Goal: Task Accomplishment & Management: Manage account settings

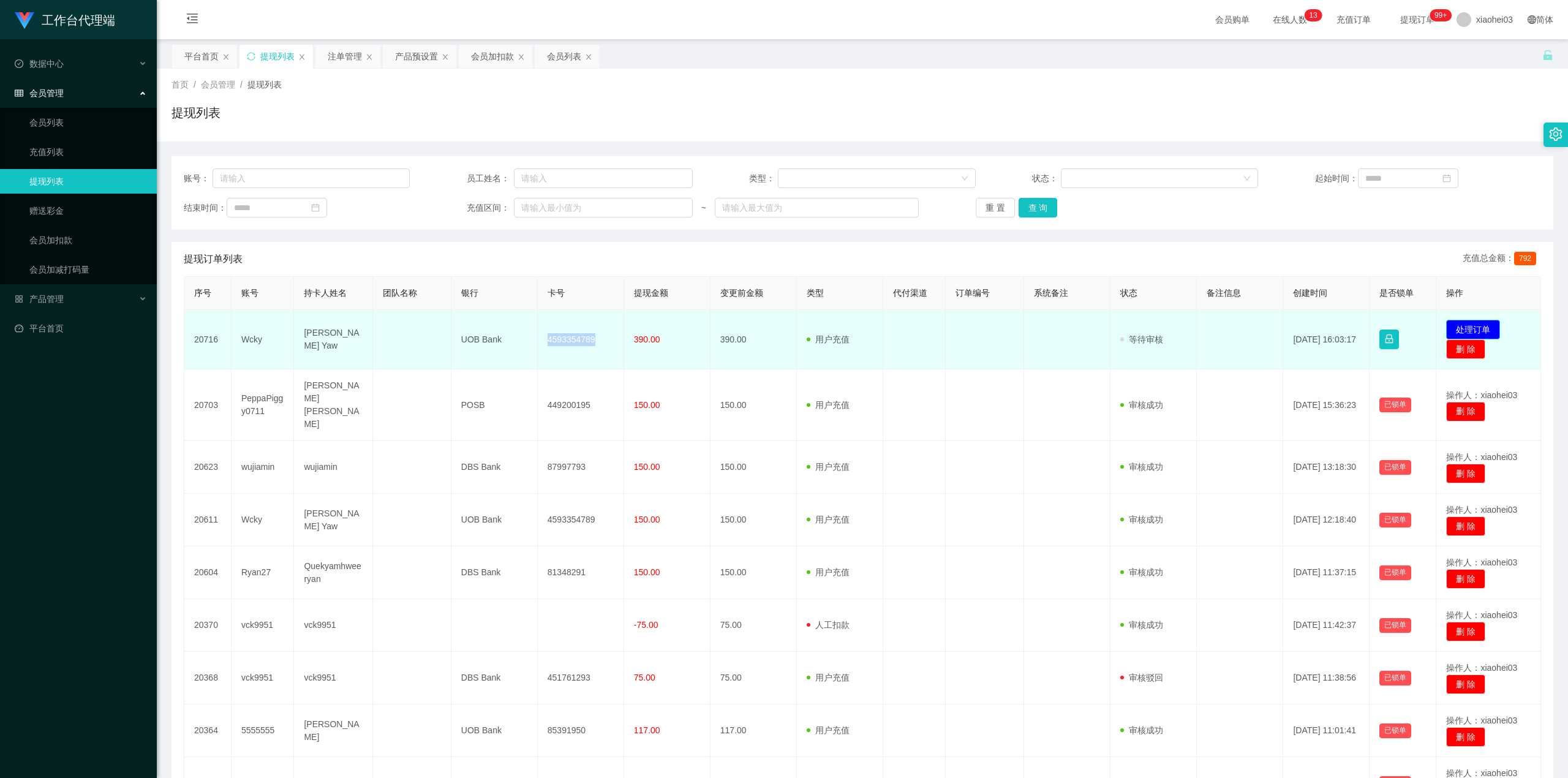
click at [1471, 329] on button "处理订单" at bounding box center [1473, 330] width 54 height 20
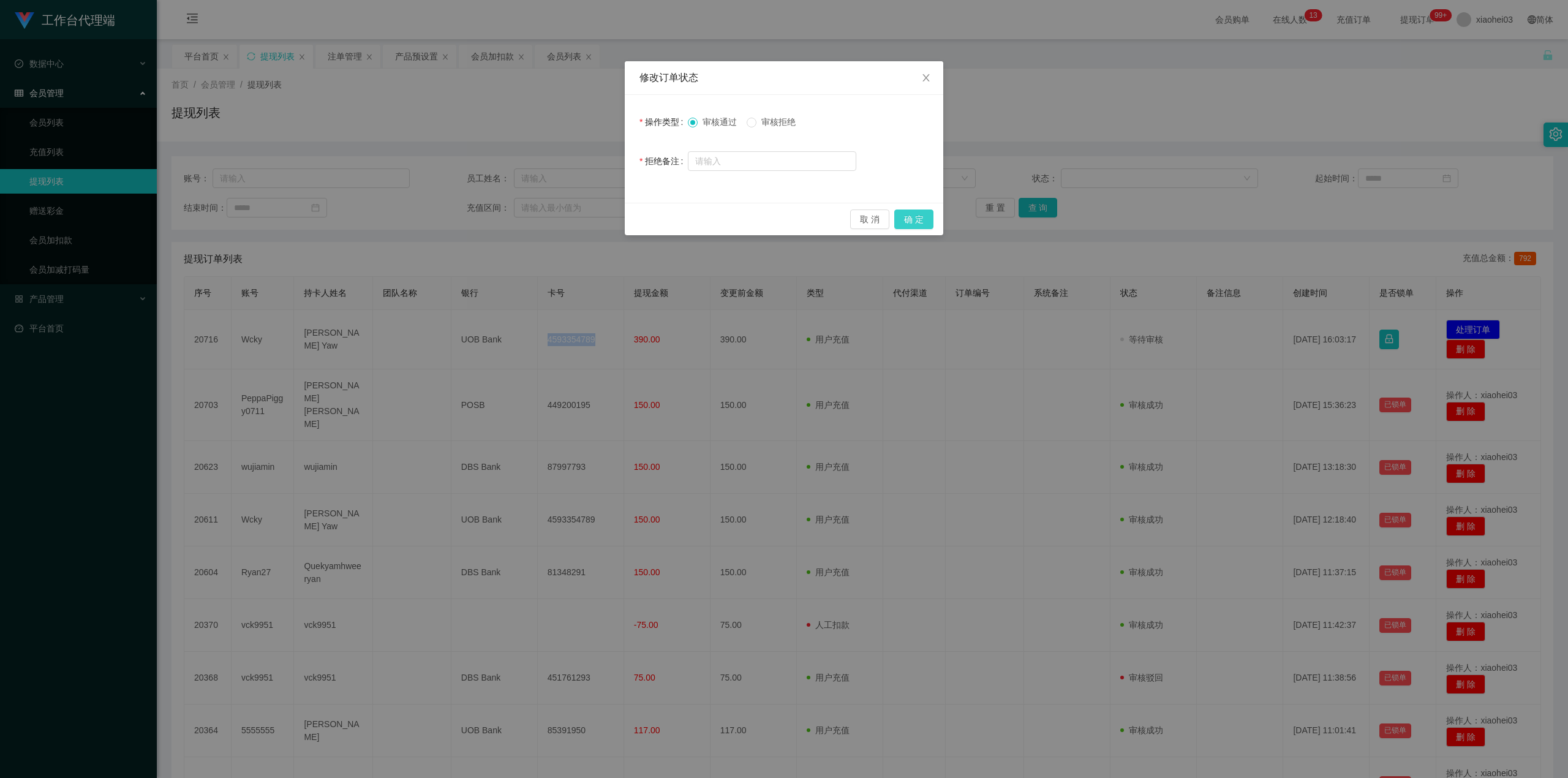
click at [927, 212] on button "确 定" at bounding box center [914, 219] width 40 height 20
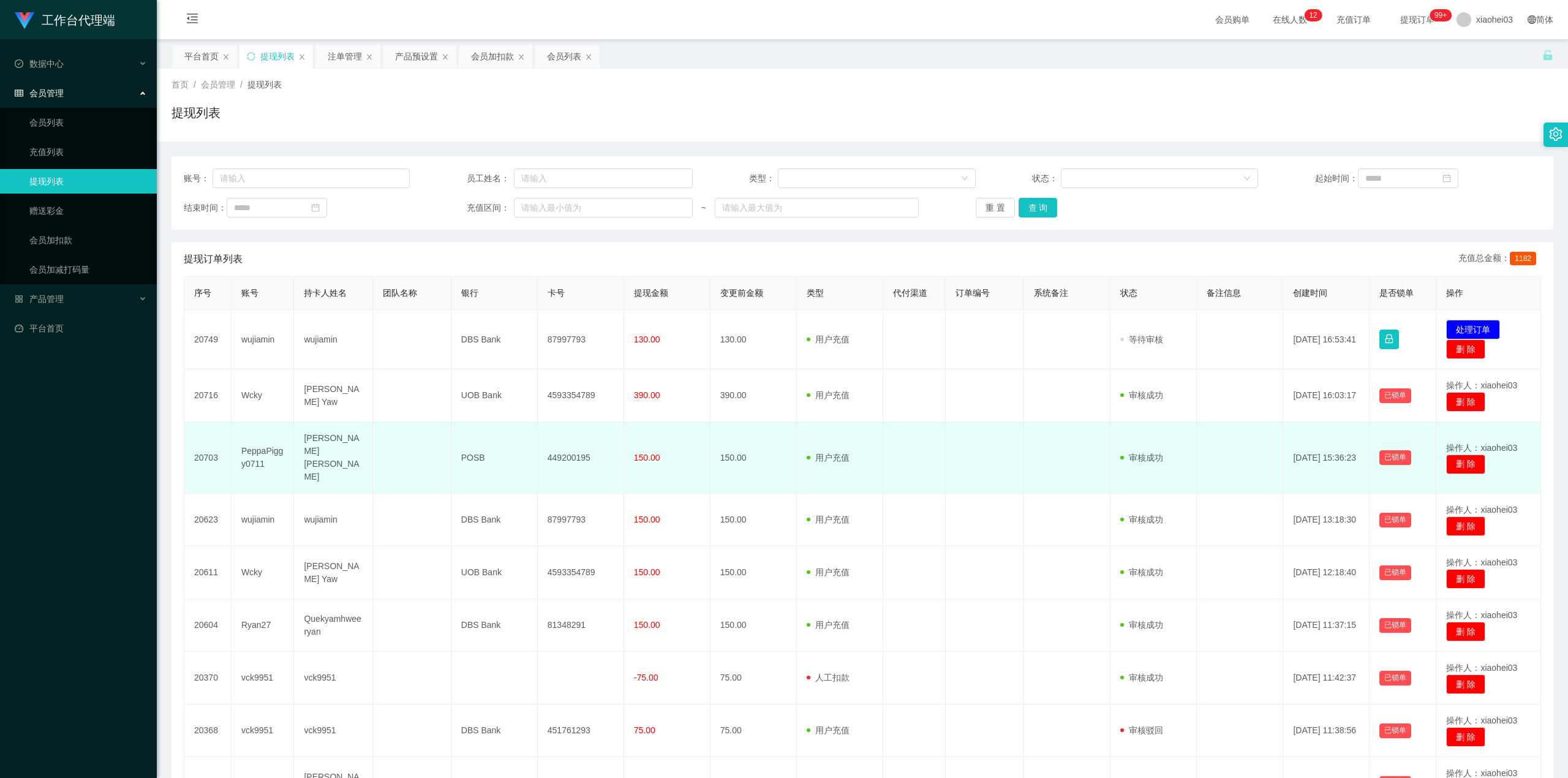
drag, startPoint x: 905, startPoint y: 434, endPoint x: 911, endPoint y: 444, distance: 11.7
click at [911, 444] on td at bounding box center [915, 458] width 63 height 72
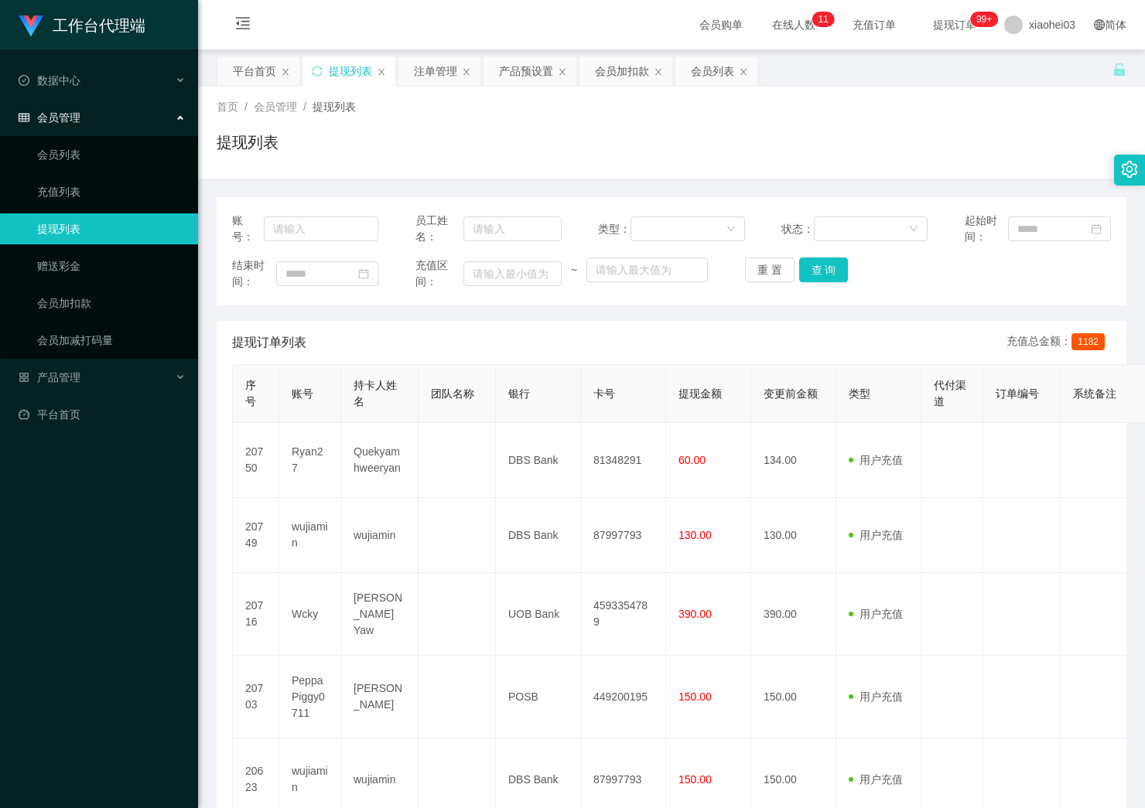
click at [1071, 127] on div "首页 / 会员管理 / 提现列表 / 提现列表" at bounding box center [672, 132] width 910 height 67
click at [626, 73] on div "会员加扣款" at bounding box center [622, 70] width 54 height 29
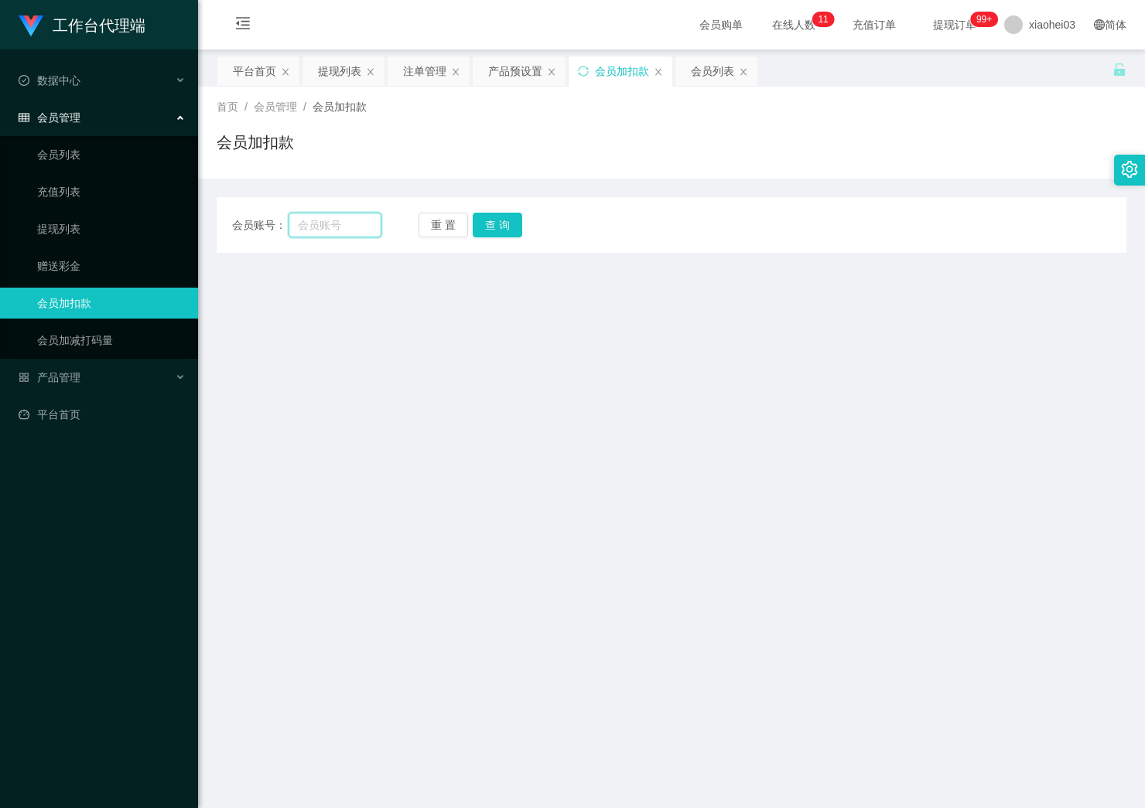
click at [348, 232] on input "text" at bounding box center [335, 225] width 92 height 25
paste input "Ryan27"
type input "Ryan27"
click at [499, 217] on button "查 询" at bounding box center [498, 225] width 50 height 25
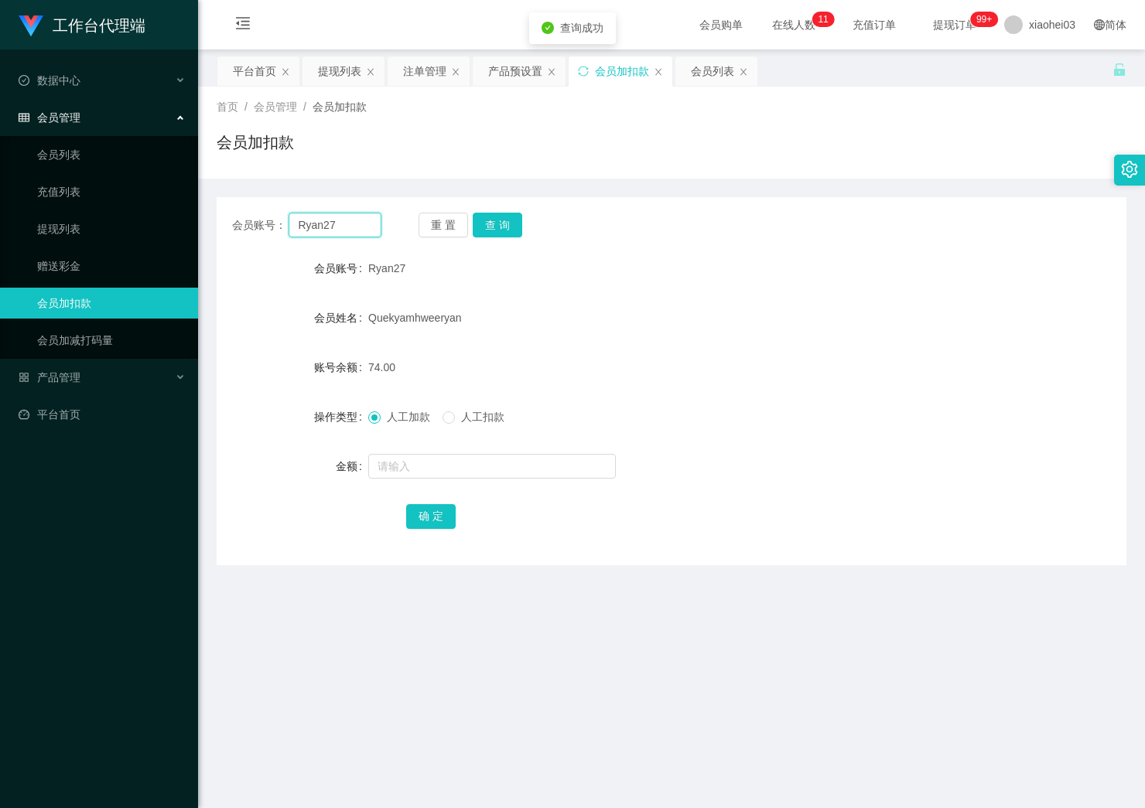
drag, startPoint x: 246, startPoint y: 229, endPoint x: 211, endPoint y: 229, distance: 34.8
click at [211, 229] on main "关闭左侧 关闭右侧 关闭其它 刷新页面 平台首页 提现列表 注单管理 产品预设置 会员加扣款 会员列表 首页 / 会员管理 / 会员加扣款 / 会员加扣款 会…" at bounding box center [671, 469] width 947 height 839
click at [672, 221] on div "会员账号： 重 置 查 询" at bounding box center [672, 225] width 910 height 25
click at [350, 62] on div "提现列表" at bounding box center [339, 70] width 43 height 29
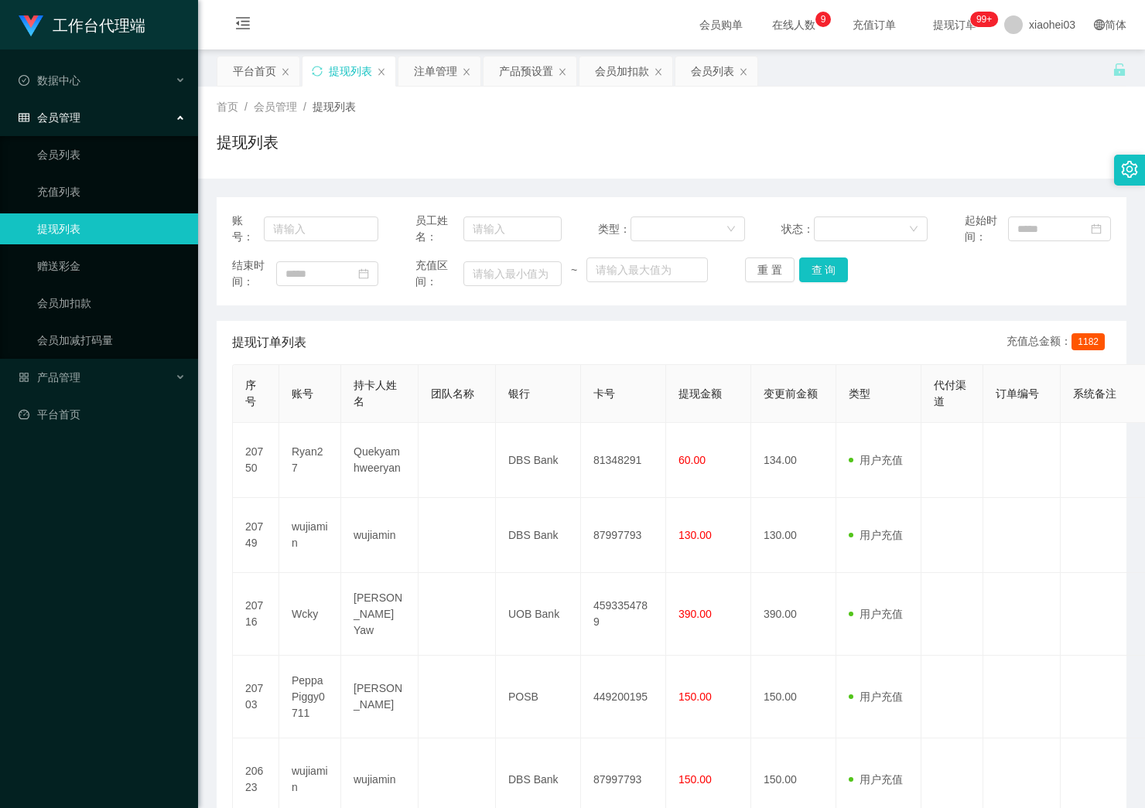
click at [184, 610] on div "工作台代理端 数据中心 会员管理 会员列表 充值列表 提现列表 赠送彩金 会员加扣款 会员加减打码量 产品管理 平台首页" at bounding box center [99, 404] width 198 height 808
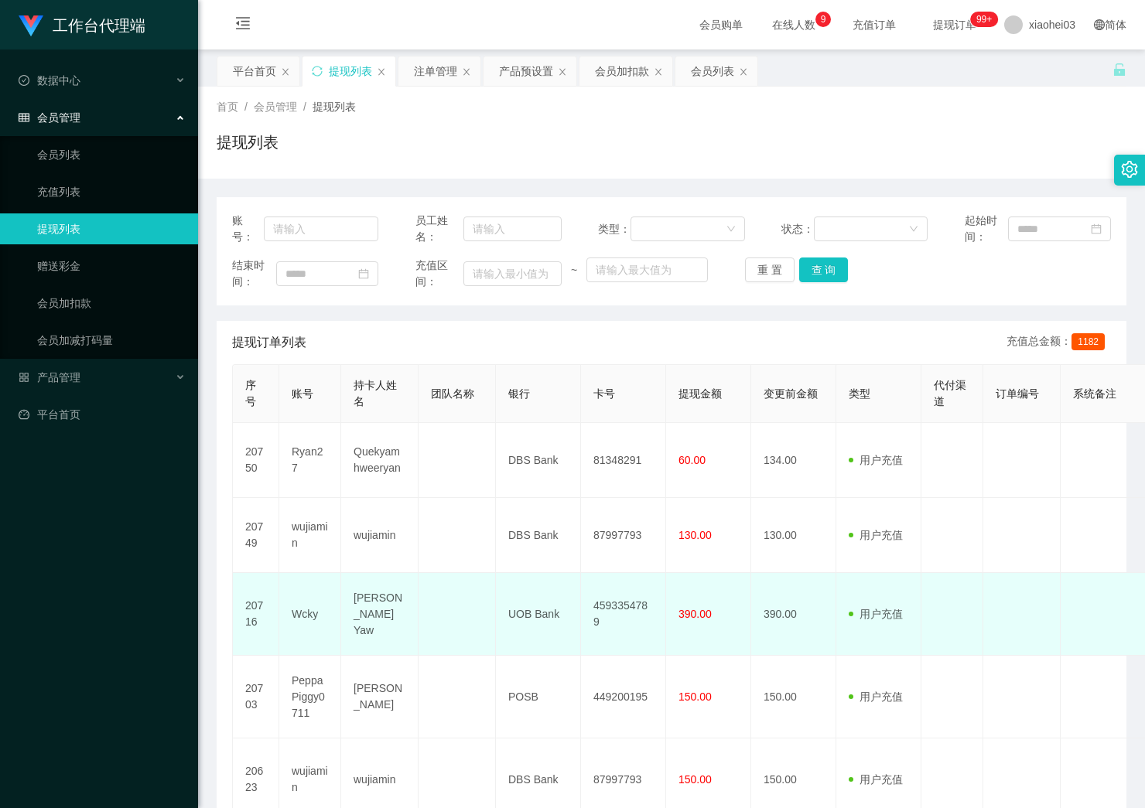
click at [690, 595] on td "390.00" at bounding box center [708, 614] width 85 height 83
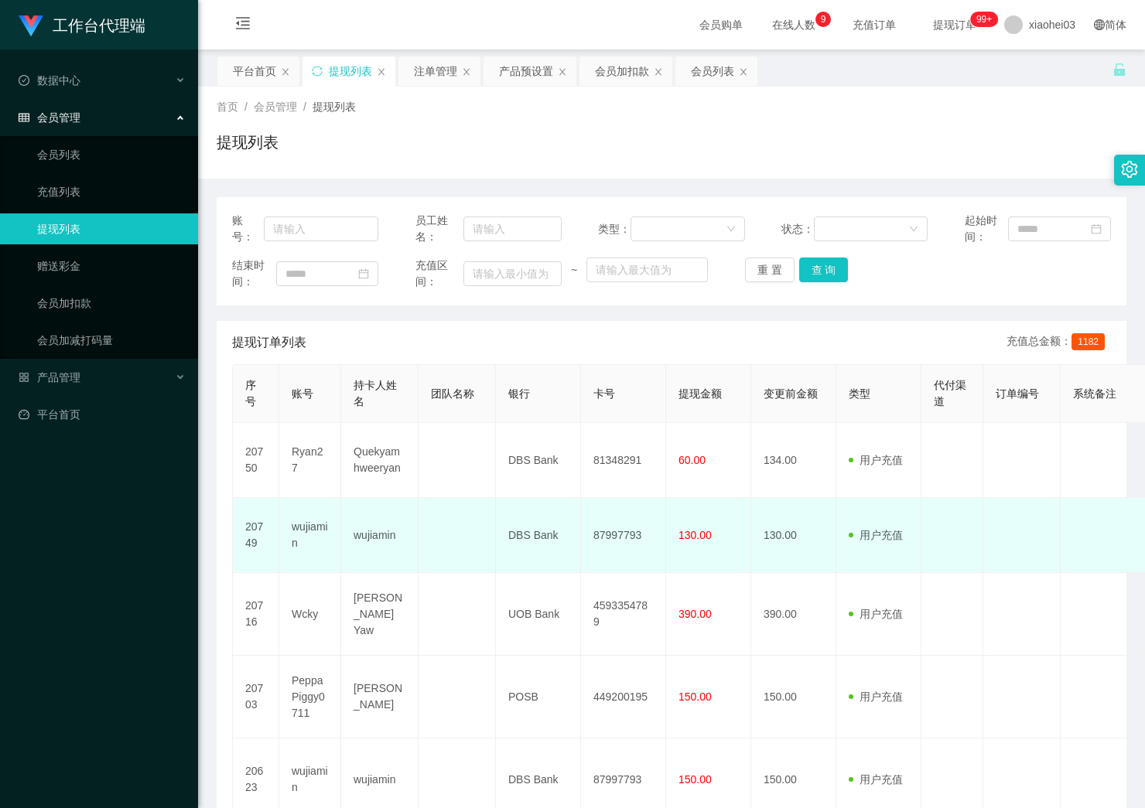
click at [614, 535] on td "87997793" at bounding box center [623, 535] width 85 height 75
click at [614, 536] on td "87997793" at bounding box center [623, 535] width 85 height 75
copy td "87997793"
click at [868, 565] on td "用户充值 人工扣款" at bounding box center [878, 535] width 85 height 75
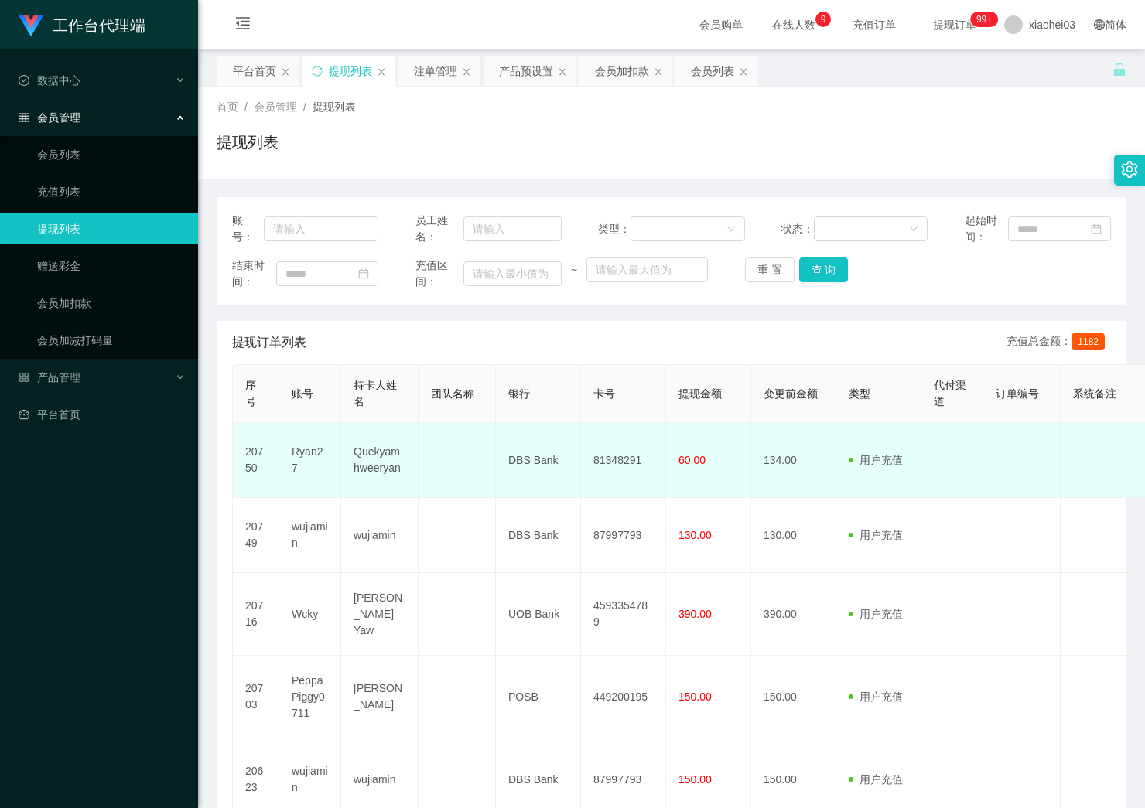
click at [608, 456] on td "81348291" at bounding box center [623, 460] width 85 height 75
copy td "81348291"
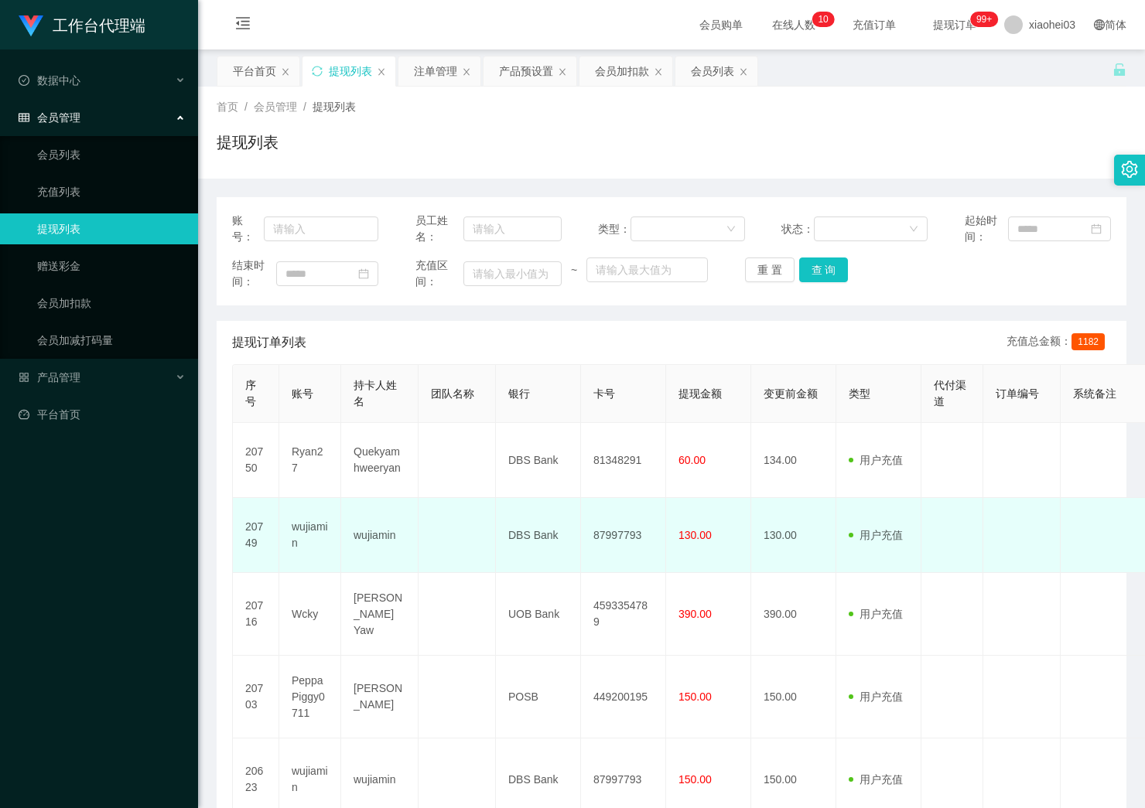
click at [602, 535] on td "87997793" at bounding box center [623, 535] width 85 height 75
copy td "87997793"
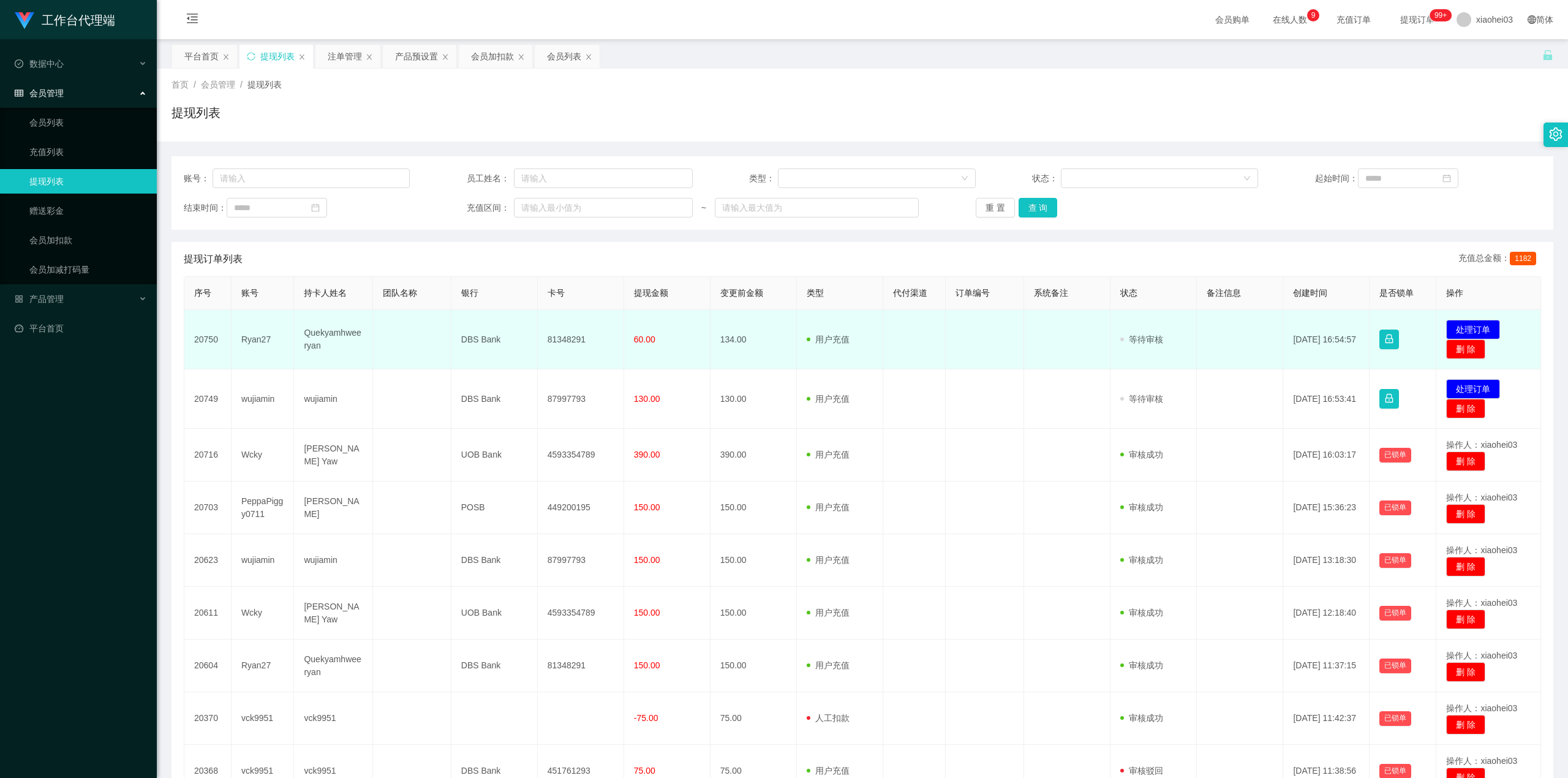
click at [558, 336] on td "81348291" at bounding box center [580, 339] width 86 height 59
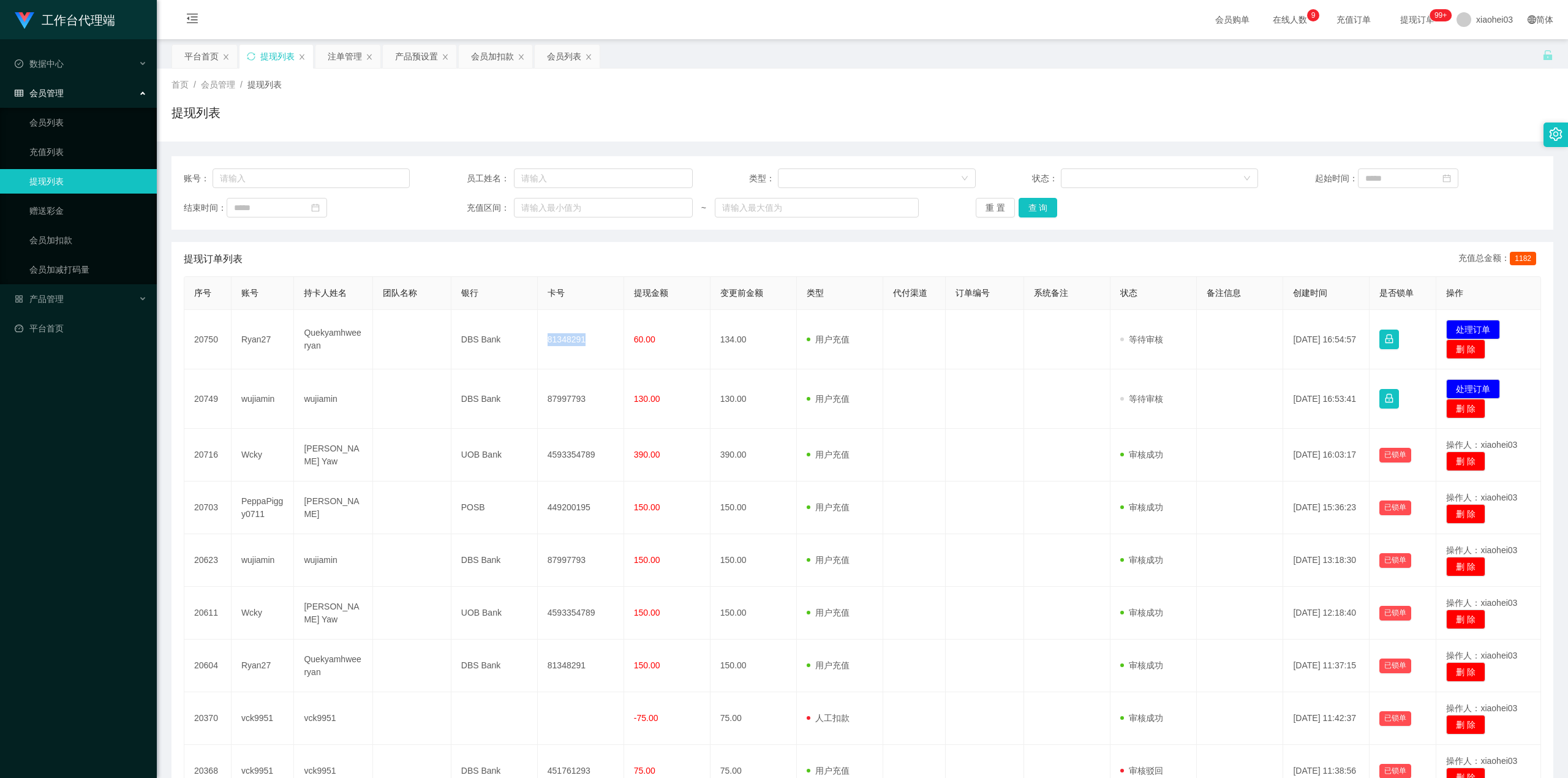
copy td "81348291"
click at [484, 56] on div "会员加扣款" at bounding box center [493, 55] width 43 height 23
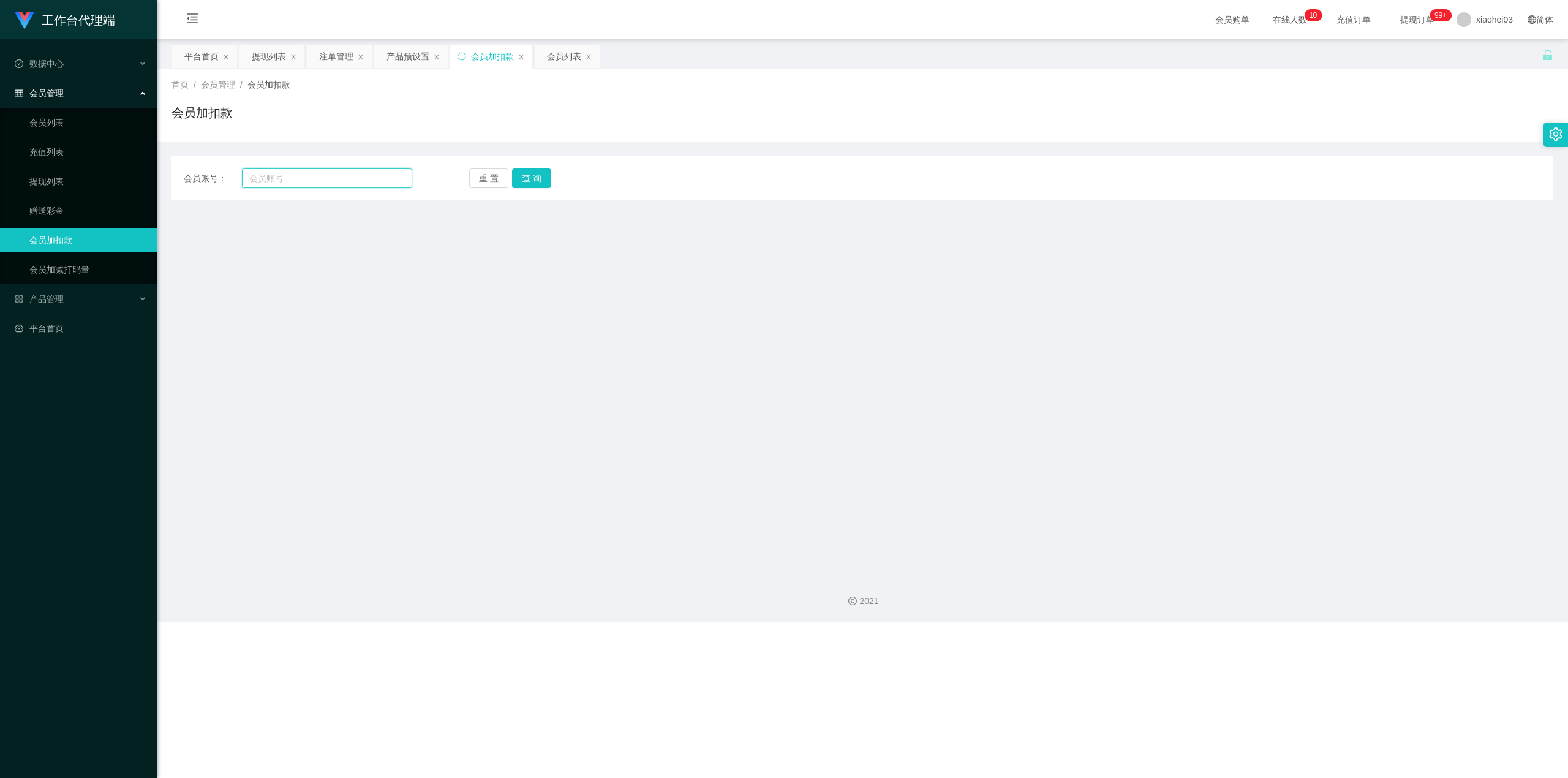
drag, startPoint x: 367, startPoint y: 179, endPoint x: 392, endPoint y: 182, distance: 25.2
click at [370, 179] on input "text" at bounding box center [327, 178] width 170 height 20
paste input "Ryan27"
type input "Ryan27"
click at [535, 175] on button "查 询" at bounding box center [532, 178] width 40 height 20
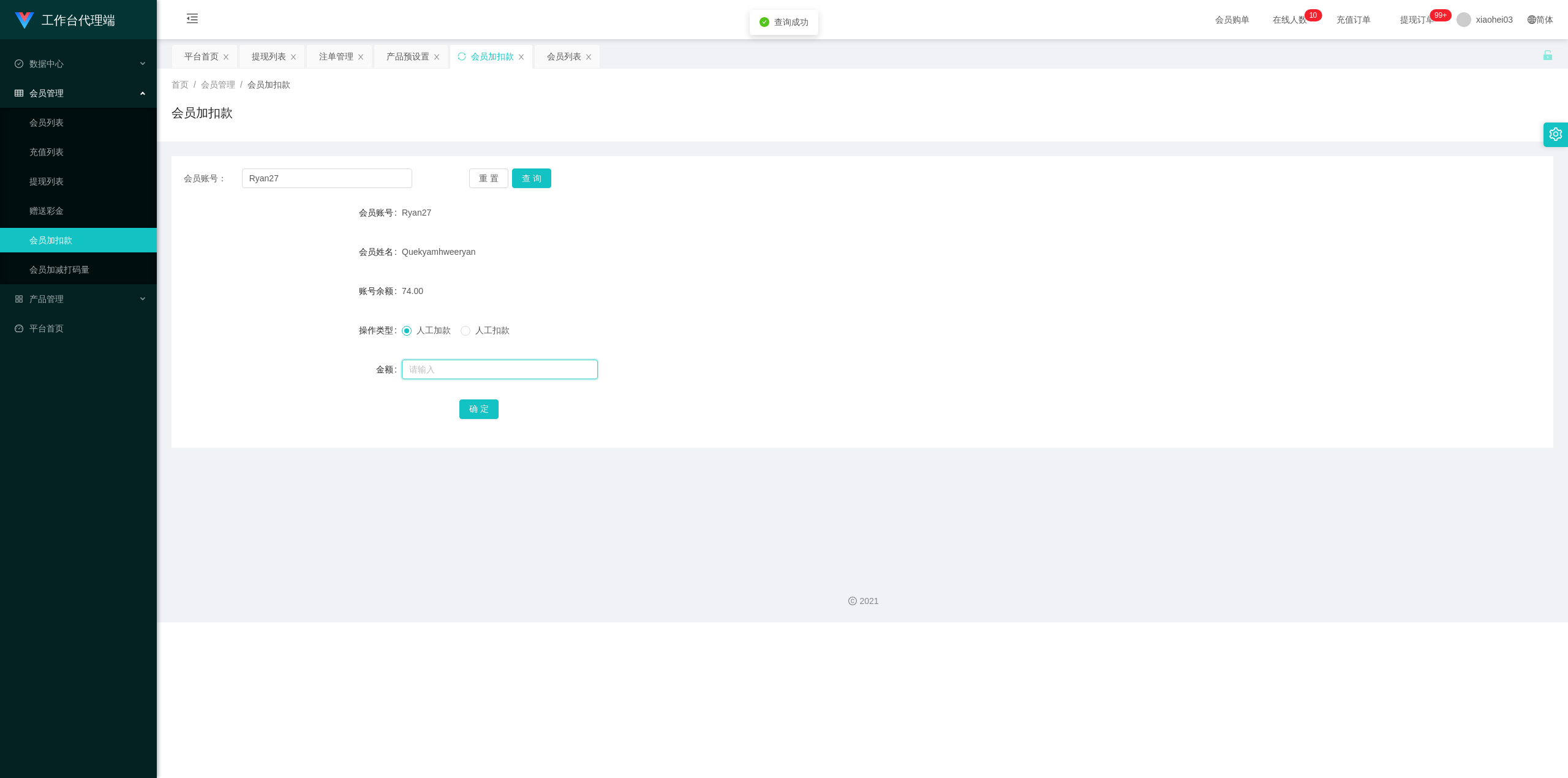
click at [523, 369] on input "text" at bounding box center [500, 369] width 196 height 20
type input "8"
click at [481, 407] on button "确 定" at bounding box center [479, 409] width 40 height 20
drag, startPoint x: 748, startPoint y: 293, endPoint x: 991, endPoint y: 164, distance: 275.1
click at [751, 290] on div "82.00" at bounding box center [805, 291] width 806 height 25
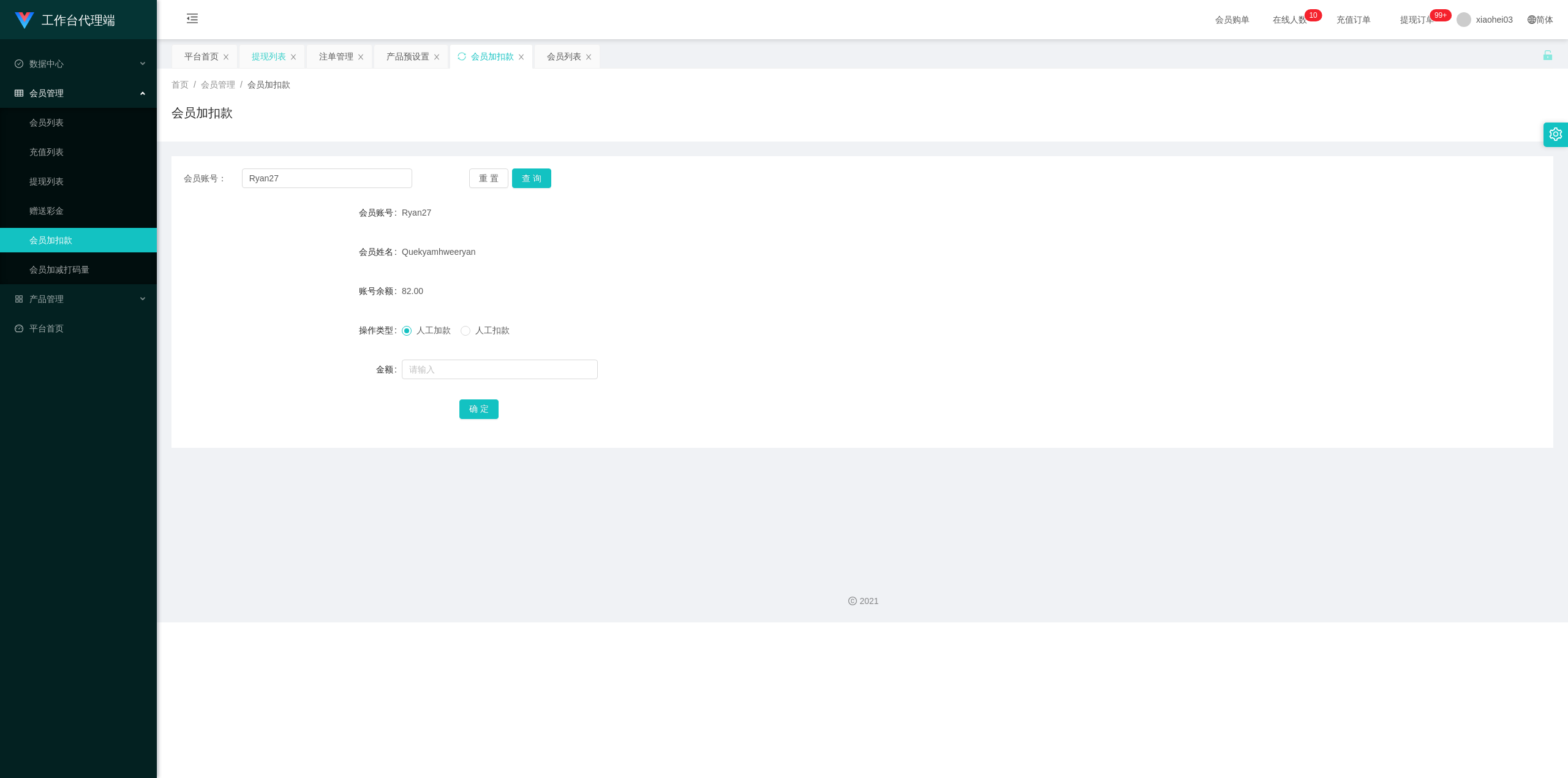
click at [270, 54] on div "提现列表" at bounding box center [268, 55] width 34 height 23
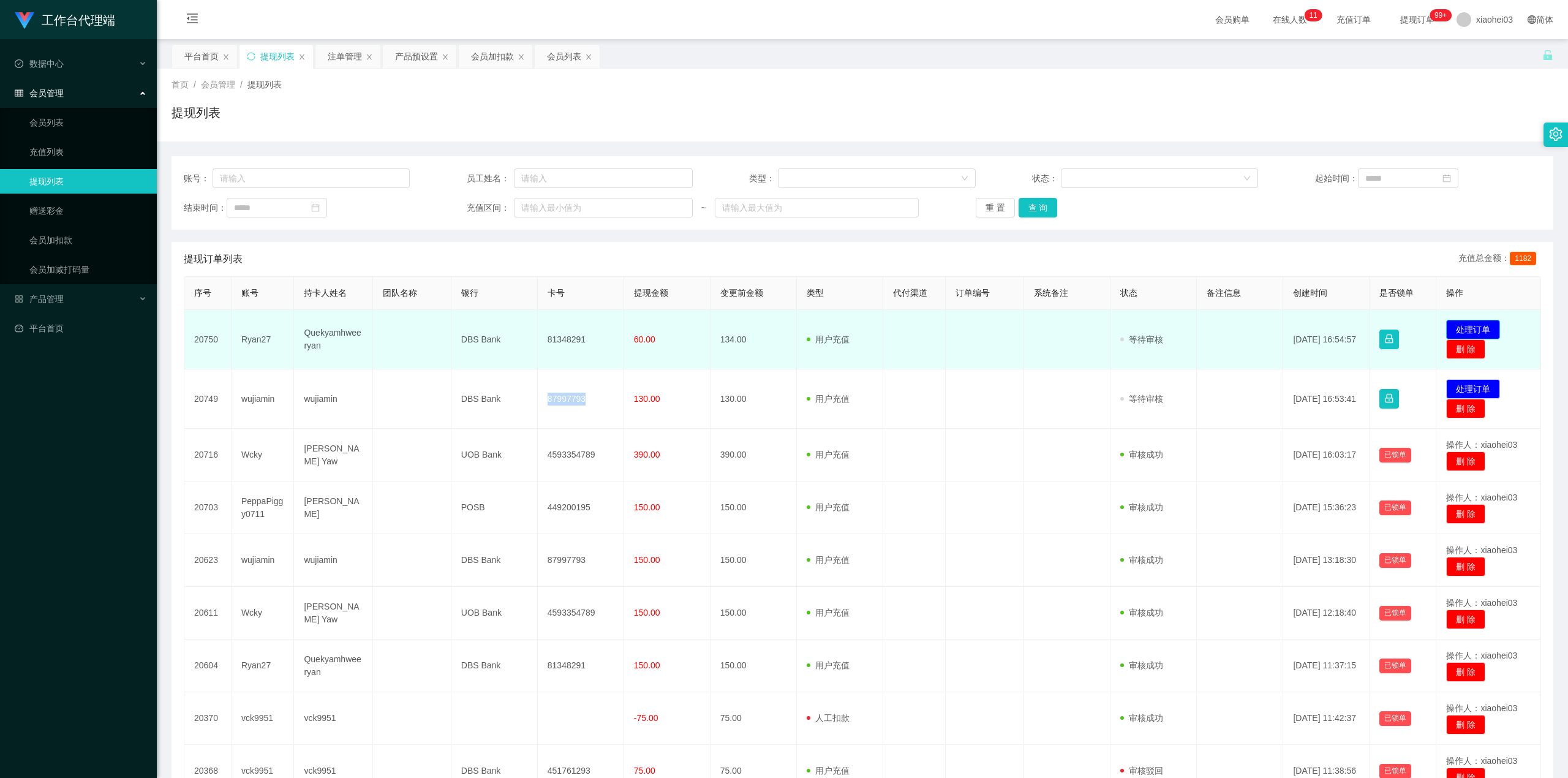
click at [1467, 325] on button "处理订单" at bounding box center [1473, 330] width 54 height 20
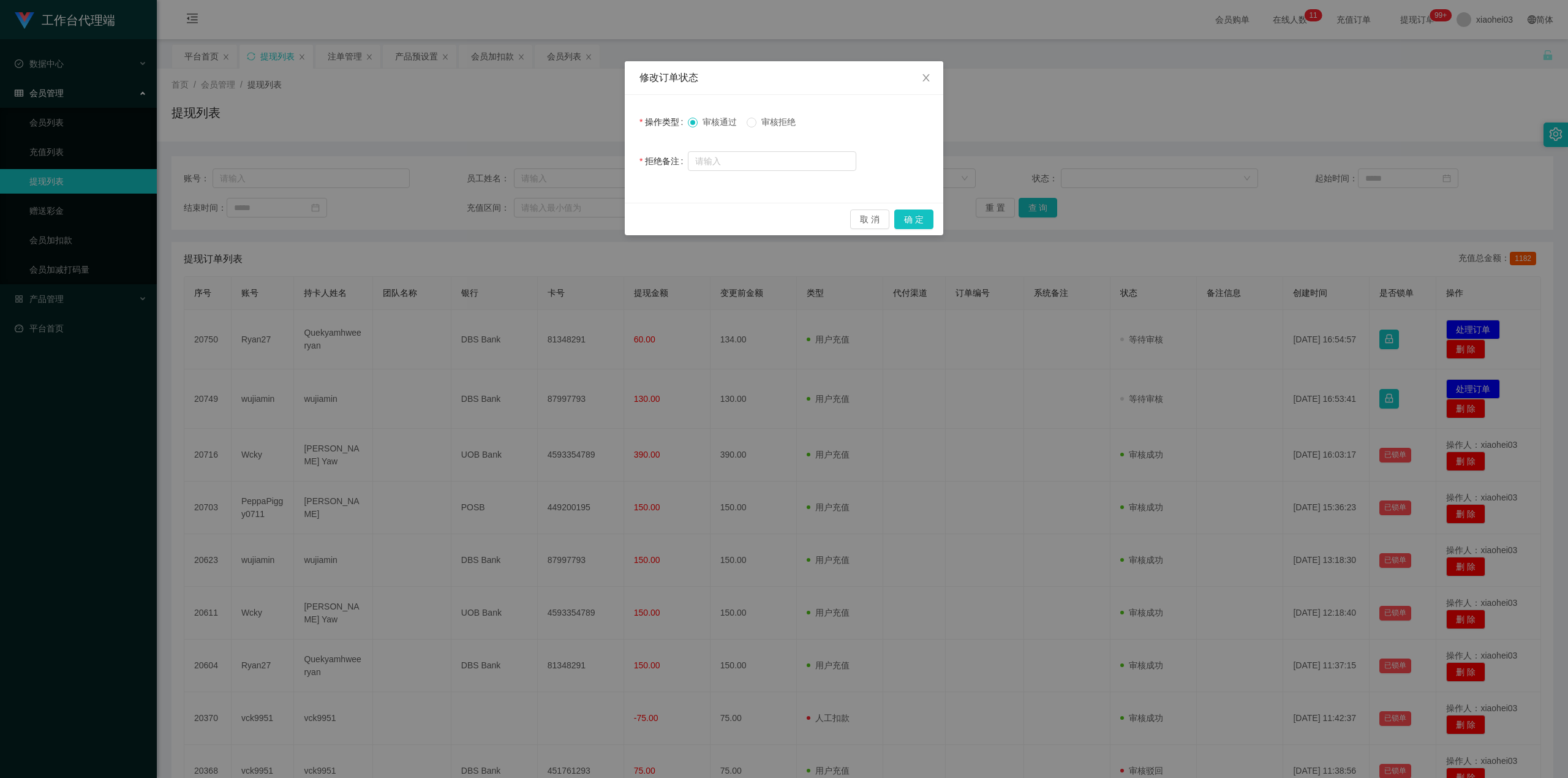
click at [927, 231] on div "取 消 确 定" at bounding box center [784, 219] width 318 height 32
click at [912, 220] on button "确 定" at bounding box center [914, 219] width 40 height 20
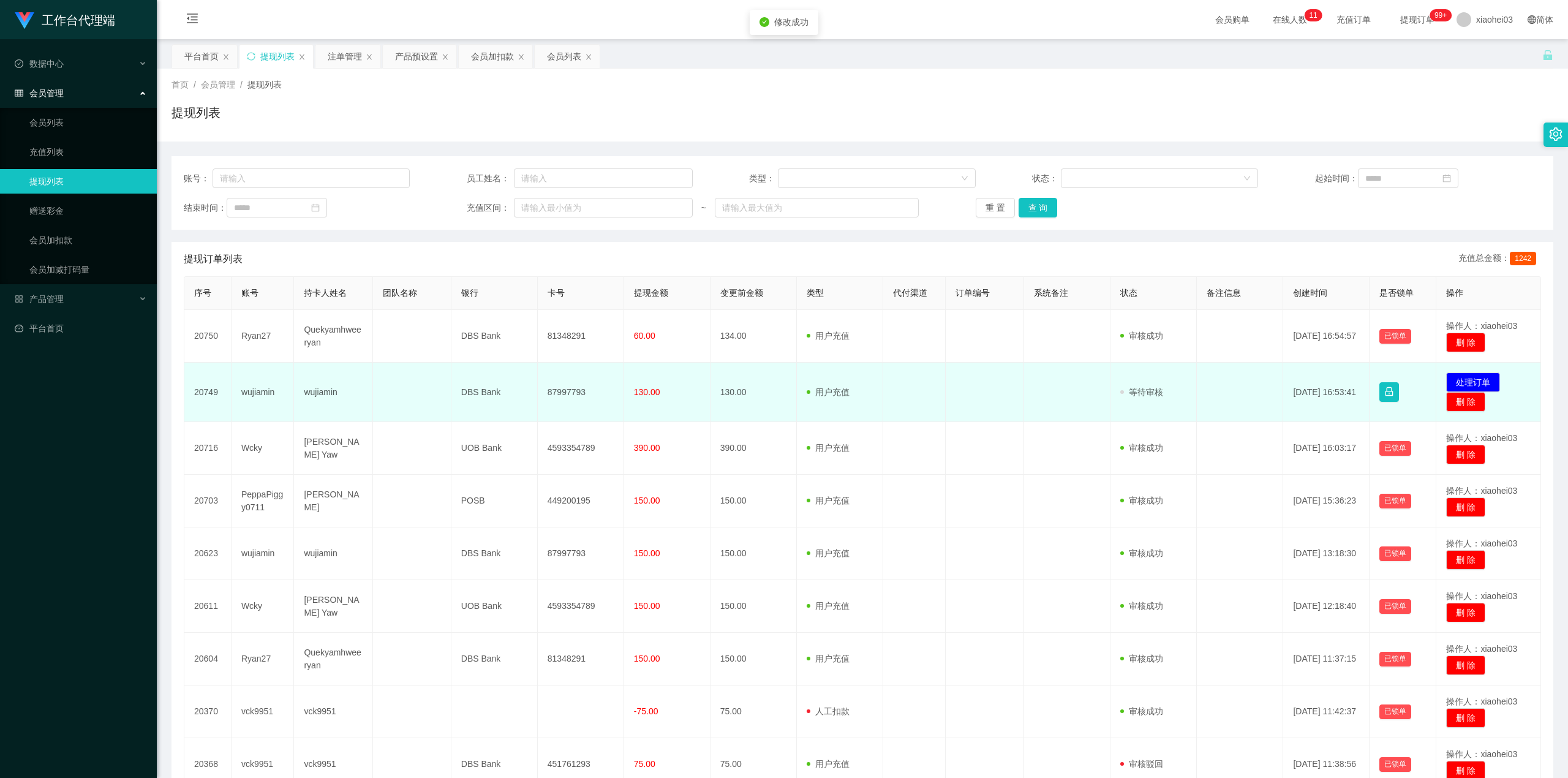
click at [569, 394] on td "87997793" at bounding box center [580, 392] width 86 height 59
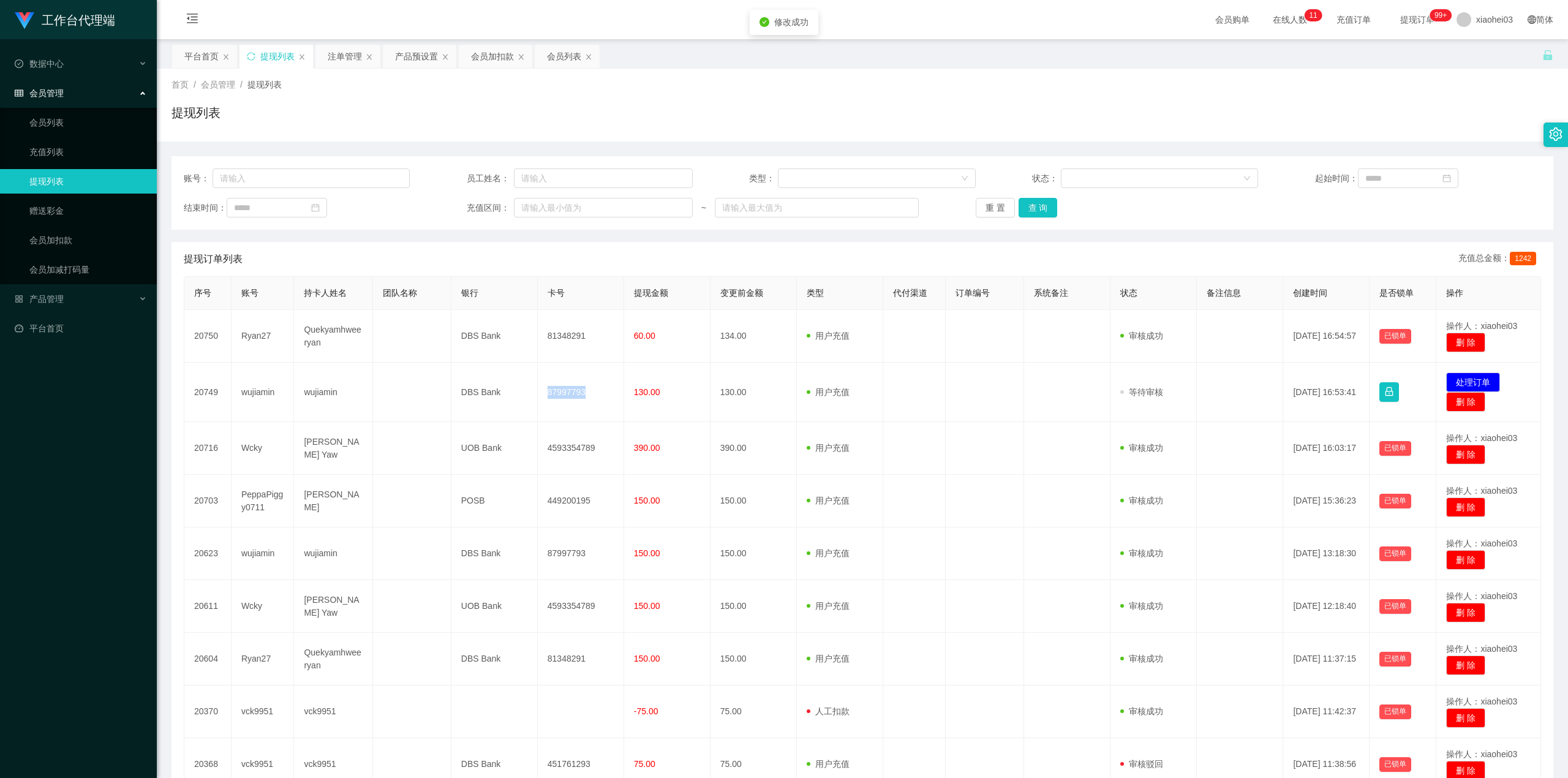
copy td "87997793"
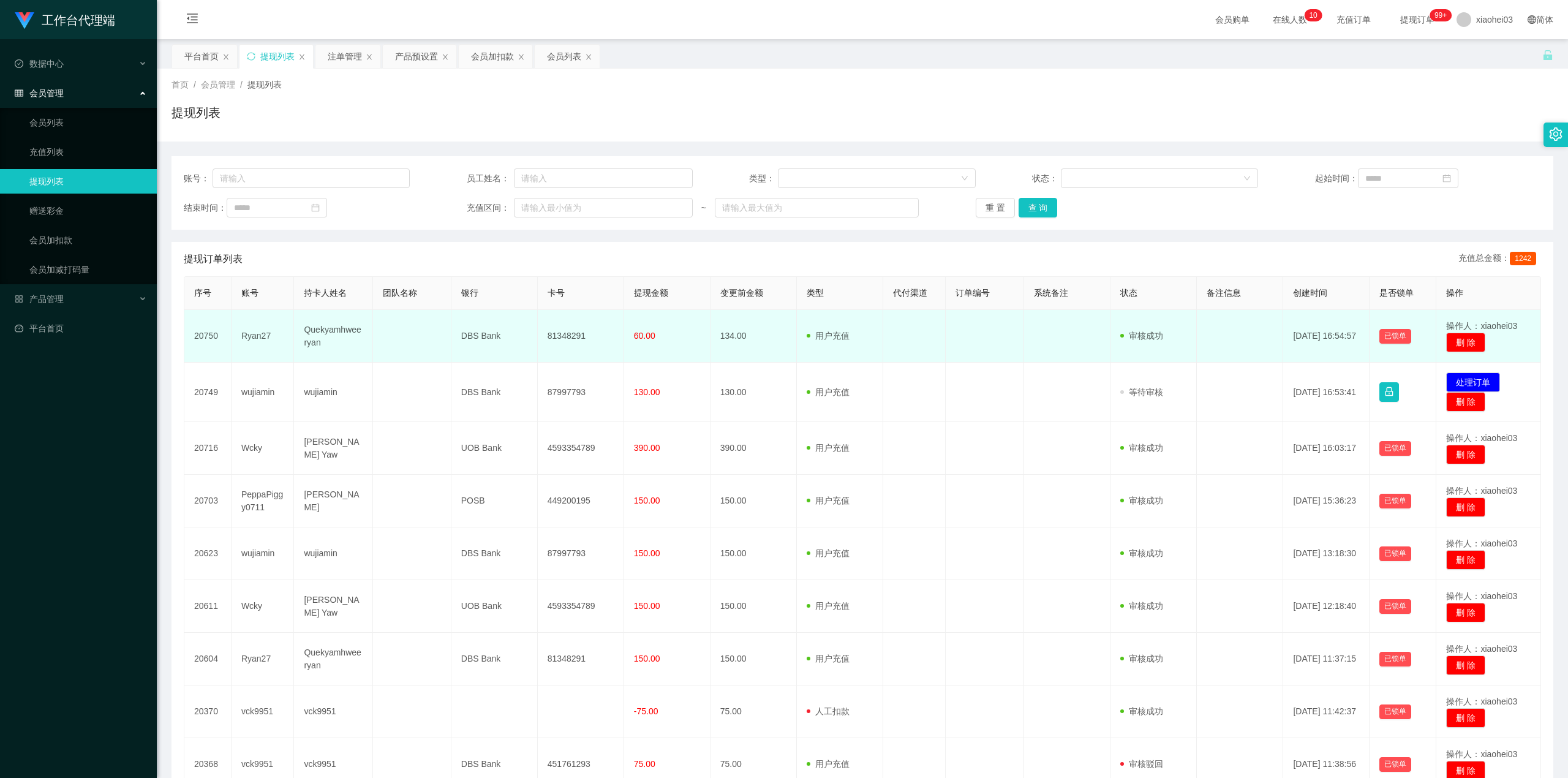
click at [566, 336] on td "81348291" at bounding box center [580, 336] width 86 height 53
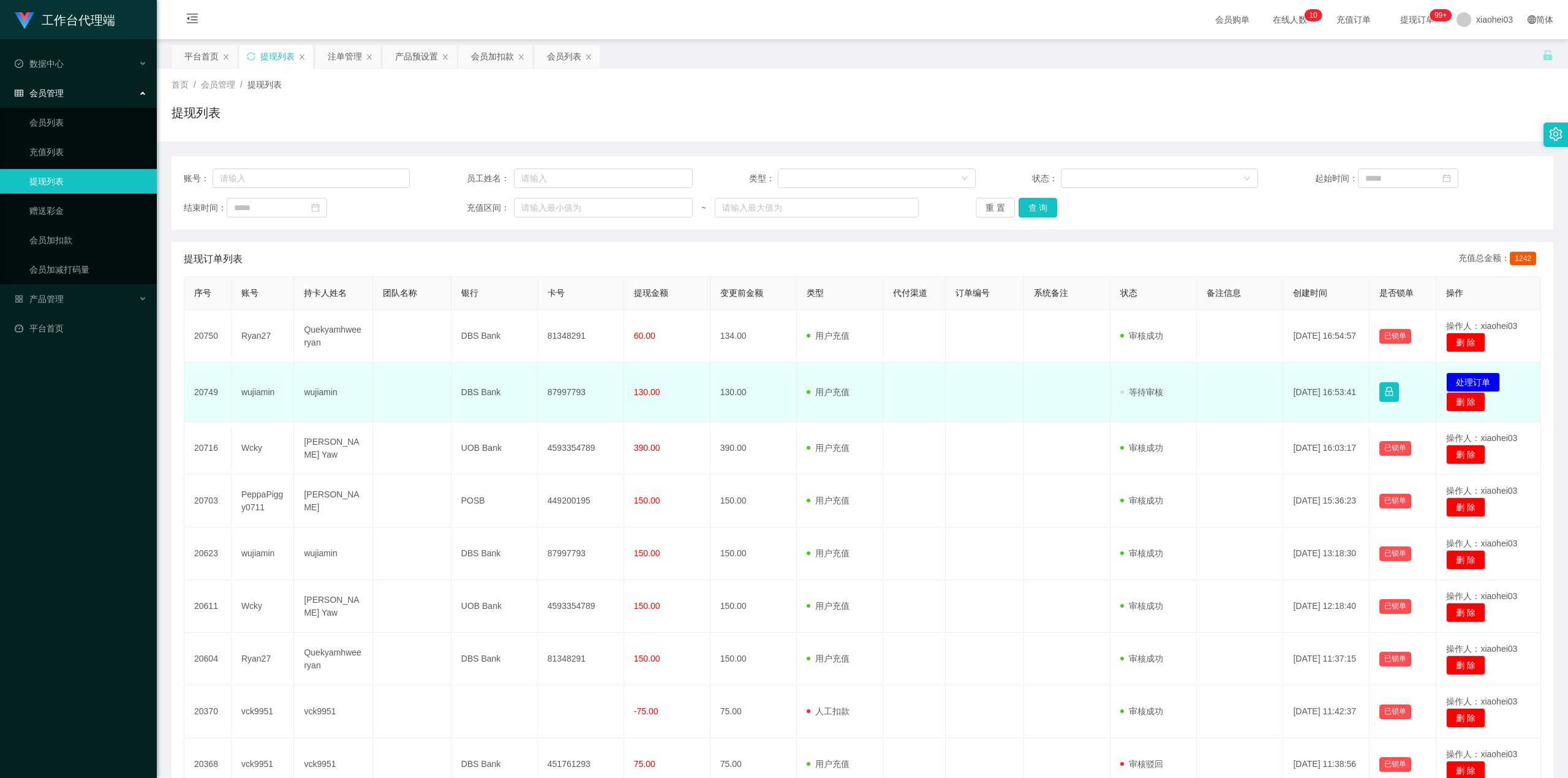
click at [1465, 372] on td "发起代付 处理订单 删 除" at bounding box center [1489, 392] width 105 height 59
click at [1446, 380] on button "处理订单" at bounding box center [1473, 382] width 54 height 20
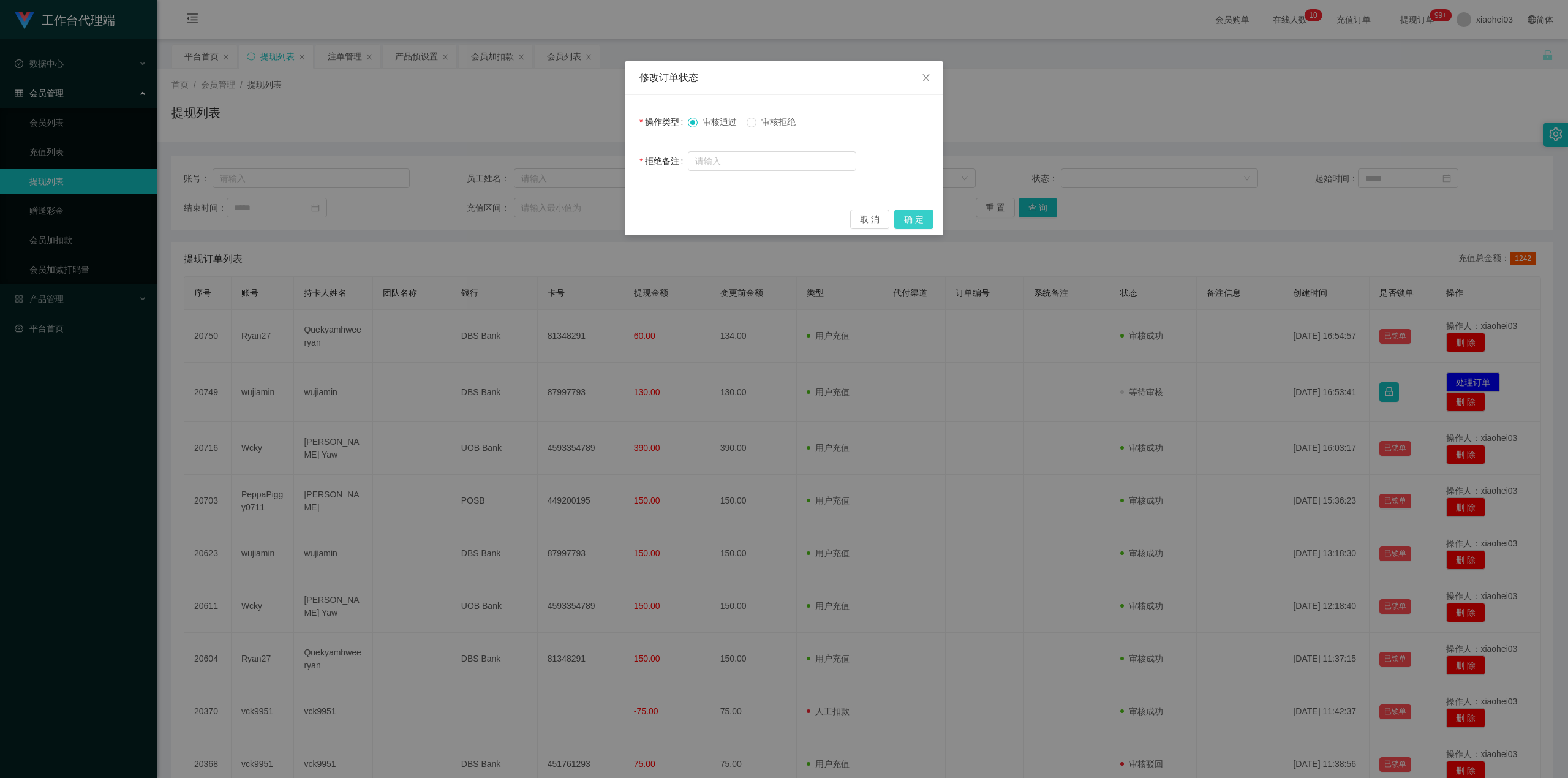
click at [927, 221] on button "确 定" at bounding box center [914, 219] width 40 height 20
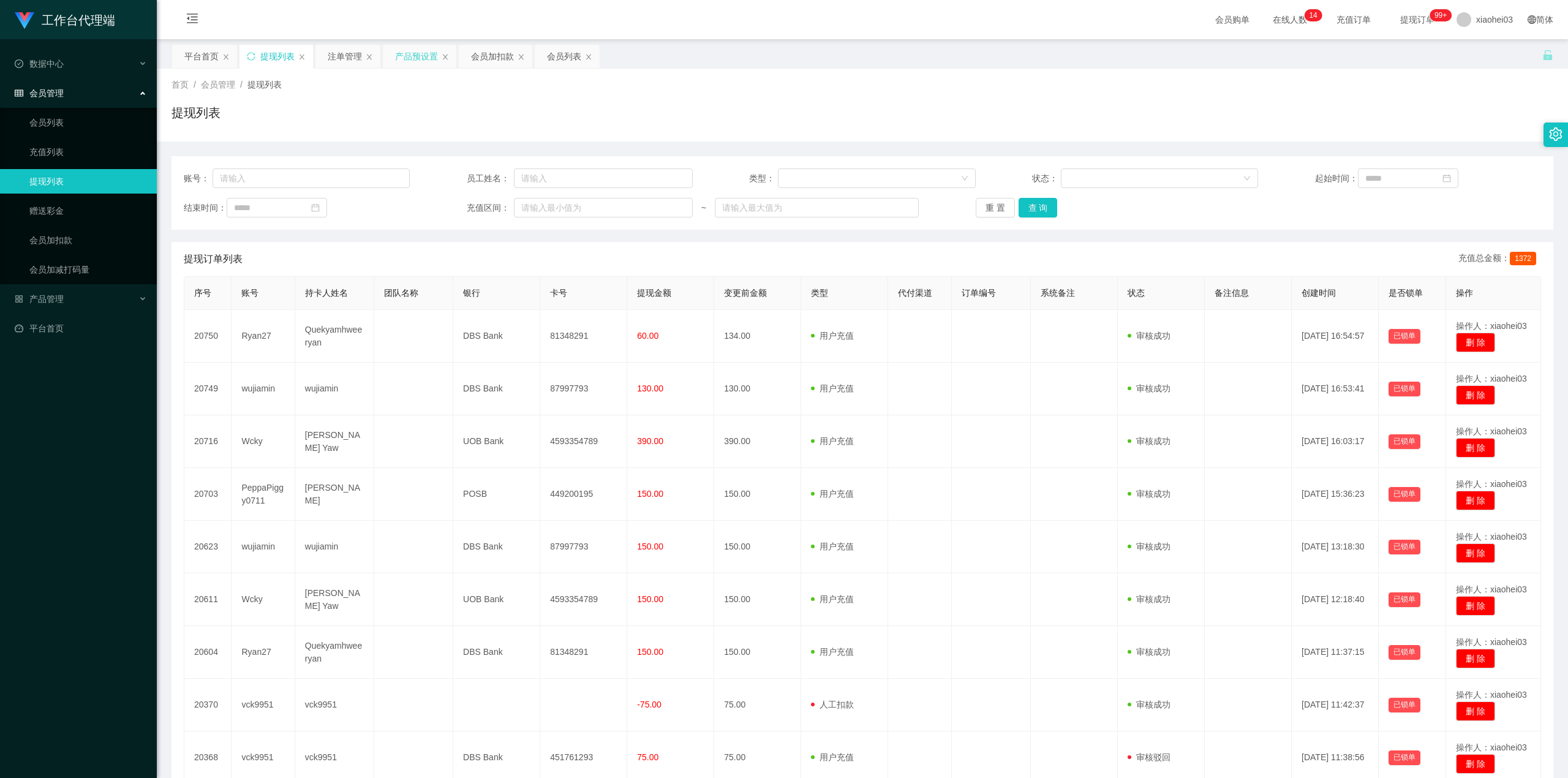
click at [429, 55] on div "产品预设置" at bounding box center [417, 55] width 43 height 23
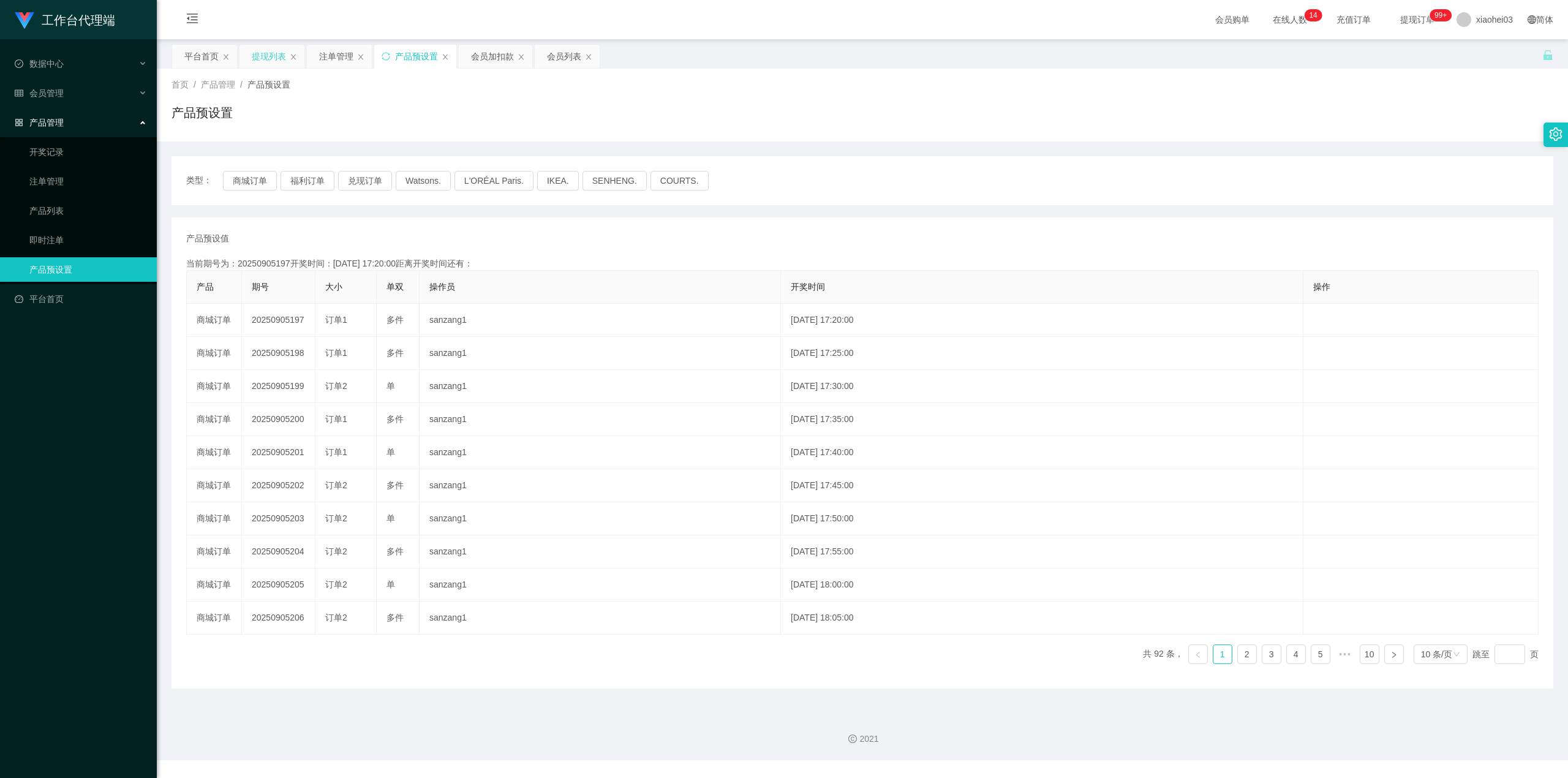
click at [262, 67] on div "提现列表" at bounding box center [268, 55] width 34 height 23
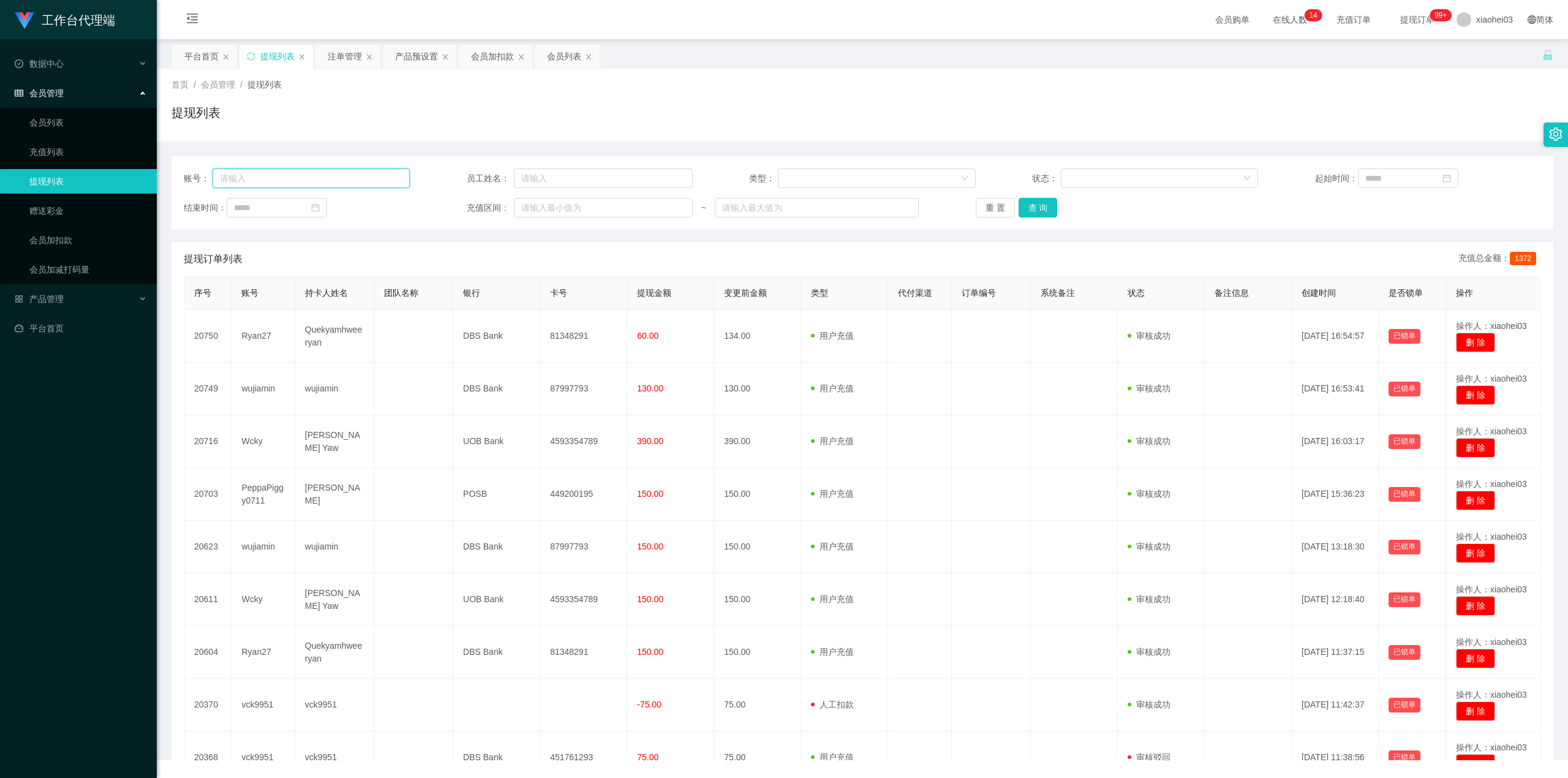
click at [321, 180] on input "text" at bounding box center [311, 178] width 198 height 20
paste input "wujiamin"
type input "wujiamin"
click at [1045, 212] on button "查 询" at bounding box center [1038, 208] width 40 height 20
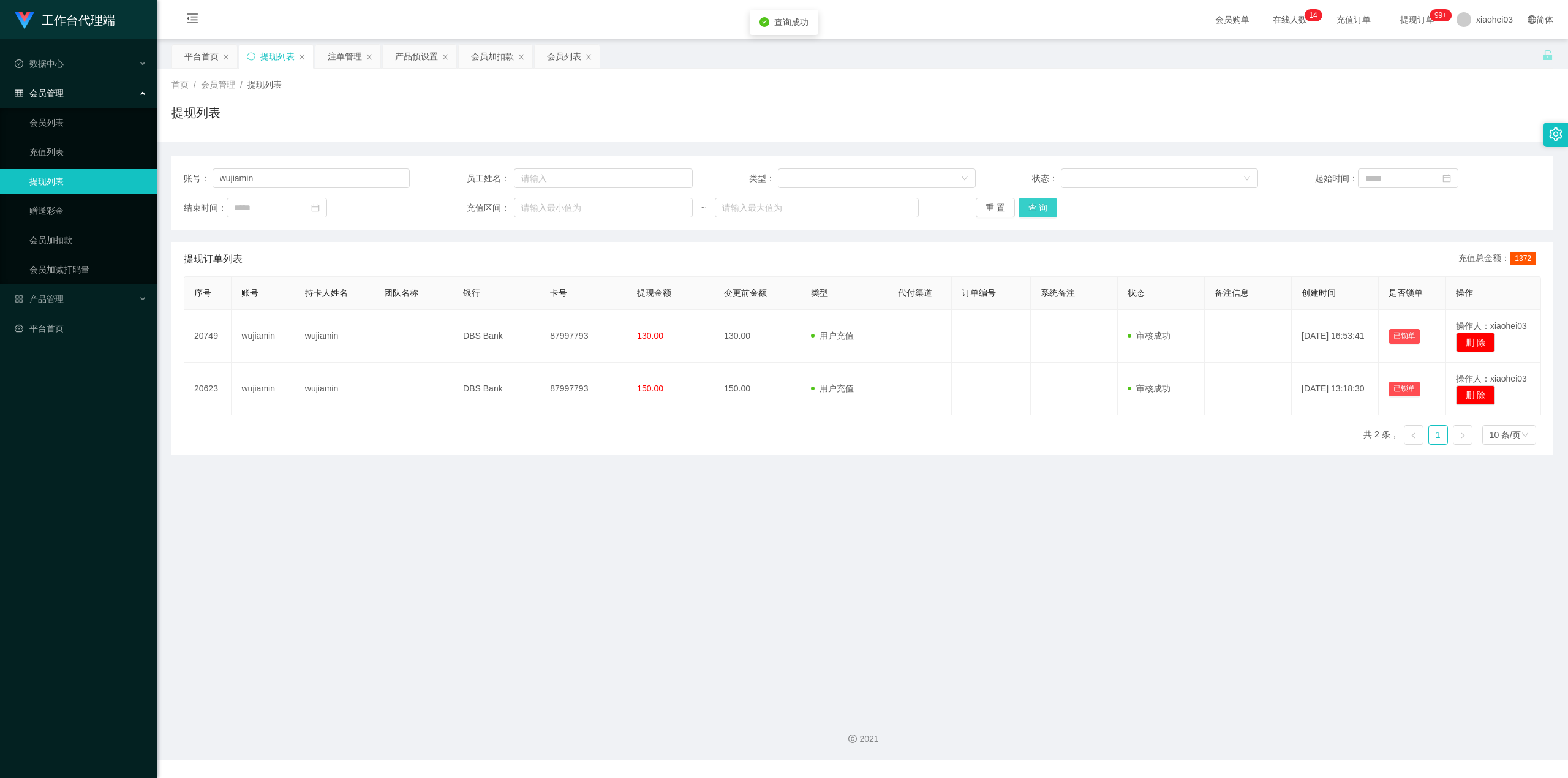
click at [1045, 212] on button "查 询" at bounding box center [1038, 208] width 40 height 20
drag, startPoint x: 214, startPoint y: 173, endPoint x: 89, endPoint y: 133, distance: 131.2
click at [0, 162] on section "工作台代理端 数据中心 会员管理 会员列表 充值列表 提现列表 赠送彩金 会员加扣款 会员加减打码量 产品管理 开奖记录 注单管理 产品列表 即时注单 产品预…" at bounding box center [784, 380] width 1568 height 761
click at [1047, 202] on button "查 询" at bounding box center [1038, 208] width 40 height 20
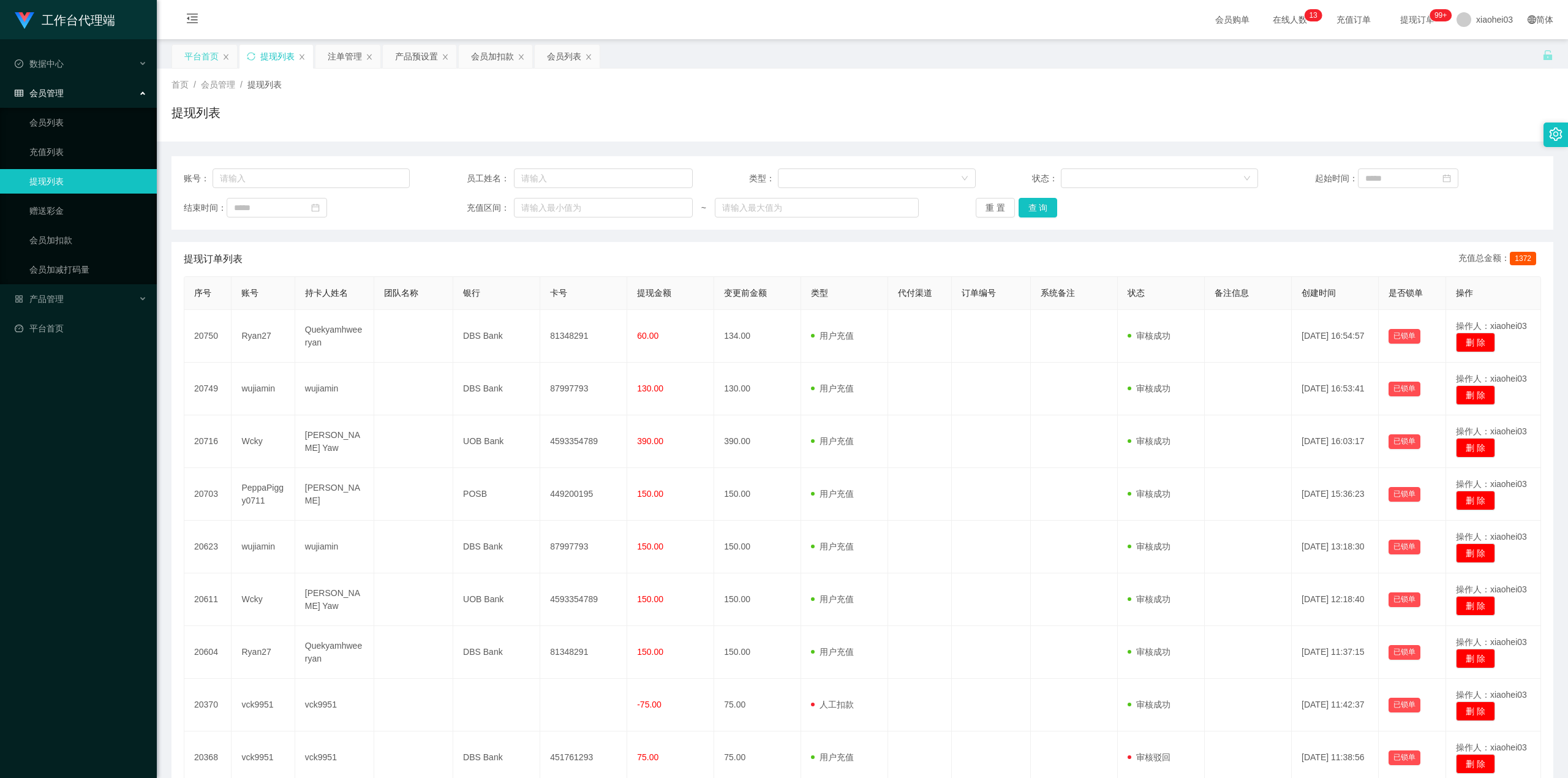
click at [192, 48] on div "平台首页" at bounding box center [201, 55] width 34 height 23
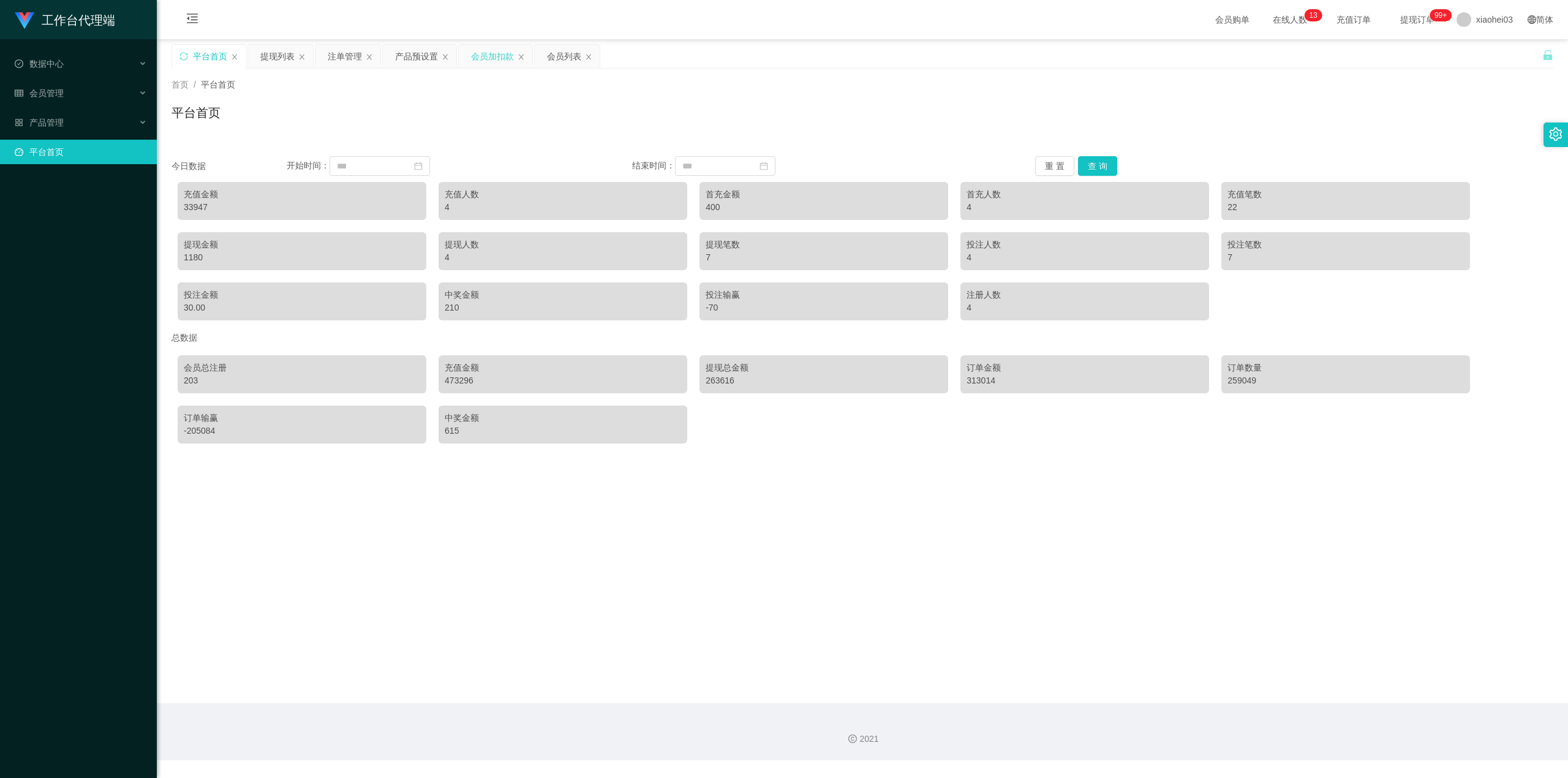
click at [491, 50] on div "会员加扣款" at bounding box center [493, 55] width 43 height 23
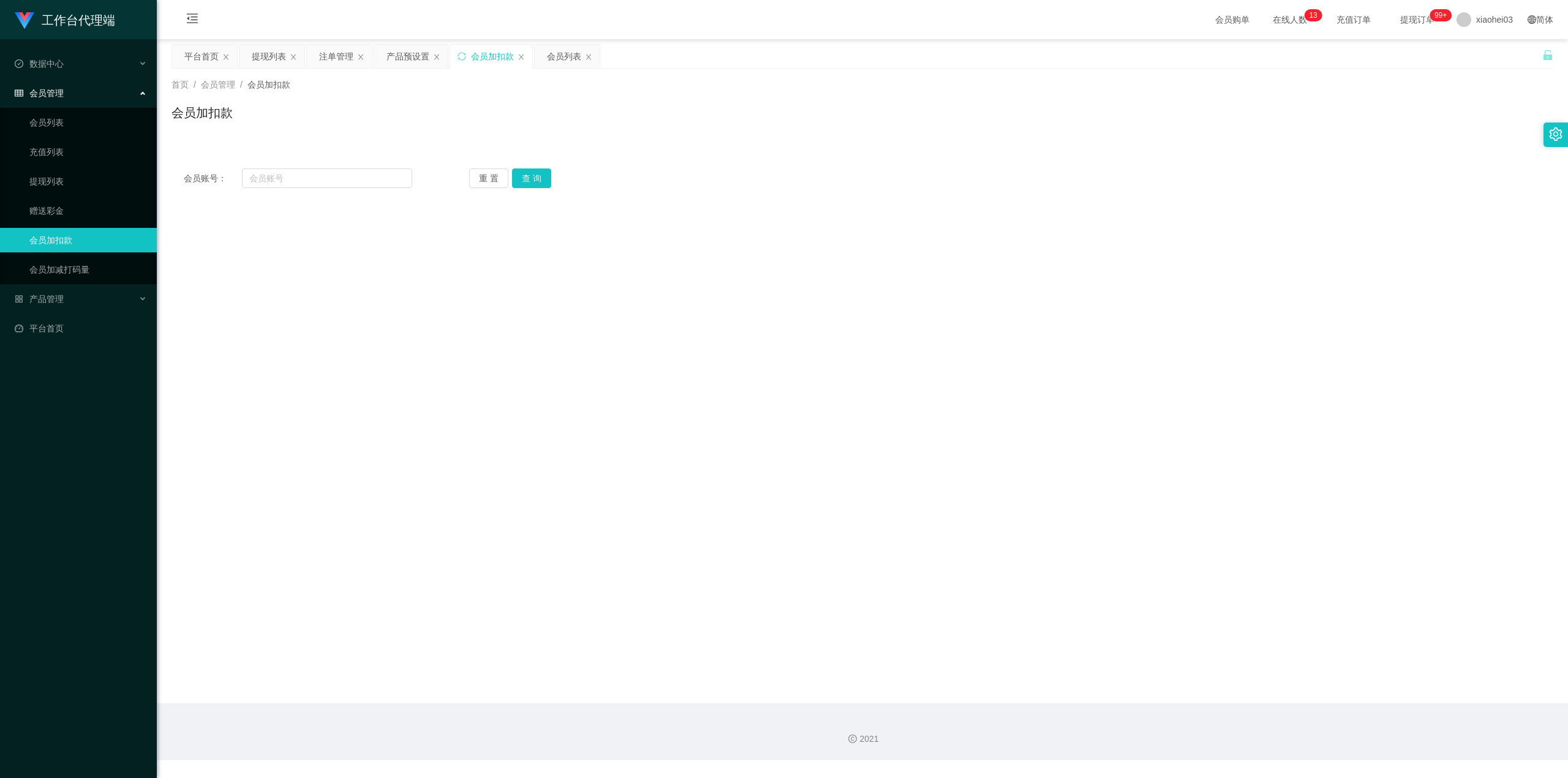
click at [297, 193] on div "会员账号： 重 置 查 询 会员账号 会员姓名 账号余额 操作类型 人工加款 人工扣款 金额 确 定" at bounding box center [862, 178] width 1382 height 44
drag, startPoint x: 314, startPoint y: 189, endPoint x: 333, endPoint y: 185, distance: 19.4
click at [319, 188] on div "会员账号： 重 置 查 询 会员账号 会员姓名 账号余额 操作类型 人工加款 人工扣款 金额 确 定" at bounding box center [862, 178] width 1382 height 44
click at [334, 183] on input "text" at bounding box center [327, 178] width 170 height 20
paste input "Ryan27"
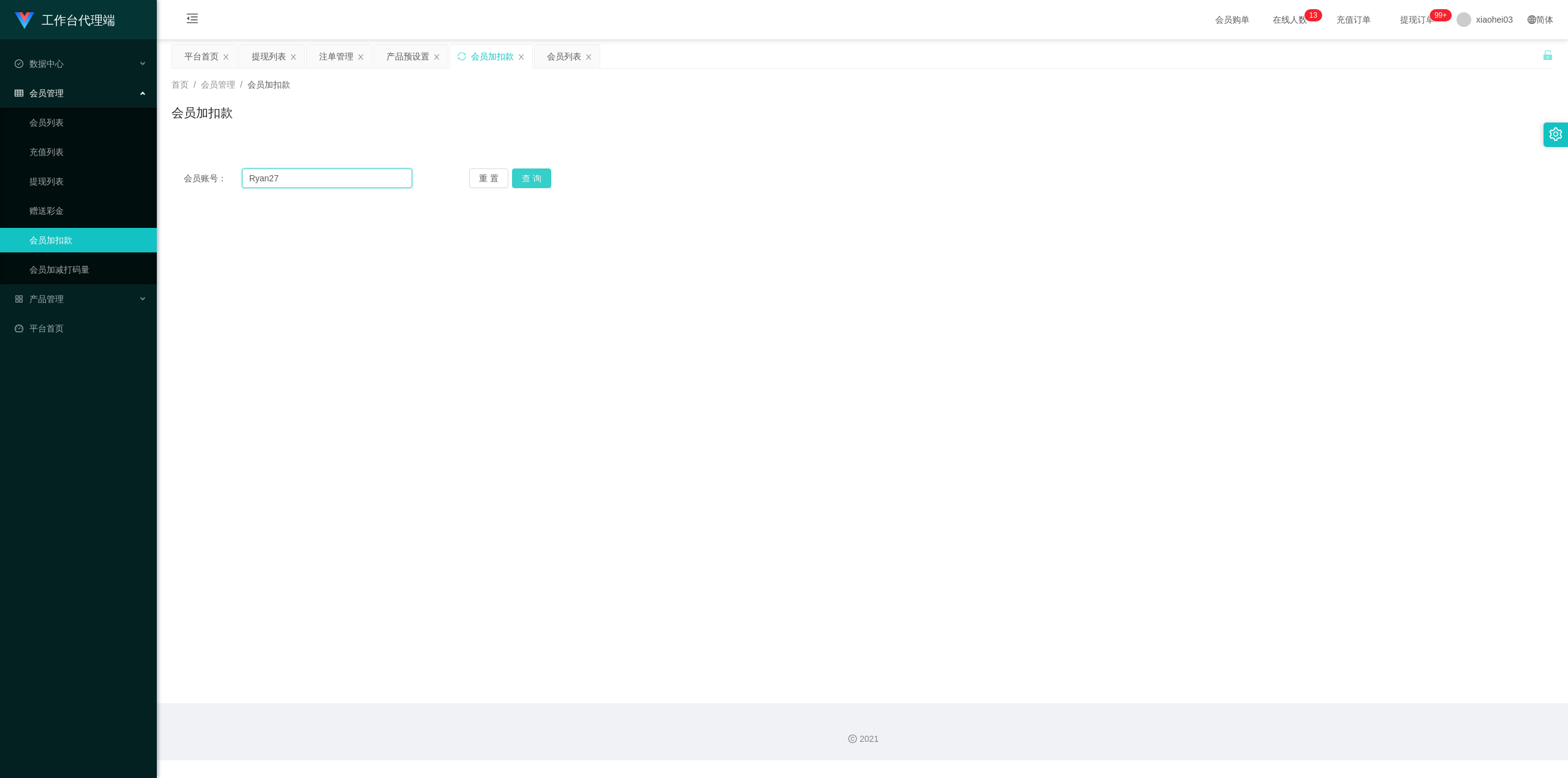
type input "Ryan27"
click at [546, 174] on button "查 询" at bounding box center [532, 178] width 40 height 20
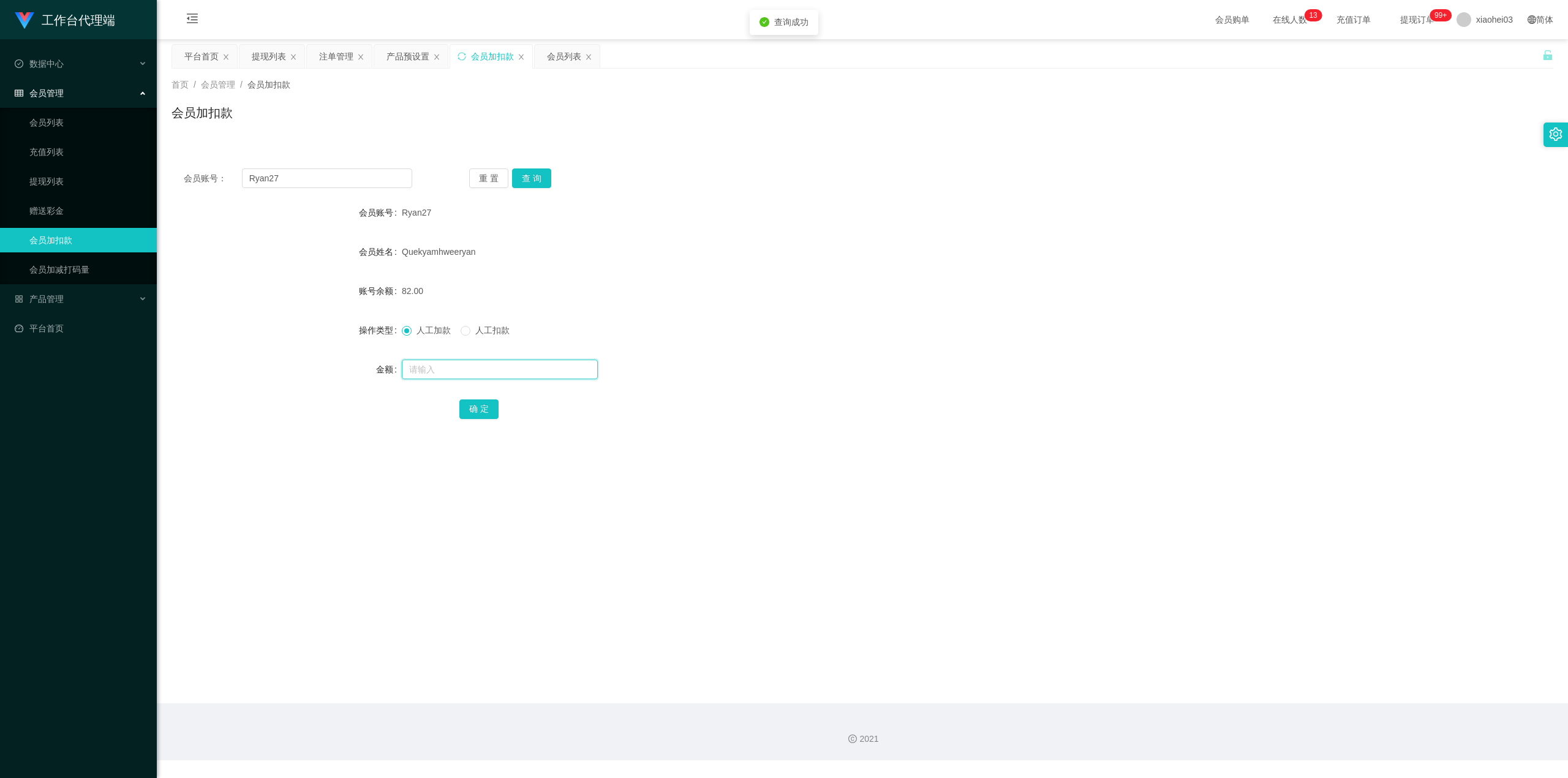
click at [478, 368] on input "text" at bounding box center [500, 369] width 196 height 20
type input "8"
click at [474, 402] on button "确 定" at bounding box center [479, 409] width 40 height 20
click at [786, 272] on form "会员账号 Ryan27 会员姓名 Quekyamhweeryan 账号余额 90.00 操作类型 人工加款 人工扣款 金额 确 定" at bounding box center [862, 311] width 1382 height 220
click at [211, 177] on div "会员账号： Ryan27" at bounding box center [298, 178] width 229 height 20
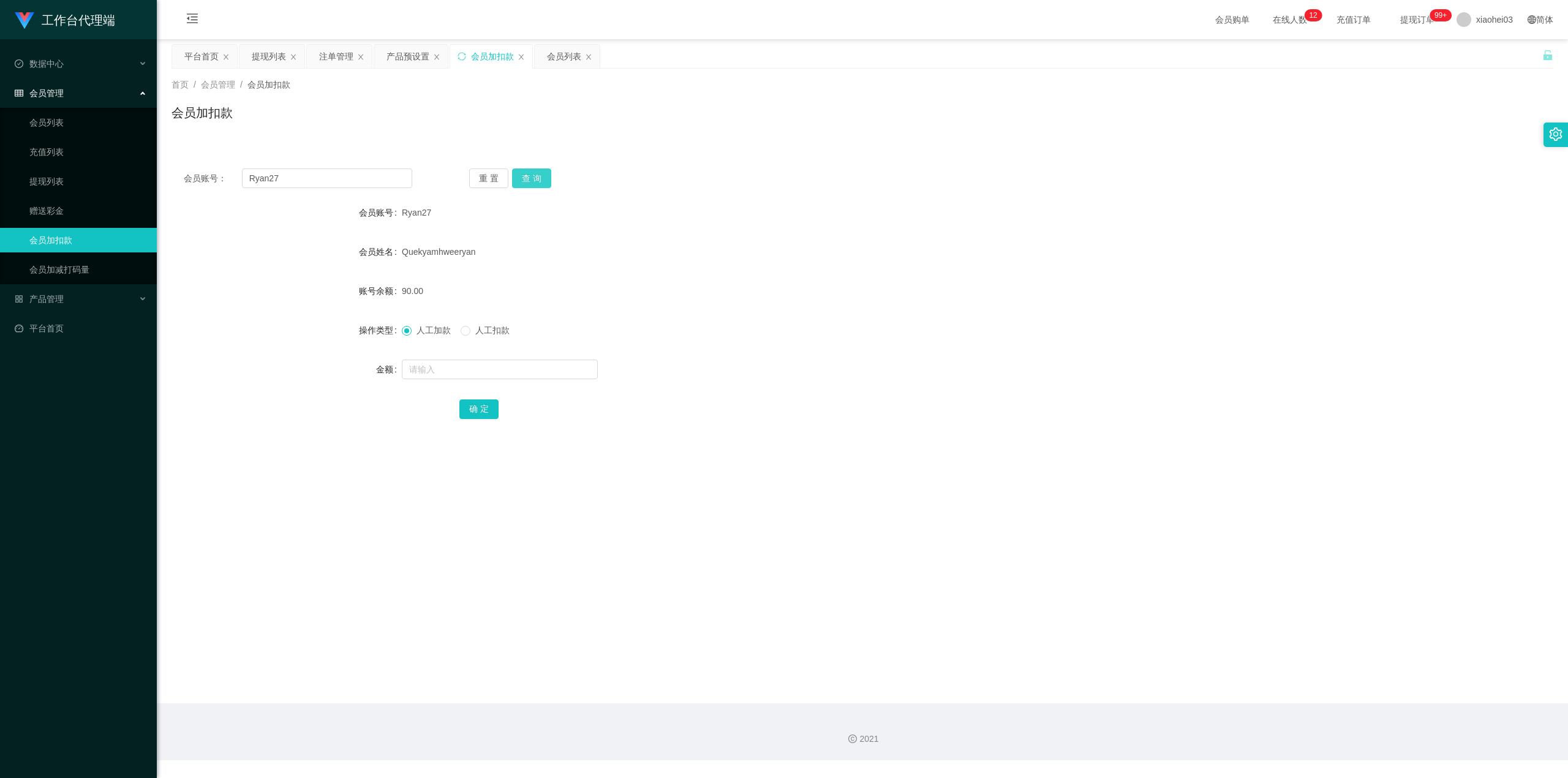
drag, startPoint x: 540, startPoint y: 175, endPoint x: 545, endPoint y: 200, distance: 25.5
click at [540, 175] on button "查 询" at bounding box center [532, 178] width 40 height 20
click at [518, 376] on input "text" at bounding box center [500, 369] width 196 height 20
type input "8"
click at [504, 424] on div "会员账号： Ryan27 重 置 查 询 会员账号 Ryan27 会员姓名 Quekyamhweeryan 账号余额 90.00 操作类型 人工加款 人工扣款…" at bounding box center [862, 302] width 1382 height 292
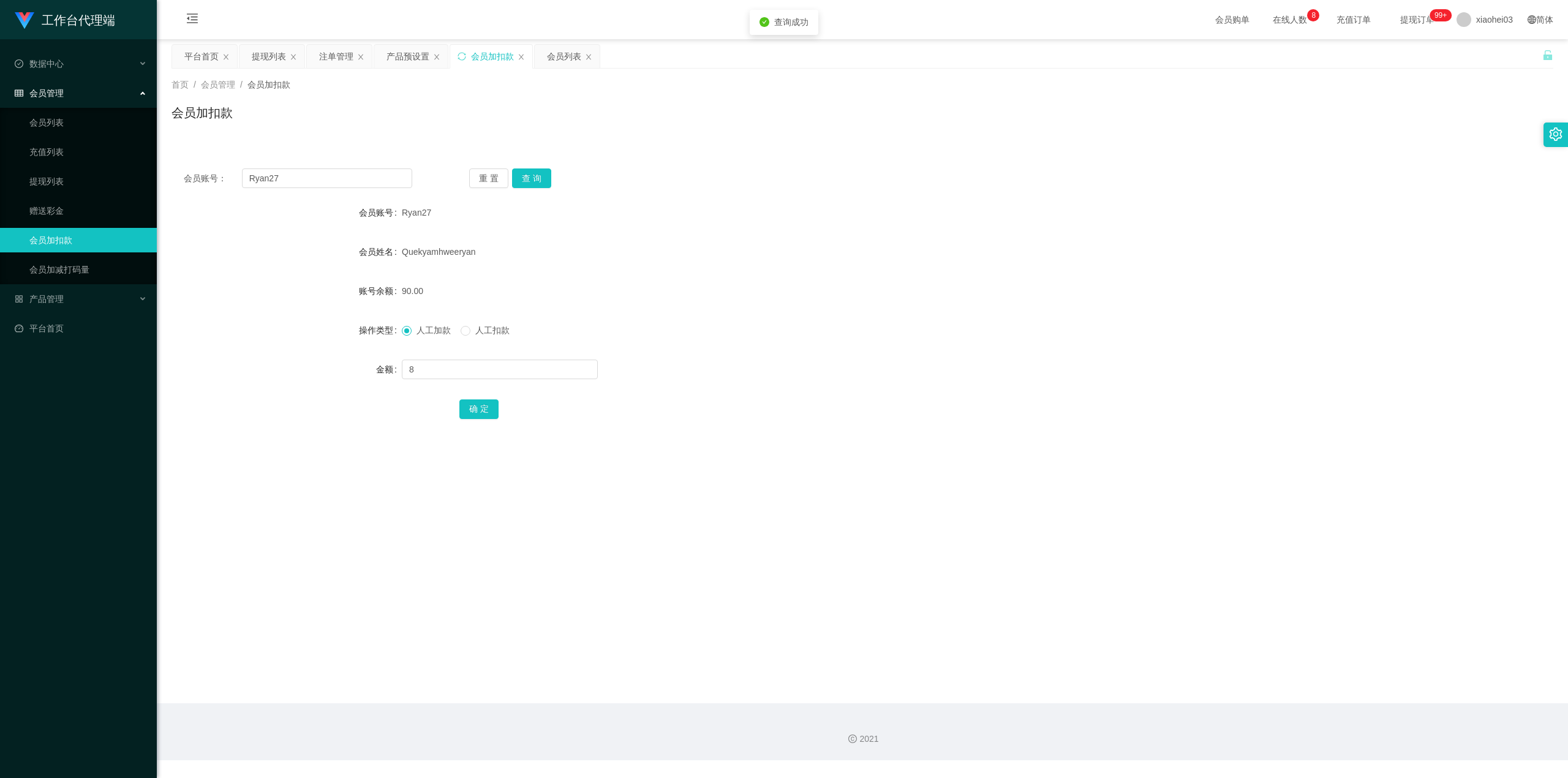
click at [499, 414] on div "确 定" at bounding box center [862, 409] width 806 height 25
drag, startPoint x: 496, startPoint y: 425, endPoint x: 493, endPoint y: 413, distance: 12.4
click at [496, 425] on div "会员账号： Ryan27 重 置 查 询 会员账号 Ryan27 会员姓名 Quekyamhweeryan 账号余额 90.00 操作类型 人工加款 人工扣款…" at bounding box center [862, 302] width 1382 height 292
click at [493, 413] on button "确 定" at bounding box center [479, 409] width 40 height 20
click at [704, 280] on div "98.00" at bounding box center [805, 291] width 806 height 25
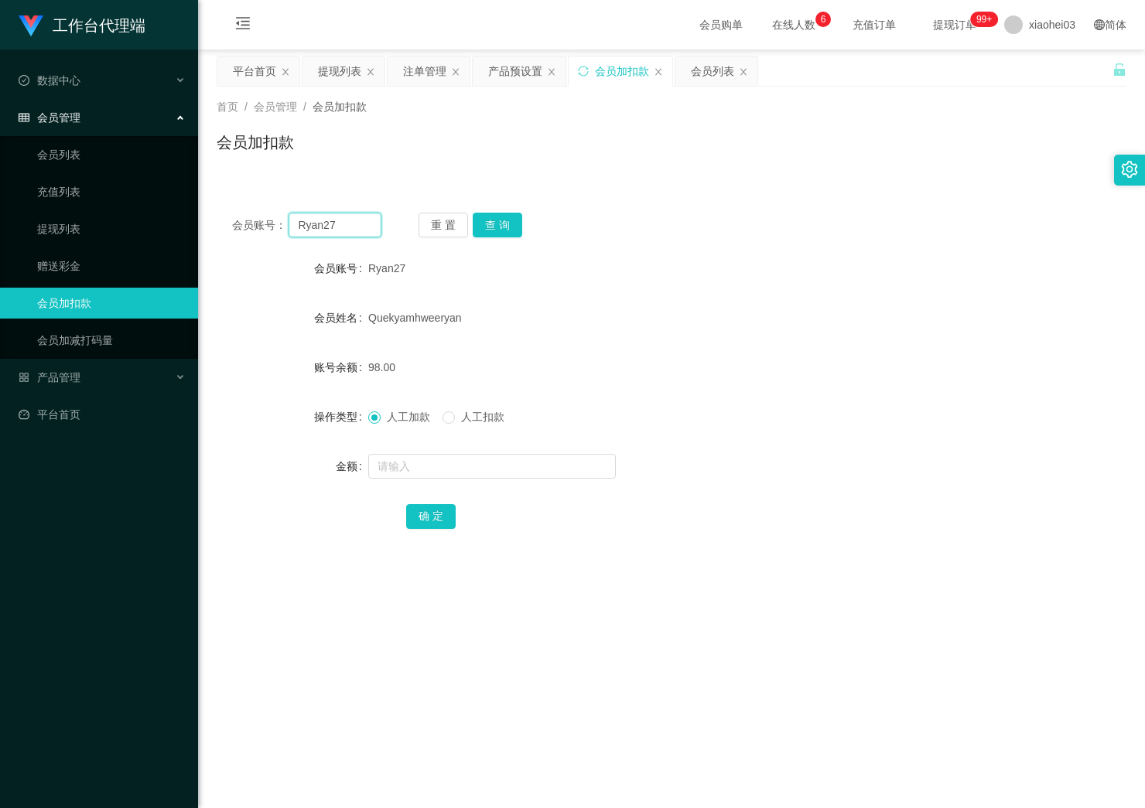
drag, startPoint x: 333, startPoint y: 224, endPoint x: 161, endPoint y: 206, distance: 172.7
click at [167, 206] on section "工作台代理端 数据中心 会员管理 会员列表 充值列表 提现列表 赠送彩金 会员加扣款 会员加减打码量 产品管理 开奖记录 注单管理 产品列表 即时注单 产品预…" at bounding box center [572, 480] width 1145 height 960
click at [506, 229] on button "查 询" at bounding box center [498, 225] width 50 height 25
click at [446, 462] on input "text" at bounding box center [492, 466] width 248 height 25
type input "8"
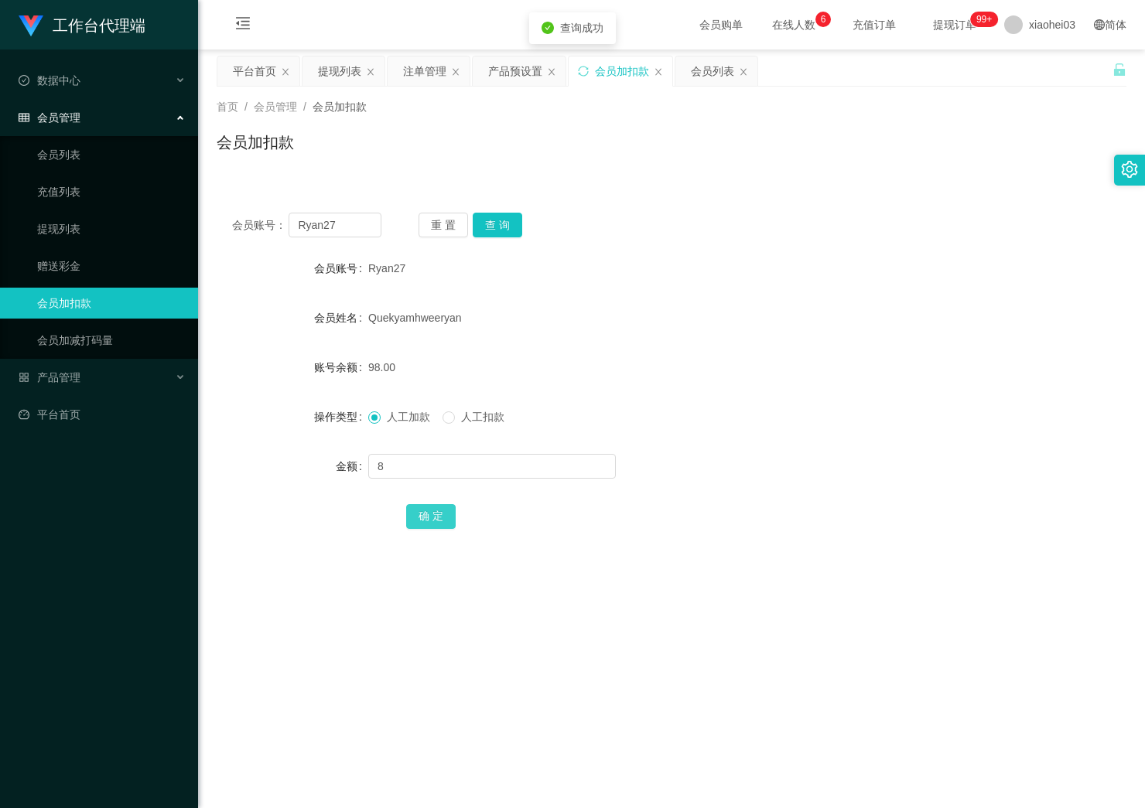
click at [408, 520] on button "确 定" at bounding box center [431, 516] width 50 height 25
drag, startPoint x: 724, startPoint y: 313, endPoint x: 628, endPoint y: 190, distance: 155.4
click at [723, 311] on div "Quekyamhweeryan" at bounding box center [633, 317] width 531 height 31
click at [339, 78] on div "提现列表" at bounding box center [339, 70] width 43 height 29
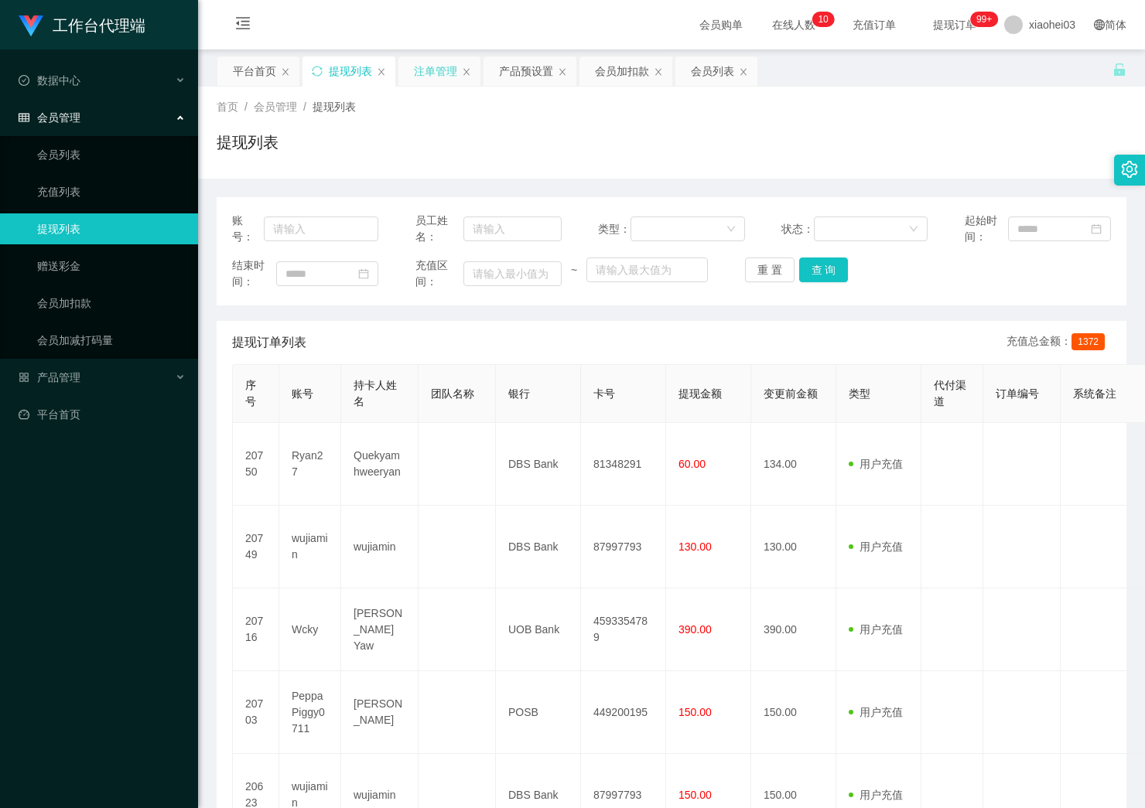
click at [461, 65] on div "注单管理" at bounding box center [439, 70] width 82 height 29
click at [429, 74] on div "注单管理" at bounding box center [435, 70] width 43 height 29
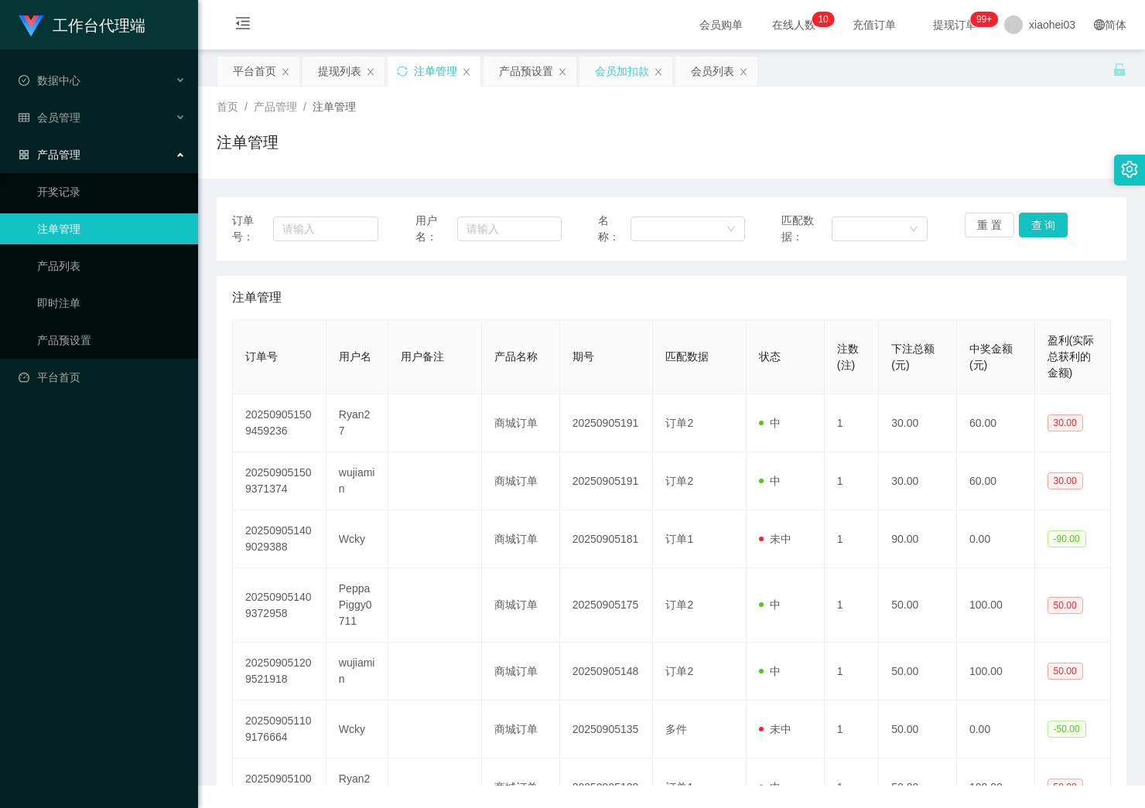
click at [623, 74] on div "会员加扣款" at bounding box center [622, 70] width 54 height 29
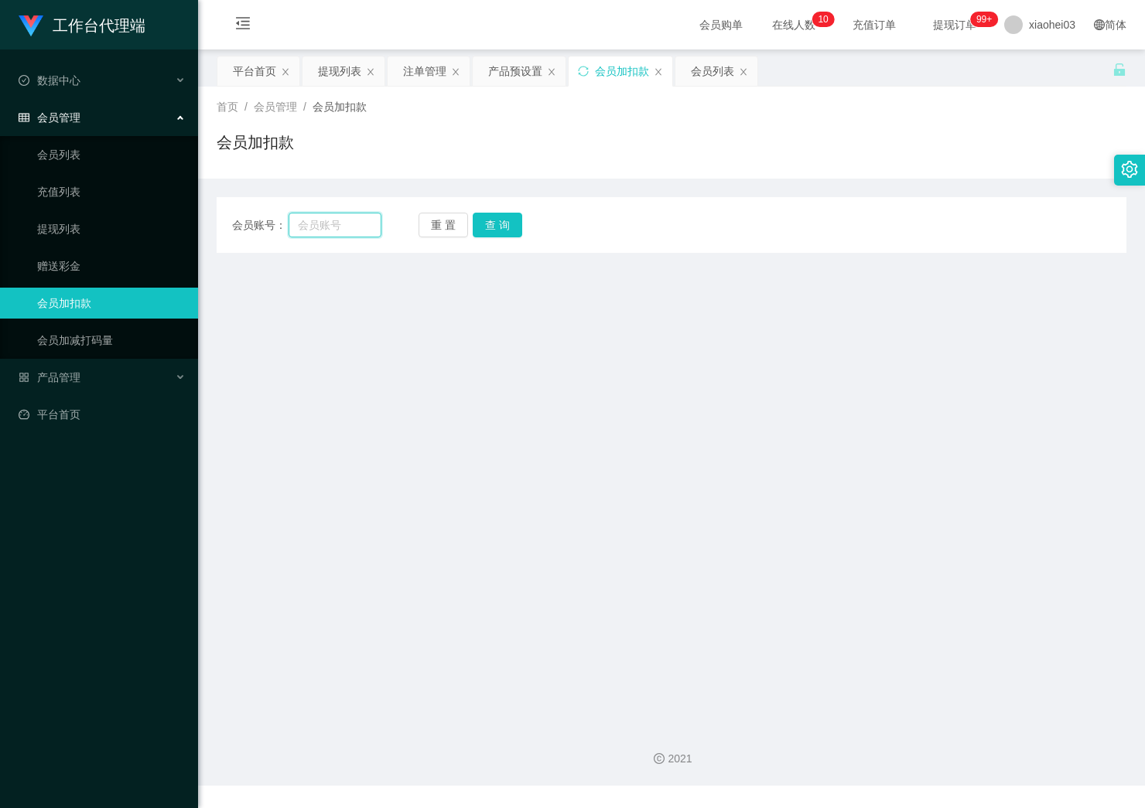
click at [313, 220] on input "text" at bounding box center [335, 225] width 92 height 25
paste input "Ryan27"
type input "Ryan27"
click at [490, 237] on div "会员账号： Ryan27 重 置 查 询 会员账号 会员姓名 账号余额 操作类型 人工加款 人工扣款 金额 确 定" at bounding box center [672, 225] width 910 height 56
click at [507, 224] on button "查 询" at bounding box center [498, 225] width 50 height 25
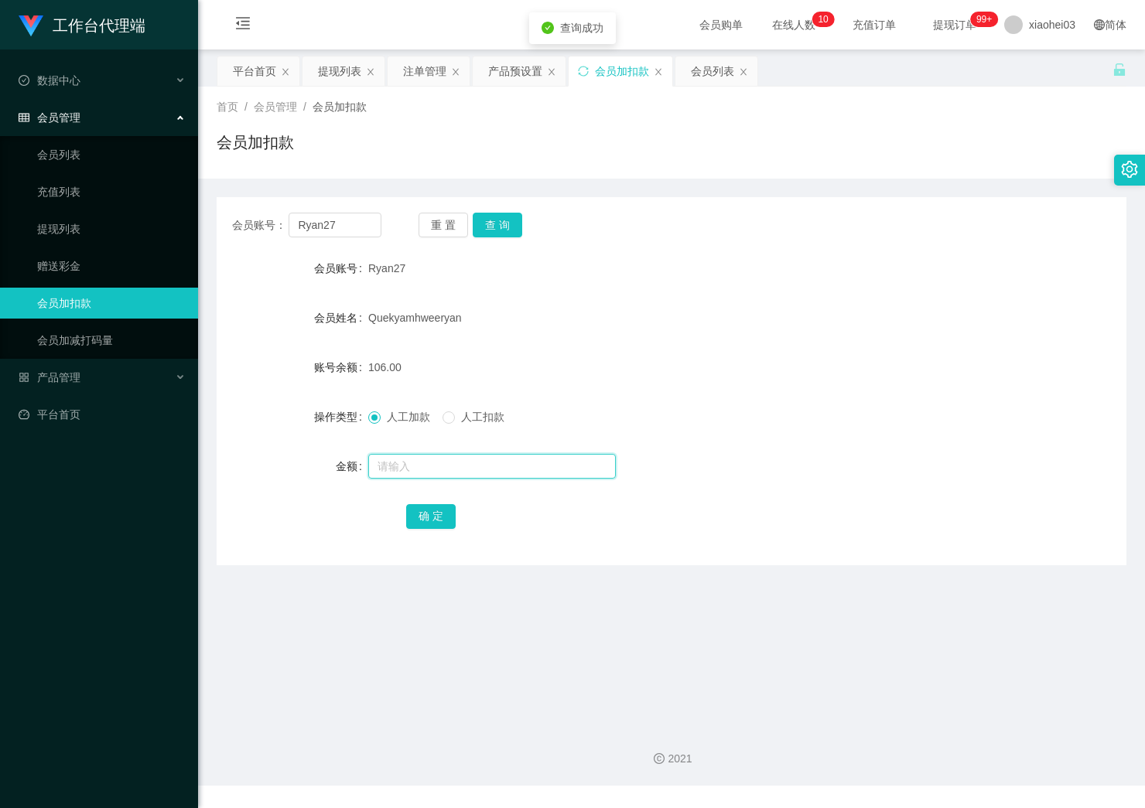
click at [433, 463] on input "text" at bounding box center [492, 466] width 248 height 25
type input "8"
click at [438, 518] on button "确 定" at bounding box center [431, 516] width 50 height 25
click at [774, 307] on div "Quekyamhweeryan" at bounding box center [633, 317] width 531 height 31
click at [490, 466] on input "text" at bounding box center [492, 466] width 248 height 25
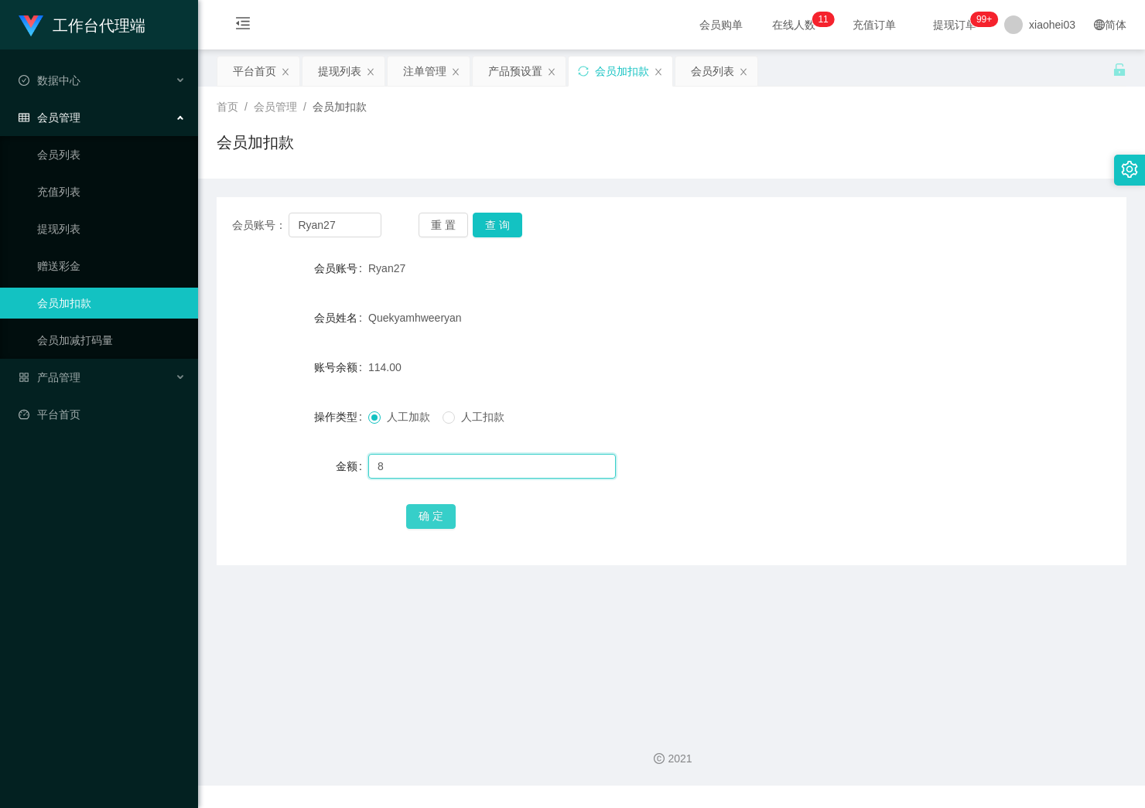
type input "8"
click at [442, 527] on button "确 定" at bounding box center [431, 516] width 50 height 25
click at [656, 373] on div "122.00" at bounding box center [633, 367] width 531 height 31
drag, startPoint x: 430, startPoint y: 726, endPoint x: 418, endPoint y: 419, distance: 307.4
click at [430, 722] on div "2021" at bounding box center [671, 750] width 947 height 72
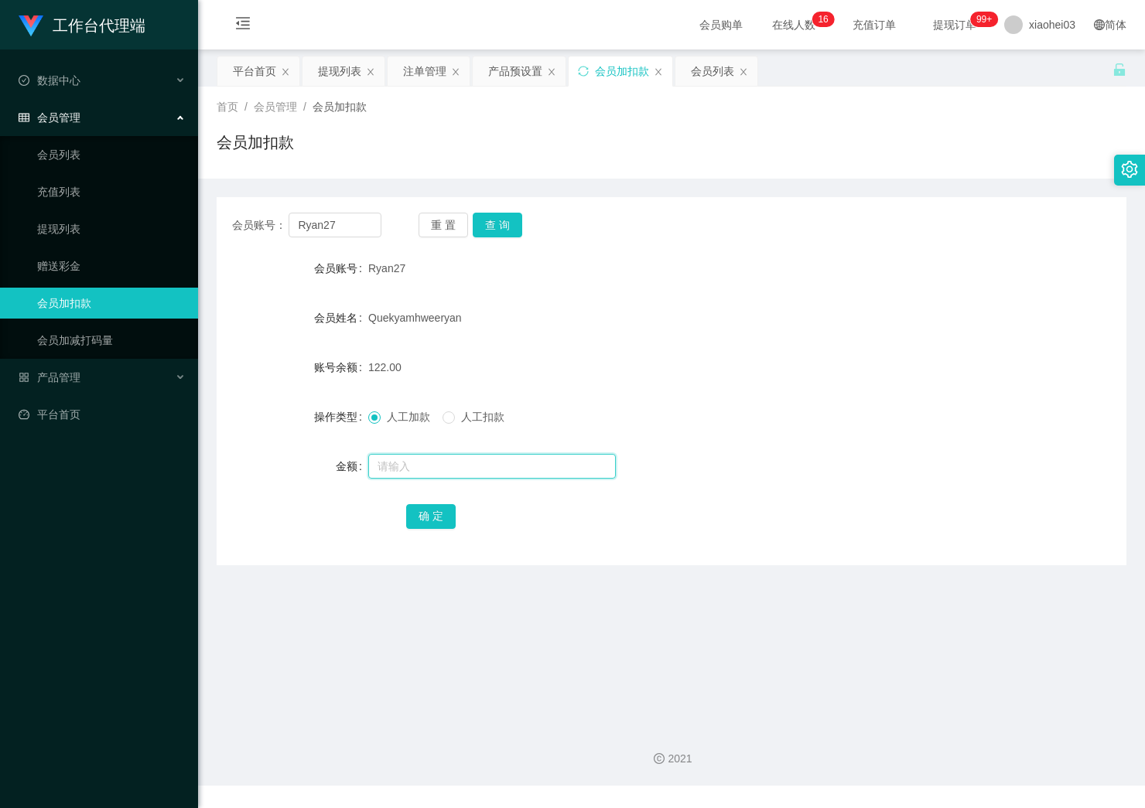
click at [440, 471] on input "text" at bounding box center [492, 466] width 248 height 25
type input "8"
click at [427, 514] on button "确 定" at bounding box center [431, 516] width 50 height 25
drag, startPoint x: 486, startPoint y: 763, endPoint x: 518, endPoint y: 676, distance: 92.5
click at [487, 756] on div "2021" at bounding box center [671, 759] width 922 height 16
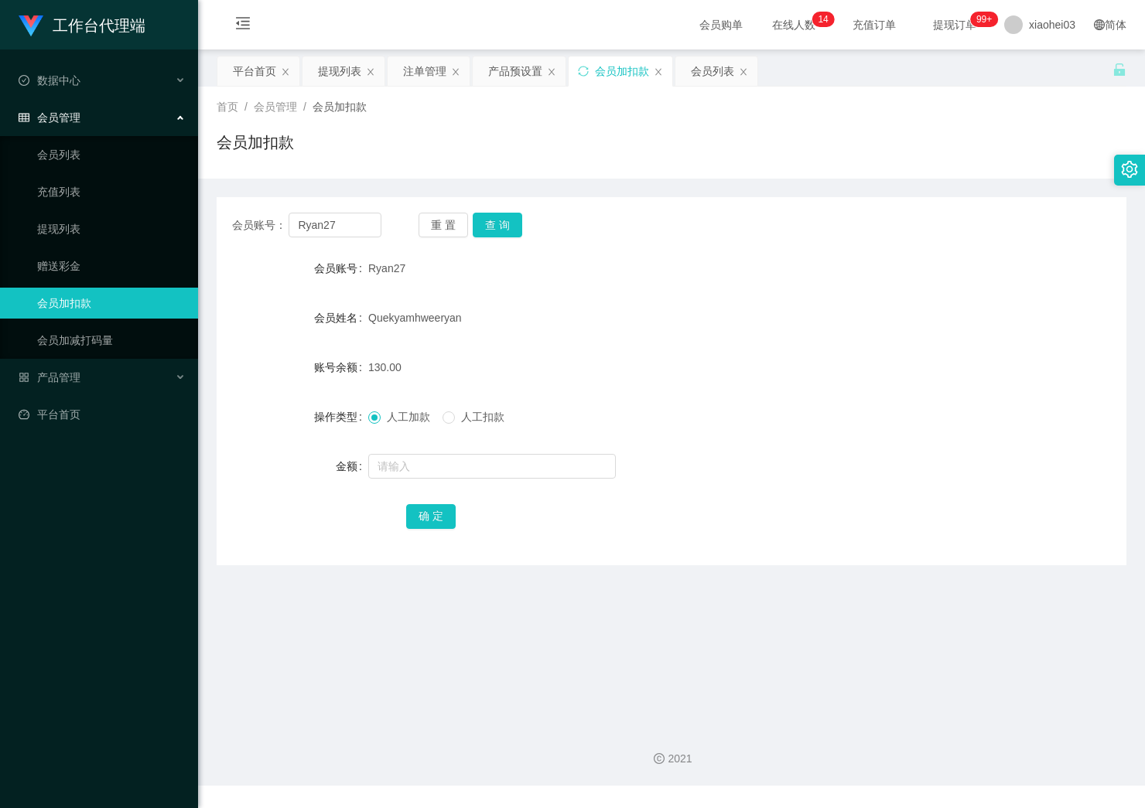
click at [710, 316] on div "Quekyamhweeryan" at bounding box center [633, 317] width 531 height 31
click at [511, 716] on section "会员购单 在线人数 0 1 2 3 4 5 6 7 8 9 0 1 2 3 4 5 6 7 8 9 0 1 2 3 4 5 6 7 8 9 0 1 2 3 4…" at bounding box center [671, 393] width 947 height 786
click at [538, 240] on div "会员账号： Ryan27 重 置 查 询 会员账号 Ryan27 会员姓名 Quekyamhweeryan 账号余额 130.00 操作类型 人工加款 人工扣…" at bounding box center [672, 381] width 910 height 368
drag, startPoint x: 478, startPoint y: 241, endPoint x: 502, endPoint y: 306, distance: 69.3
click at [478, 241] on div "会员账号： Ryan27 重 置 查 询 会员账号 Ryan27 会员姓名 Quekyamhweeryan 账号余额 130.00 操作类型 人工加款 人工扣…" at bounding box center [672, 381] width 910 height 368
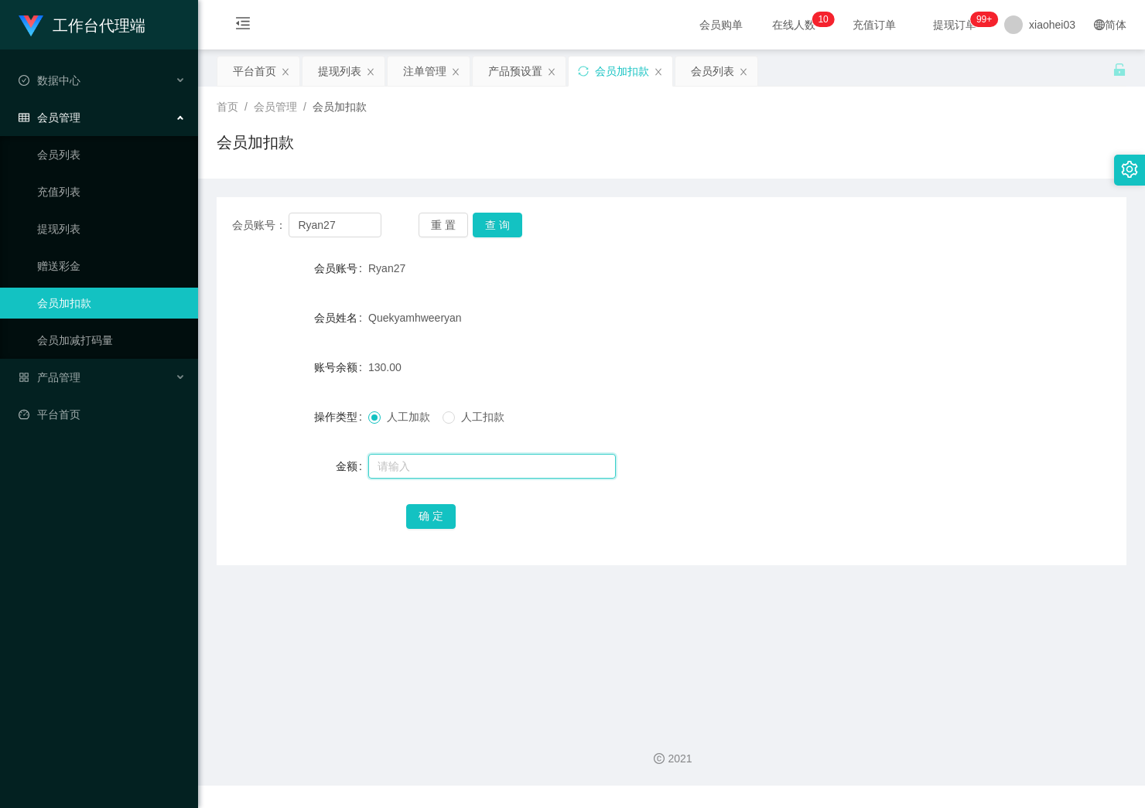
click at [447, 465] on input "text" at bounding box center [492, 466] width 248 height 25
type input "8"
drag, startPoint x: 430, startPoint y: 543, endPoint x: 443, endPoint y: 521, distance: 26.0
click at [436, 530] on div "会员账号： Ryan27 重 置 查 询 会员账号 Ryan27 会员姓名 Quekyamhweeryan 账号余额 130.00 操作类型 人工加款 人工扣…" at bounding box center [672, 381] width 910 height 368
click at [453, 499] on form "会员账号 Ryan27 会员姓名 Quekyamhweeryan 账号余额 130.00 操作类型 人工加款 人工扣款 金额 8 确 定" at bounding box center [672, 392] width 910 height 278
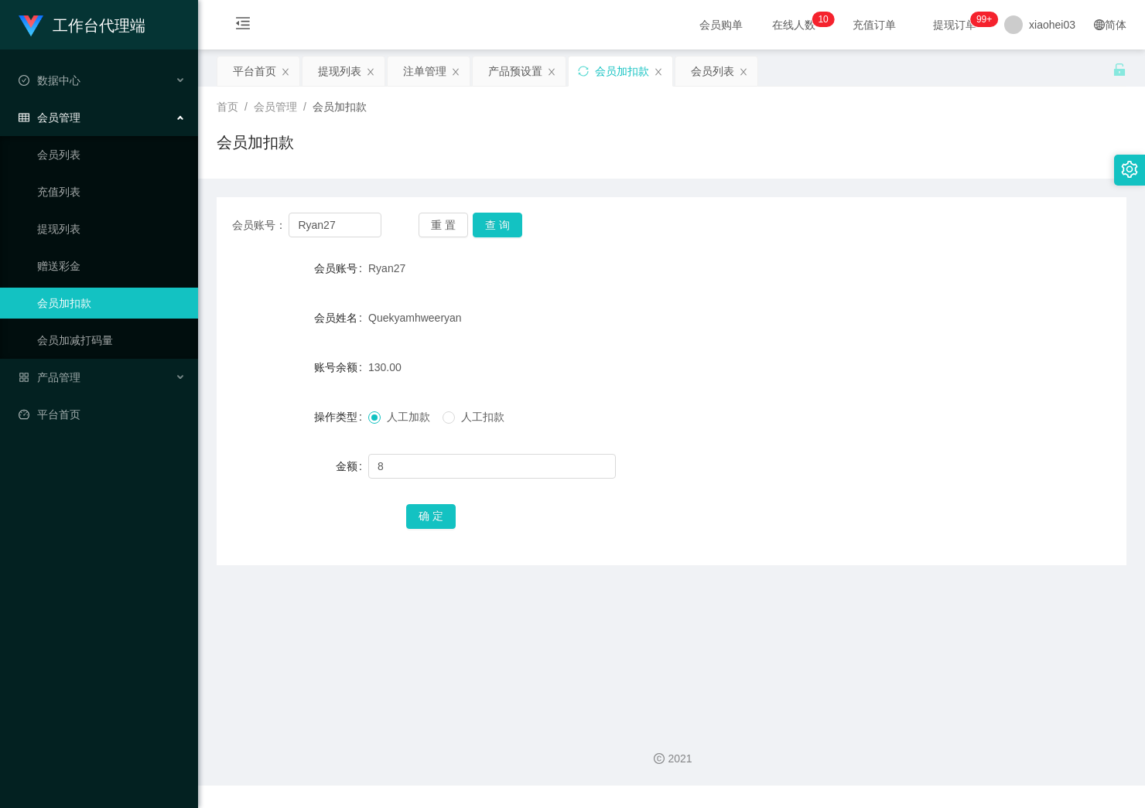
click at [449, 503] on div "确 定" at bounding box center [671, 516] width 531 height 31
click at [449, 511] on button "确 定" at bounding box center [431, 516] width 50 height 25
click at [774, 323] on form "会员账号 Ryan27 会员姓名 Quekyamhweeryan 账号余额 130.00 操作类型 人工加款 人工扣款 金额 确 定" at bounding box center [672, 392] width 910 height 278
click at [363, 227] on input "Ryan27" at bounding box center [335, 225] width 92 height 25
click at [530, 240] on div "会员账号： Ryan27 重 置 查 询 会员账号 Ryan27 会员姓名 Quekyamhweeryan 账号余额 138.00 操作类型 人工加款 人工扣…" at bounding box center [672, 381] width 910 height 368
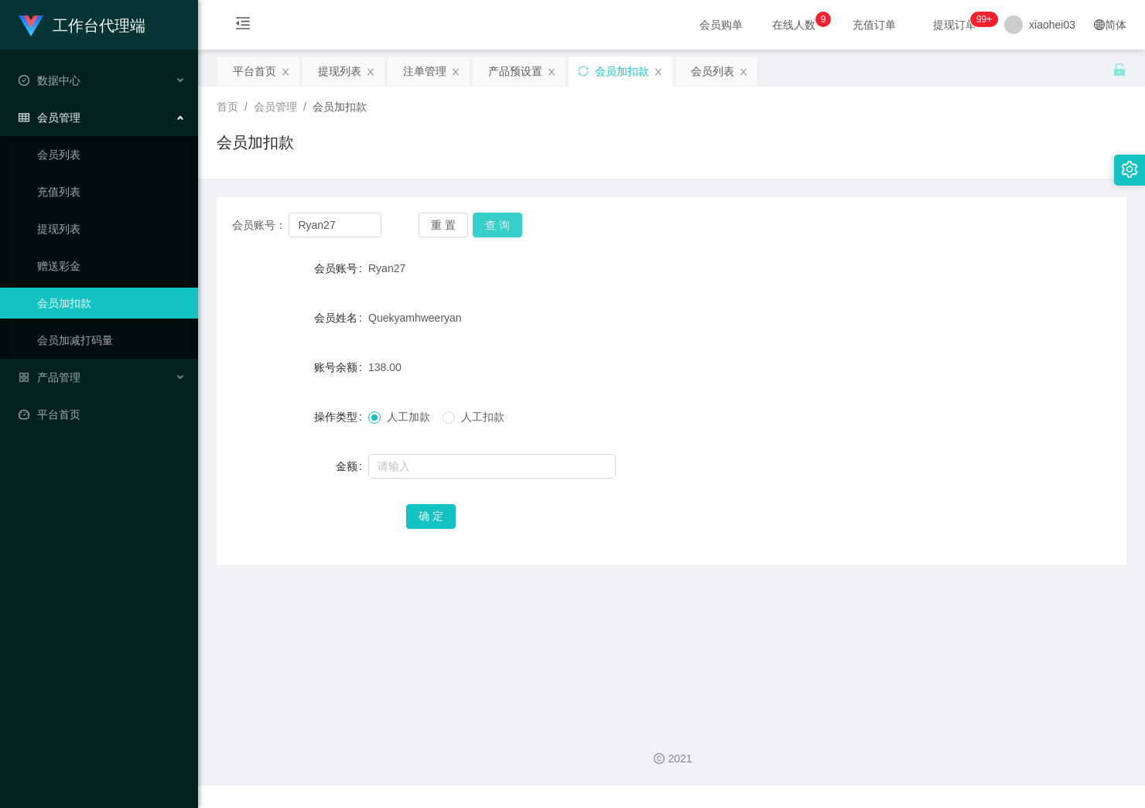
click at [511, 232] on button "查 询" at bounding box center [498, 225] width 50 height 25
drag, startPoint x: 357, startPoint y: 226, endPoint x: 241, endPoint y: 217, distance: 116.3
click at [298, 214] on input "Ryan27" at bounding box center [335, 225] width 92 height 25
paste input "PeppaPiggy0711"
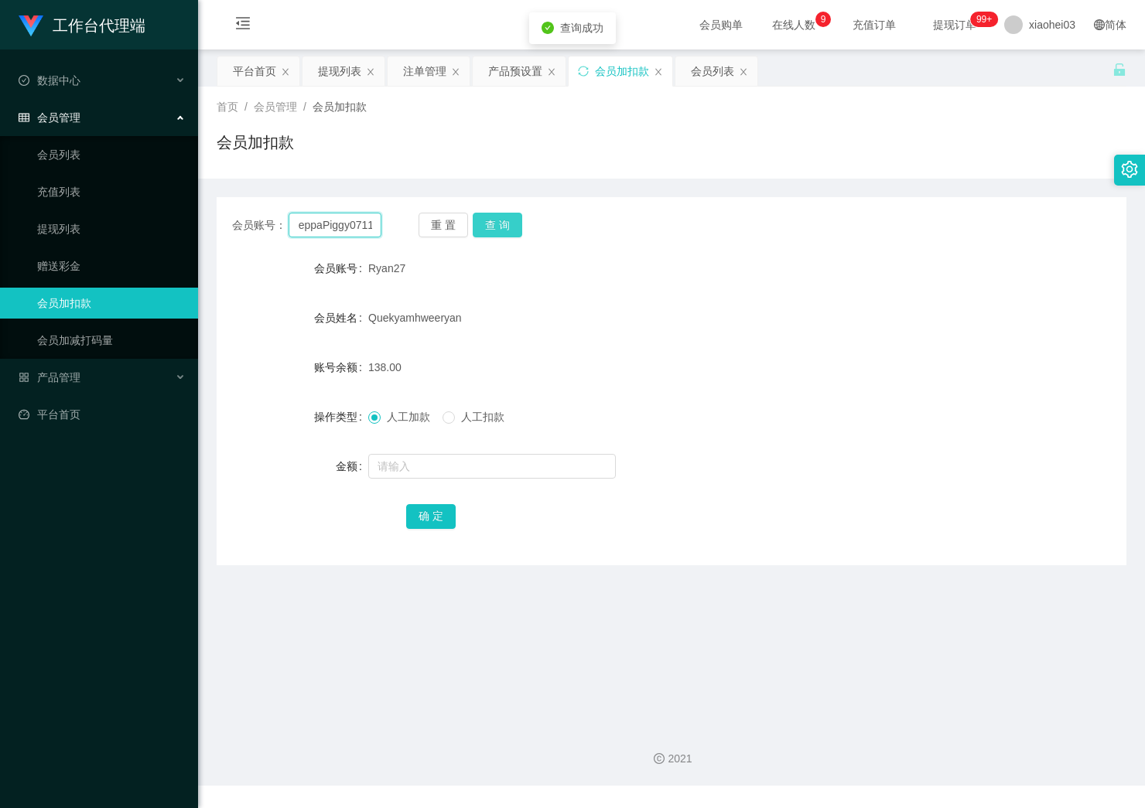
type input "PeppaPiggy0711"
drag, startPoint x: 505, startPoint y: 220, endPoint x: 503, endPoint y: 240, distance: 20.2
click at [505, 220] on button "查 询" at bounding box center [498, 225] width 50 height 25
drag, startPoint x: 579, startPoint y: 446, endPoint x: 469, endPoint y: 469, distance: 112.9
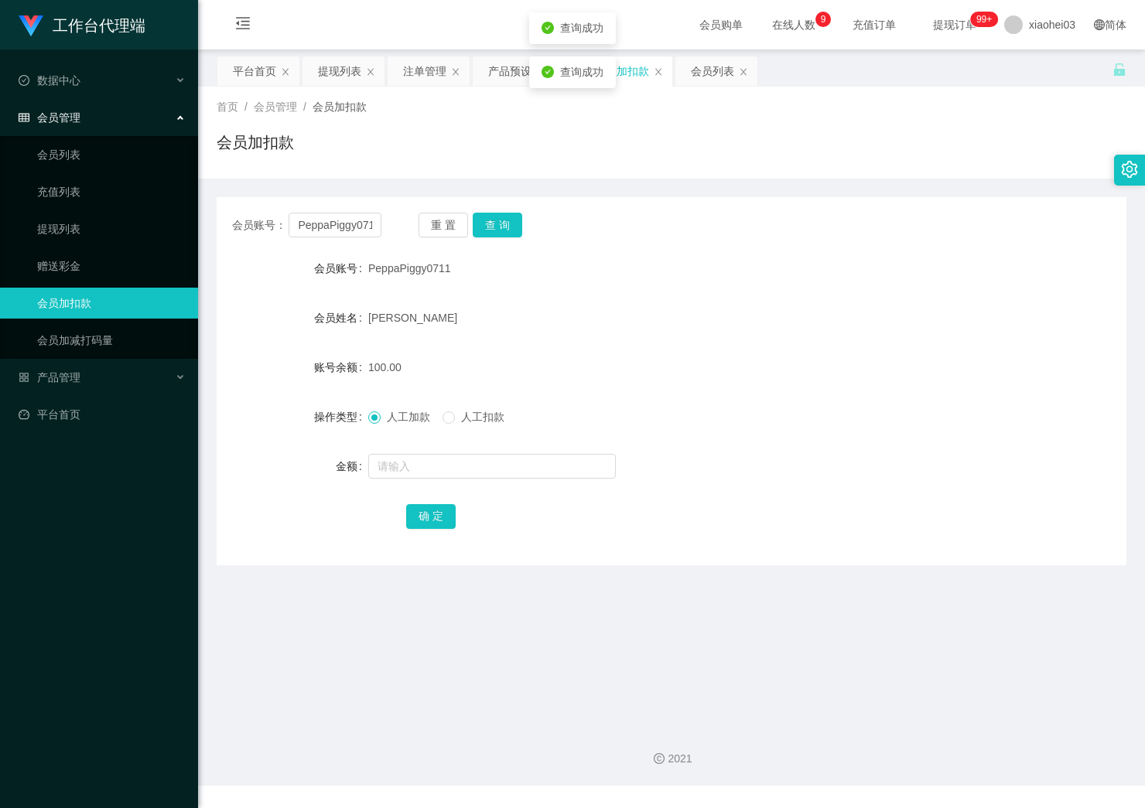
click at [579, 446] on form "会员账号 PeppaPiggy0711 会员姓名 Chan bo zhang 账号余额 100.00 操作类型 人工加款 人工扣款 金额 确 定" at bounding box center [672, 392] width 910 height 278
click at [462, 760] on div "2021" at bounding box center [671, 759] width 922 height 16
click at [350, 232] on input "PeppaPiggy0711" at bounding box center [335, 225] width 92 height 25
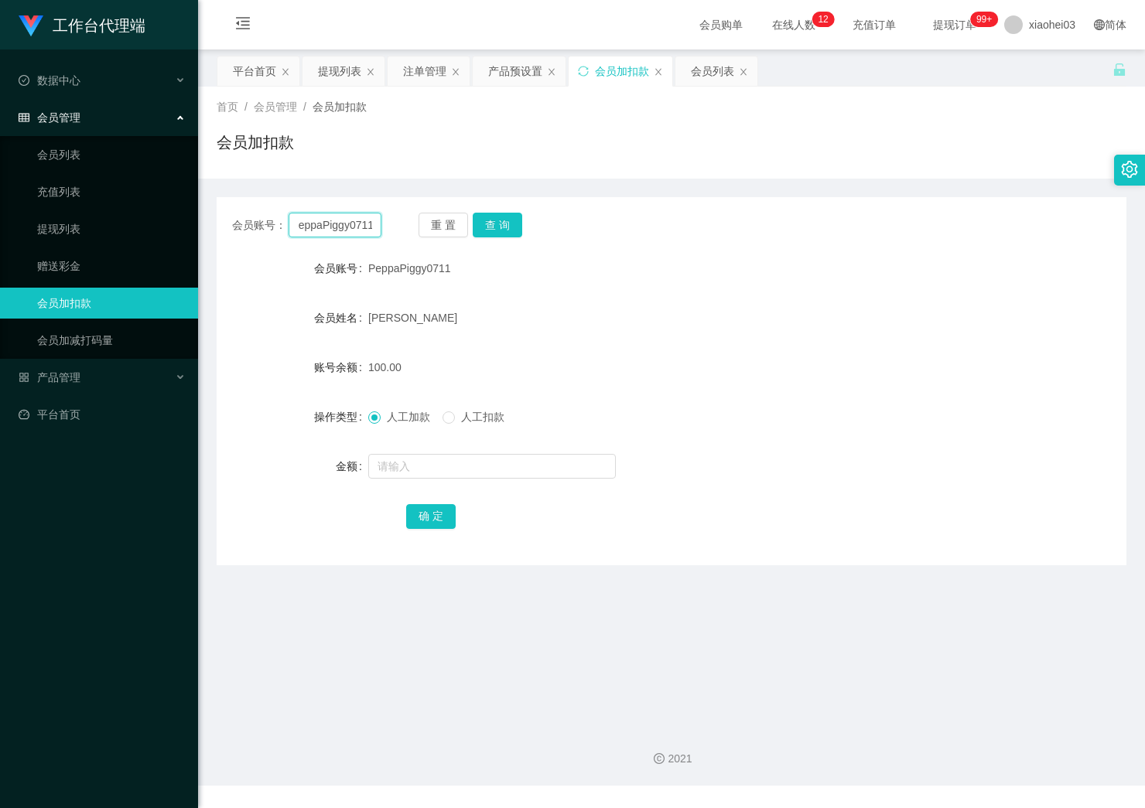
click at [350, 232] on input "PeppaPiggy0711" at bounding box center [335, 225] width 92 height 25
click at [500, 237] on button "查 询" at bounding box center [498, 225] width 50 height 25
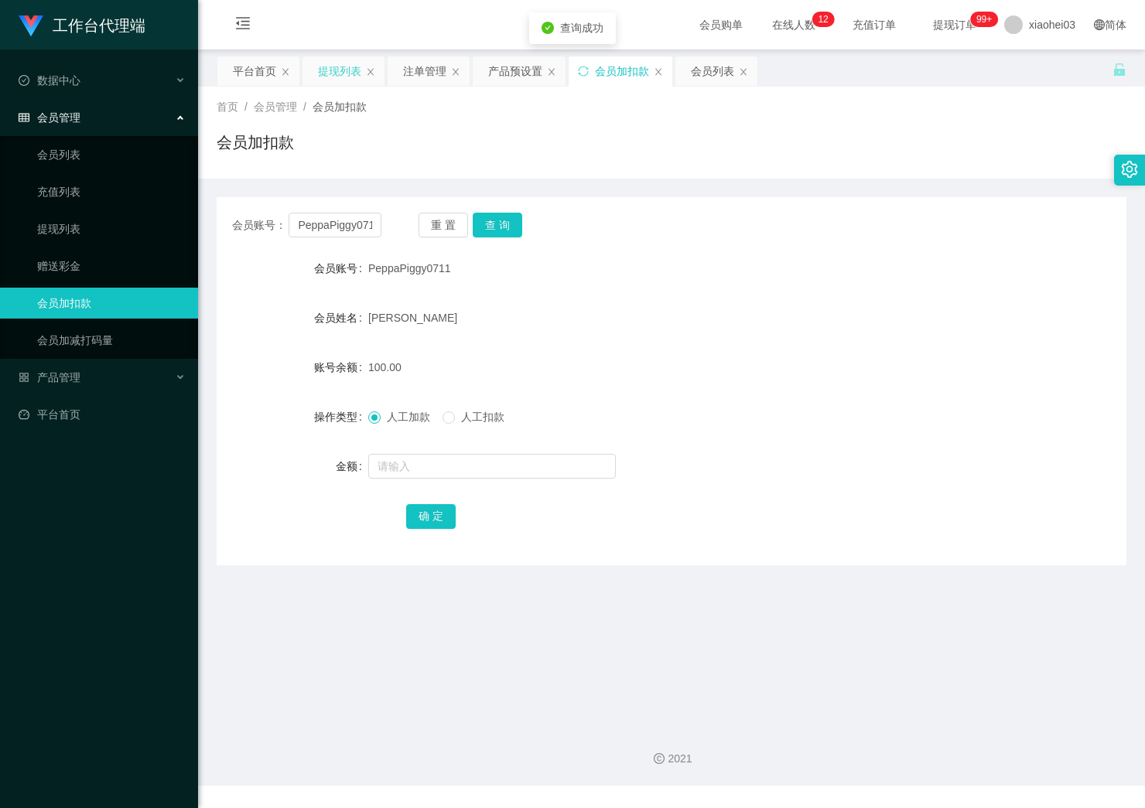
click at [334, 59] on div "提现列表" at bounding box center [339, 70] width 43 height 29
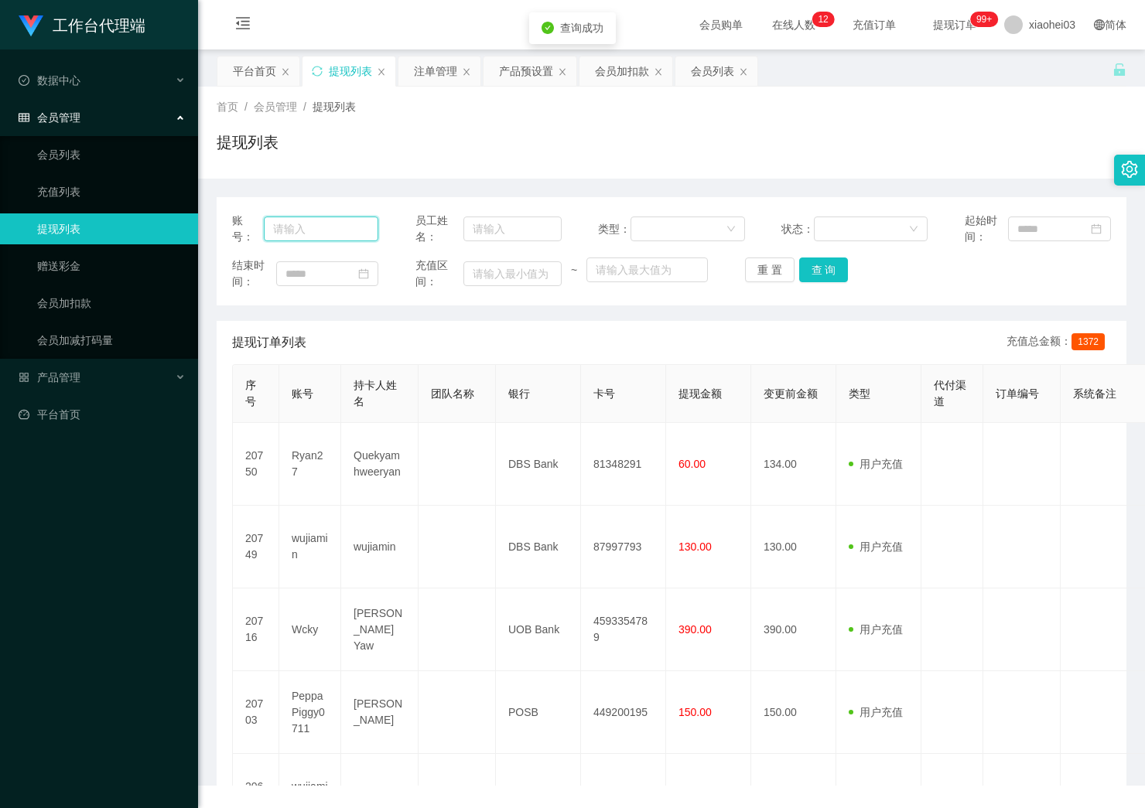
click at [338, 233] on input "text" at bounding box center [321, 229] width 115 height 25
paste input "PeppaPiggy0711"
type input "PeppaPiggy0711"
click at [812, 271] on button "查 询" at bounding box center [824, 270] width 50 height 25
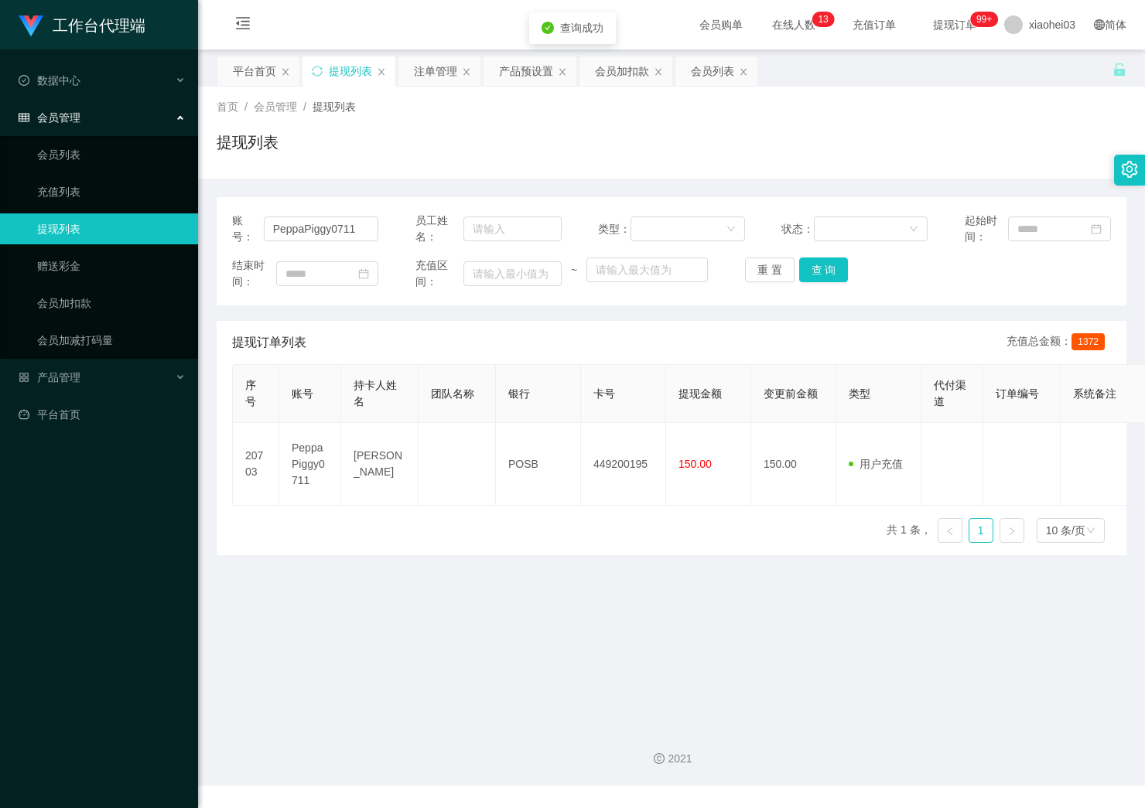
click at [537, 716] on div "2021" at bounding box center [671, 750] width 947 height 72
click at [483, 730] on div "2021" at bounding box center [671, 750] width 947 height 72
click at [624, 73] on div "会员加扣款" at bounding box center [622, 70] width 54 height 29
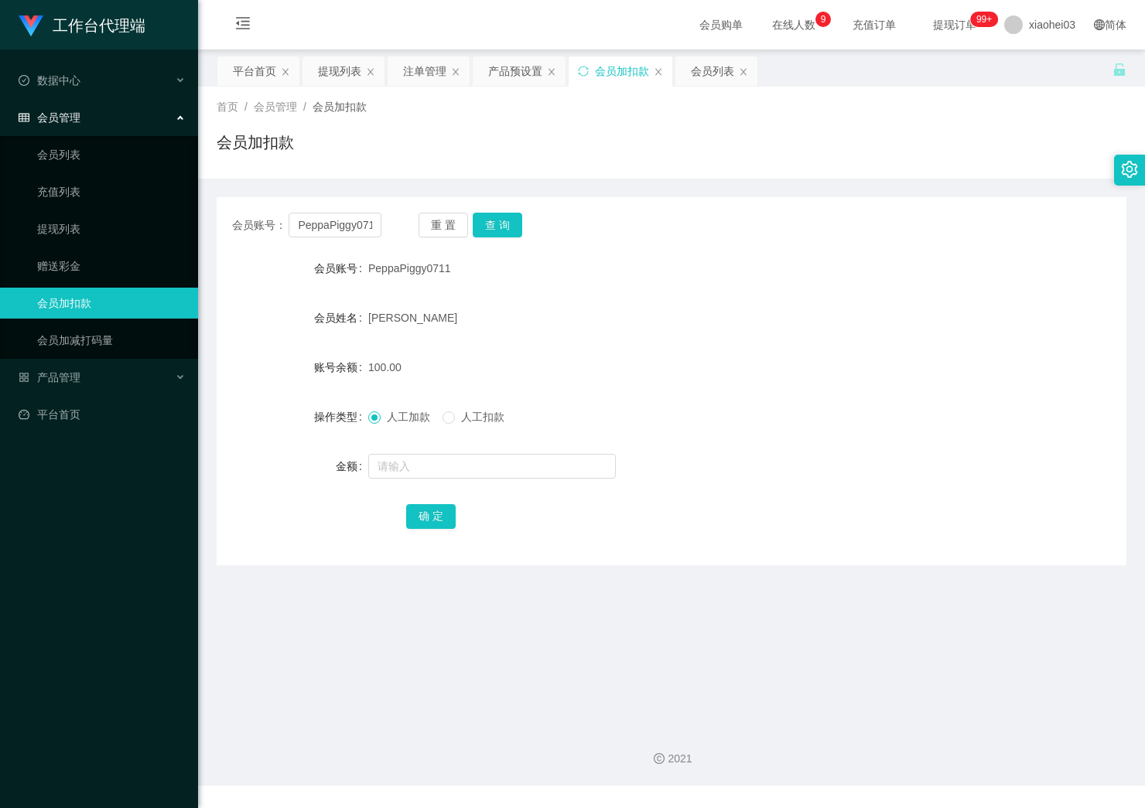
click at [391, 230] on div "会员账号： PeppaPiggy0711 重 置 查 询" at bounding box center [672, 225] width 910 height 25
click at [359, 233] on input "PeppaPiggy0711" at bounding box center [335, 225] width 92 height 25
click at [360, 229] on input "PeppaPiggy0711" at bounding box center [335, 225] width 92 height 25
paste input "Ryan27"
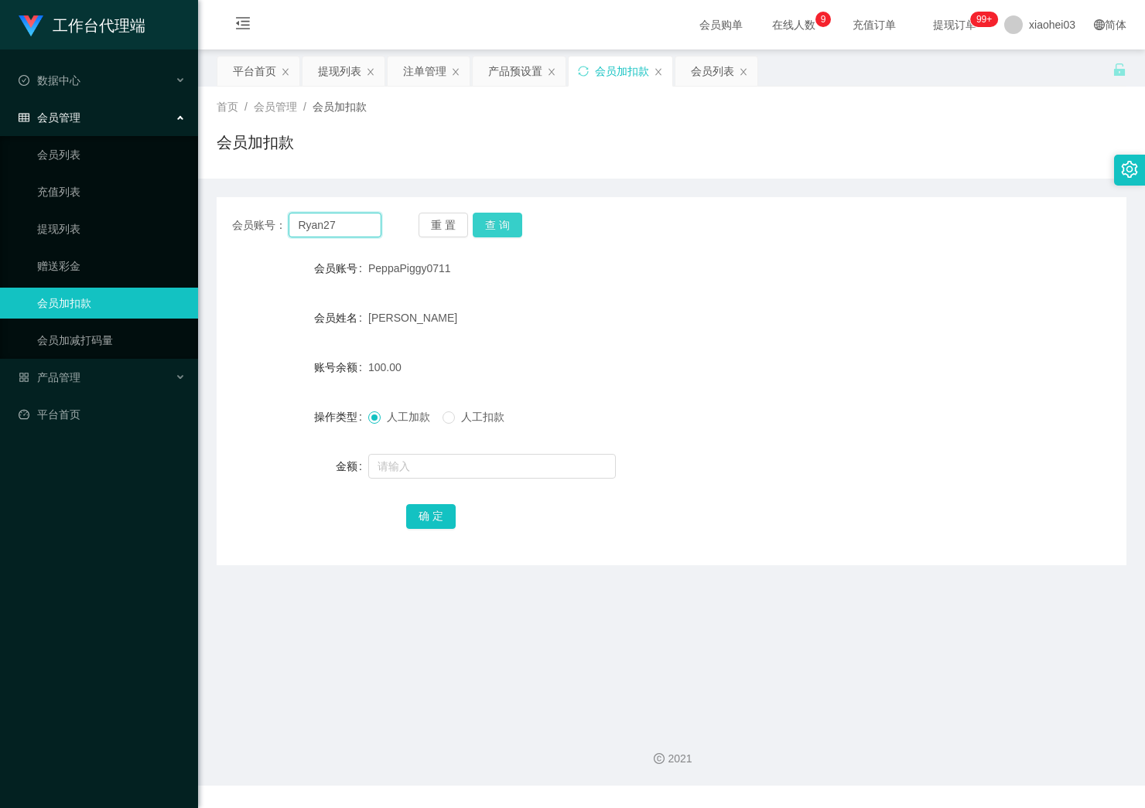
type input "Ryan27"
drag, startPoint x: 507, startPoint y: 217, endPoint x: 511, endPoint y: 224, distance: 8.3
click at [507, 217] on button "查 询" at bounding box center [498, 225] width 50 height 25
click at [443, 477] on input "text" at bounding box center [492, 466] width 248 height 25
type input "8"
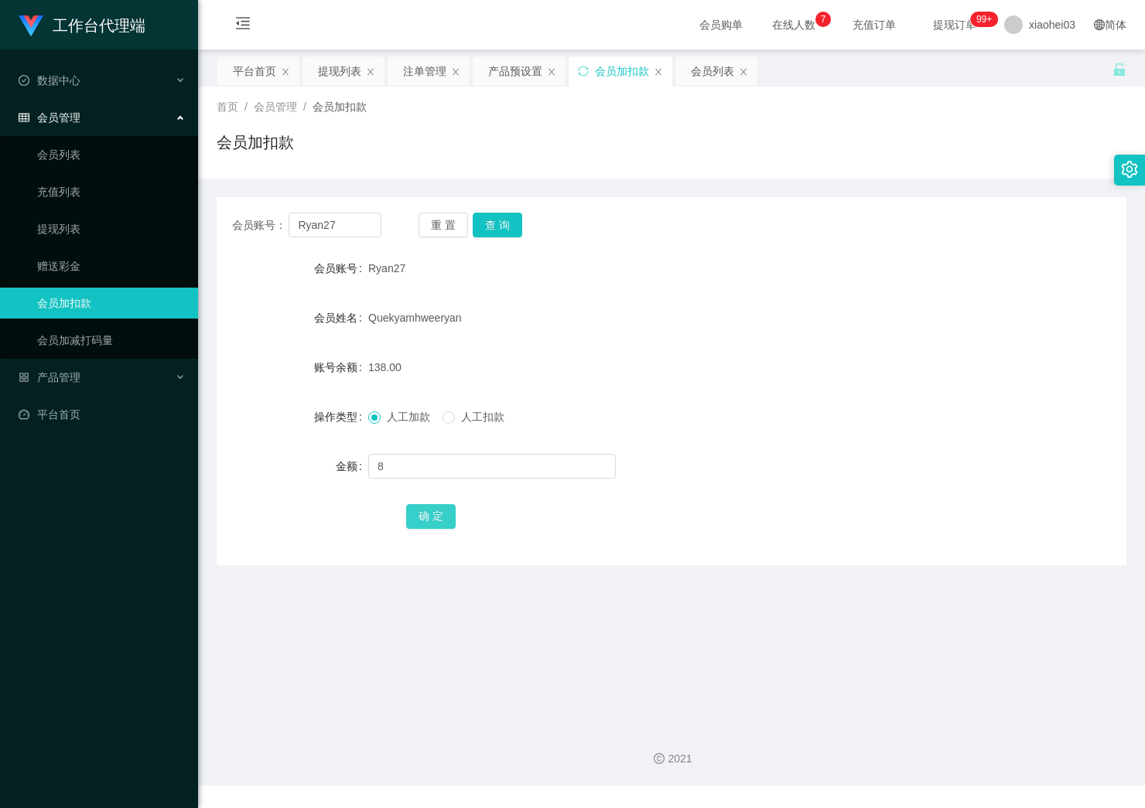
click at [415, 515] on button "确 定" at bounding box center [431, 516] width 50 height 25
click at [499, 740] on div "2021" at bounding box center [671, 750] width 947 height 72
drag, startPoint x: 371, startPoint y: 231, endPoint x: 152, endPoint y: 215, distance: 219.5
click at [196, 218] on section "工作台代理端 数据中心 会员管理 会员列表 充值列表 提现列表 赠送彩金 会员加扣款 会员加减打码量 产品管理 开奖记录 注单管理 产品列表 即时注单 产品预…" at bounding box center [572, 393] width 1145 height 786
paste input "evanyong153113"
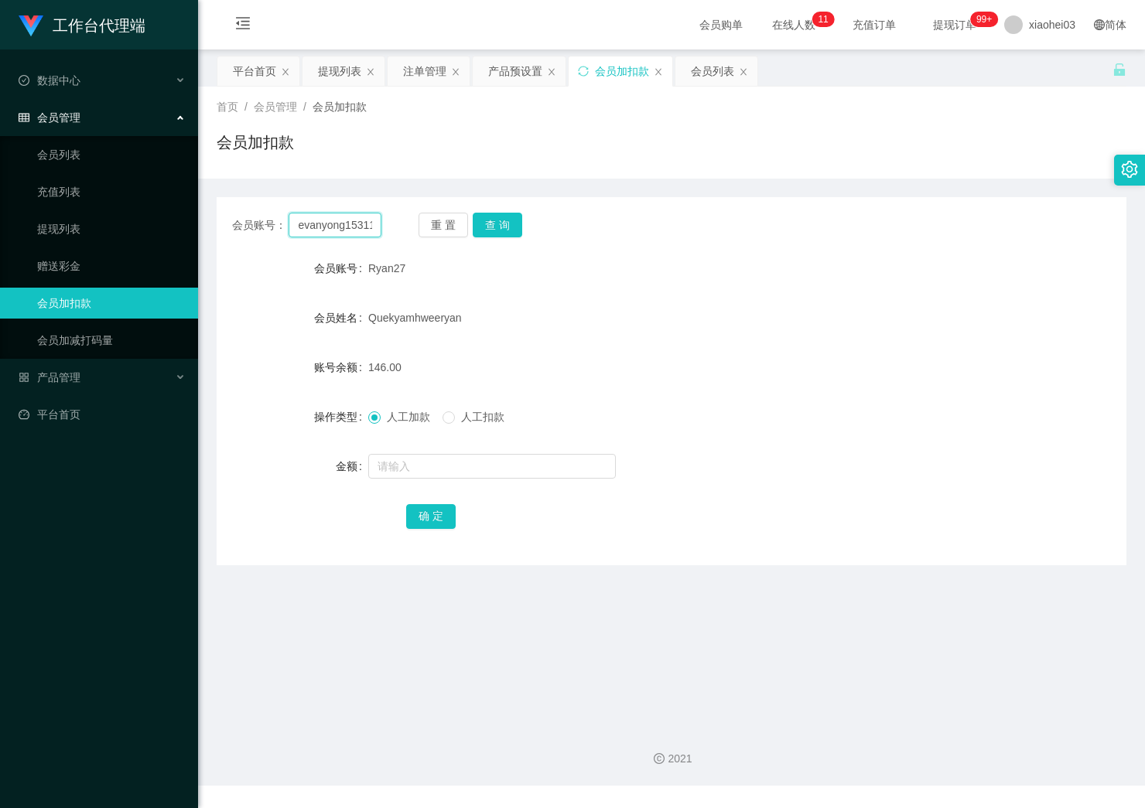
scroll to position [0, 9]
type input "evanyong153113"
click at [512, 224] on button "查 询" at bounding box center [498, 225] width 50 height 25
click at [459, 463] on input "text" at bounding box center [492, 466] width 248 height 25
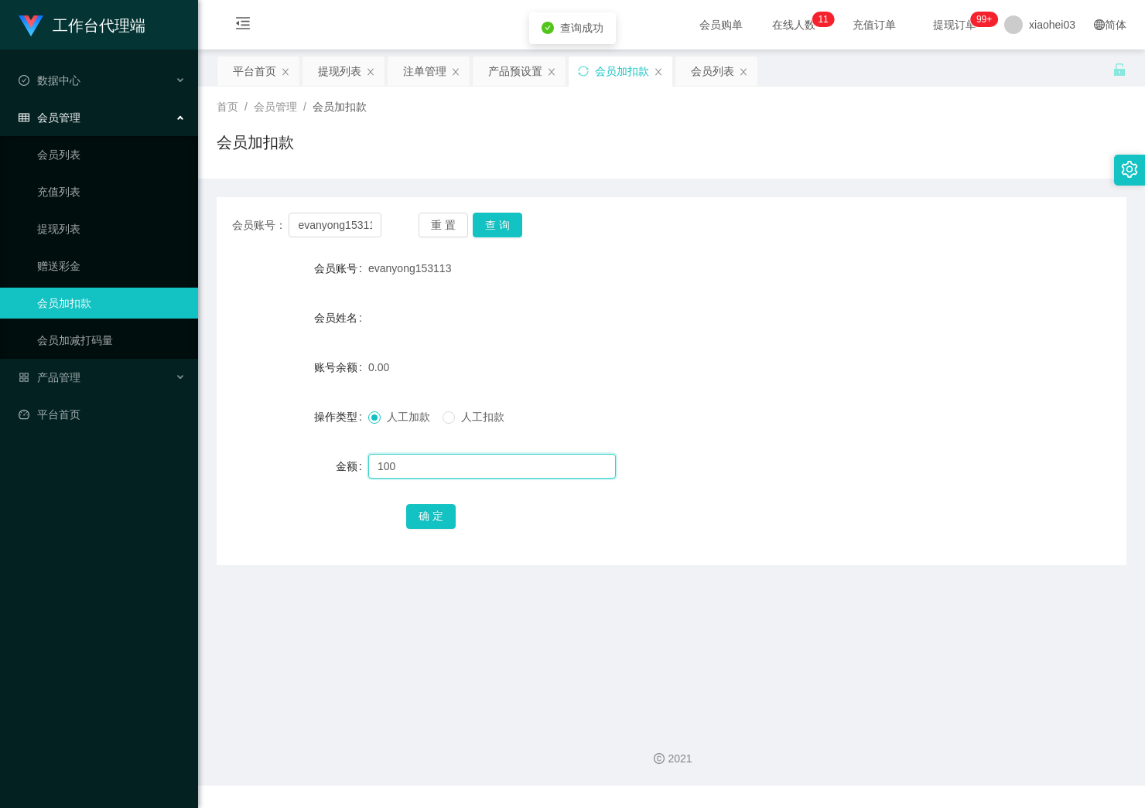
type input "100"
click at [427, 509] on form "会员账号 evanyong153113 会员姓名 账号余额 0.00 操作类型 人工加款 人工扣款 金额 100 确 定" at bounding box center [672, 392] width 910 height 278
click at [425, 514] on button "确 定" at bounding box center [431, 516] width 50 height 25
drag, startPoint x: 799, startPoint y: 381, endPoint x: 803, endPoint y: 357, distance: 24.3
click at [799, 381] on div "100.00" at bounding box center [633, 367] width 531 height 31
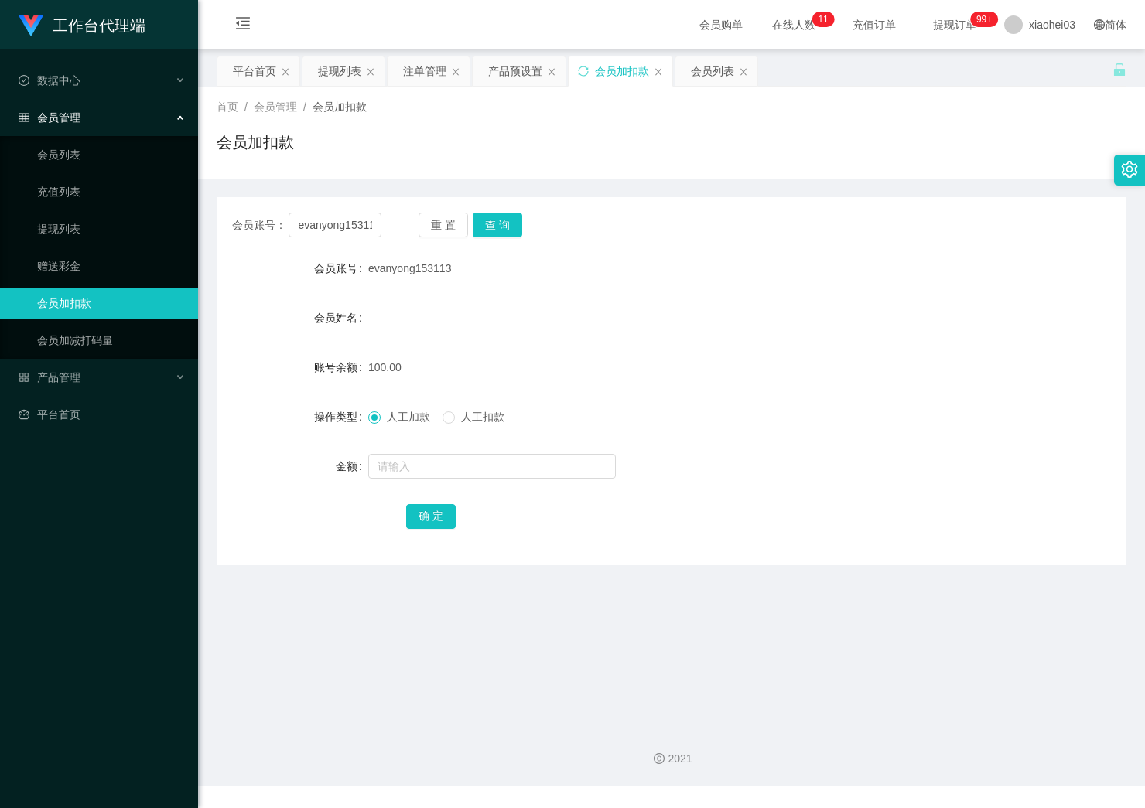
click at [208, 596] on main "关闭左侧 关闭右侧 关闭其它 刷新页面 平台首页 提现列表 注单管理 产品预设置 会员加扣款 会员列表 首页 / 会员管理 / 会员加扣款 / 会员加扣款 会…" at bounding box center [671, 382] width 947 height 664
click at [497, 78] on div "产品预设置" at bounding box center [515, 70] width 54 height 29
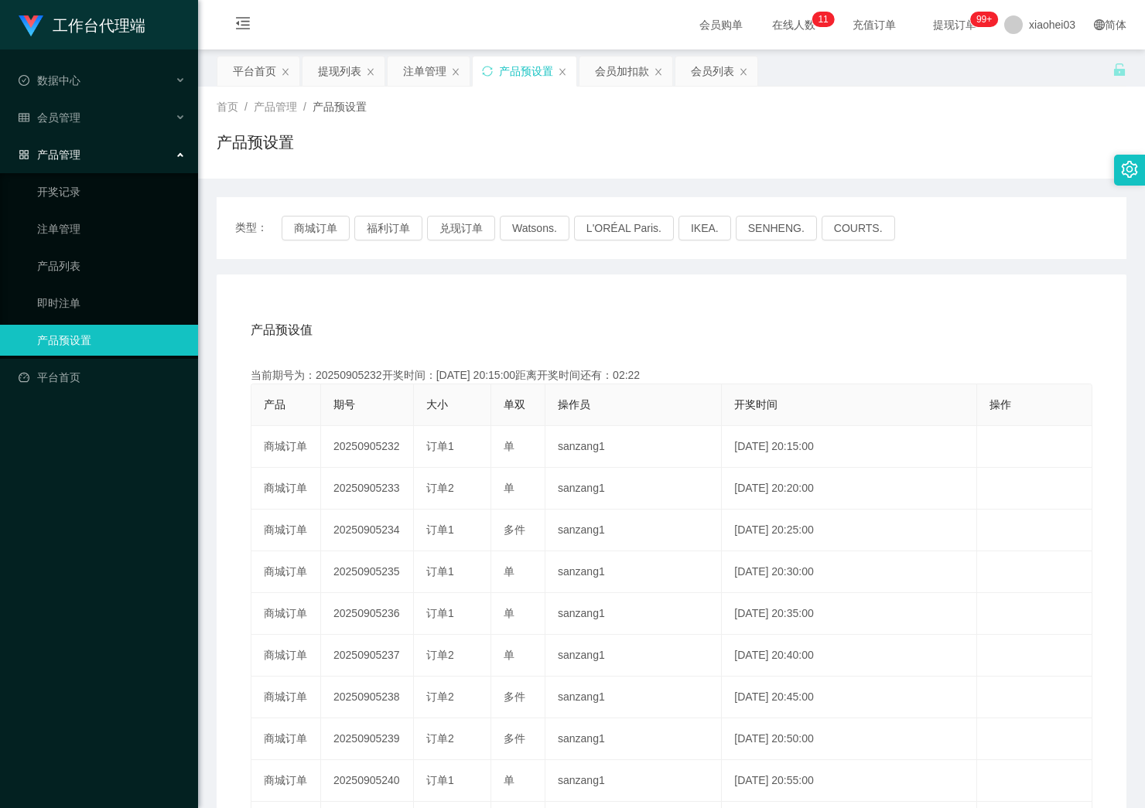
click at [339, 244] on div "类型： 商城订单 福利订单 兑现订单 Watsons. L'ORÉAL Paris. IKEA. SENHENG. COURTS." at bounding box center [672, 228] width 910 height 62
click at [311, 232] on button "商城订单" at bounding box center [316, 228] width 68 height 25
click at [292, 224] on button "商城订单" at bounding box center [316, 228] width 68 height 25
click at [294, 224] on button "商城订单" at bounding box center [316, 228] width 68 height 25
click at [387, 233] on button "福利订单" at bounding box center [388, 228] width 68 height 25
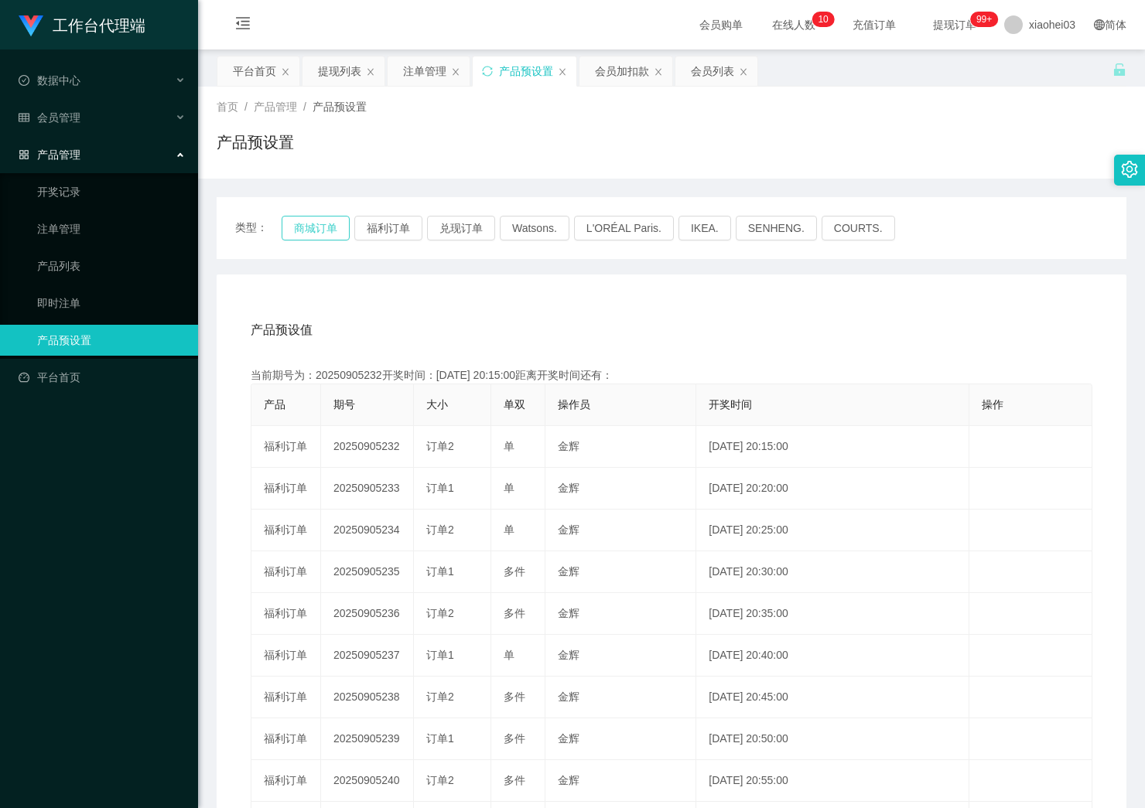
drag, startPoint x: 328, startPoint y: 227, endPoint x: 320, endPoint y: 231, distance: 8.3
click at [320, 231] on button "商城订单" at bounding box center [316, 228] width 68 height 25
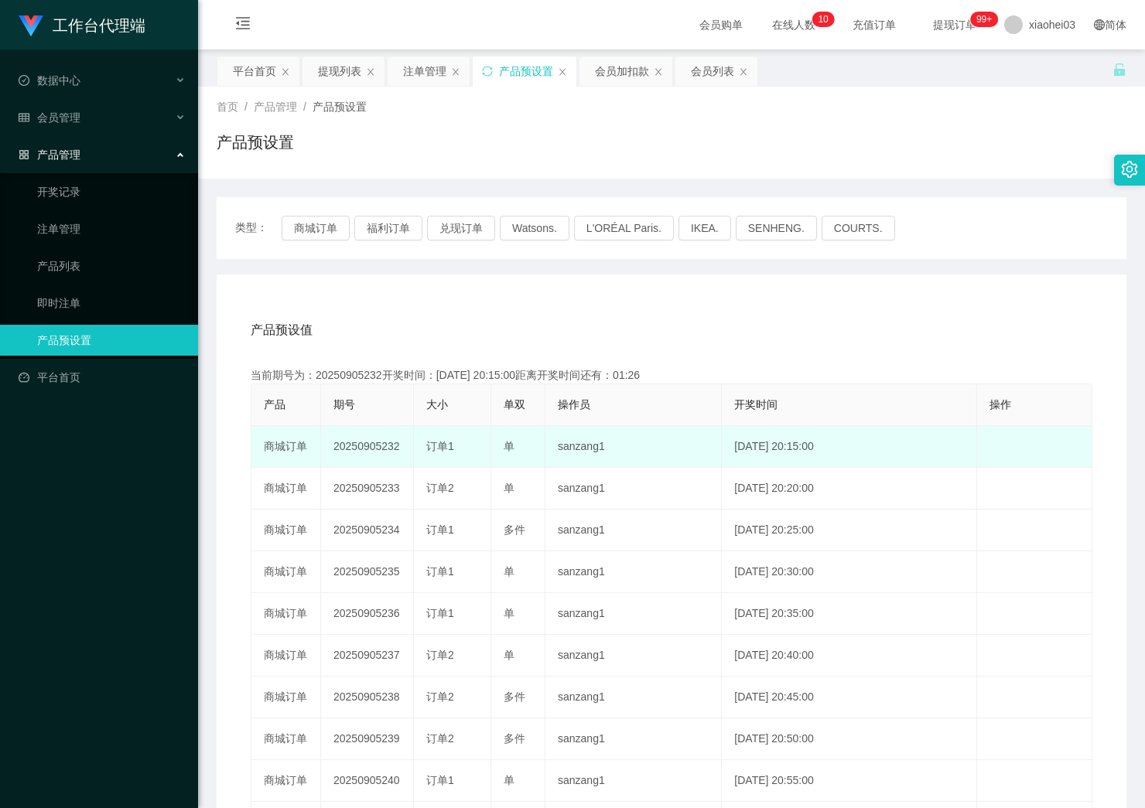
click at [344, 447] on td "20250905232" at bounding box center [367, 447] width 93 height 42
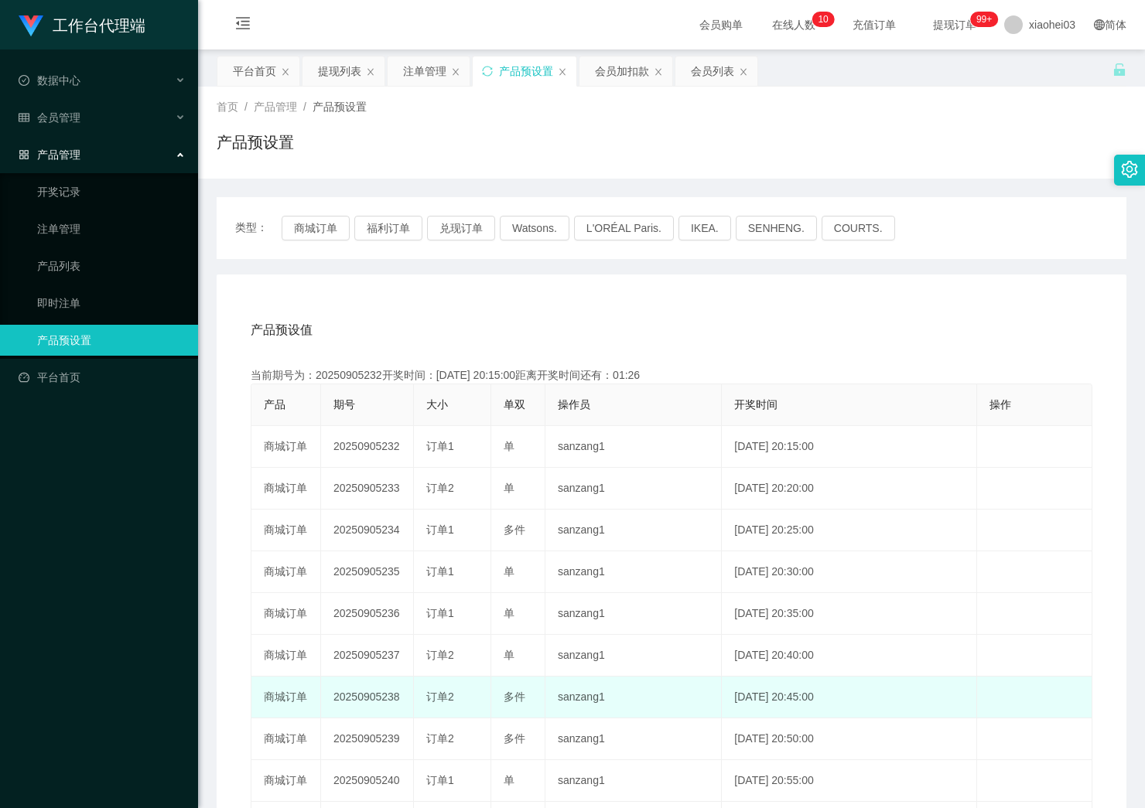
copy td "20250905232"
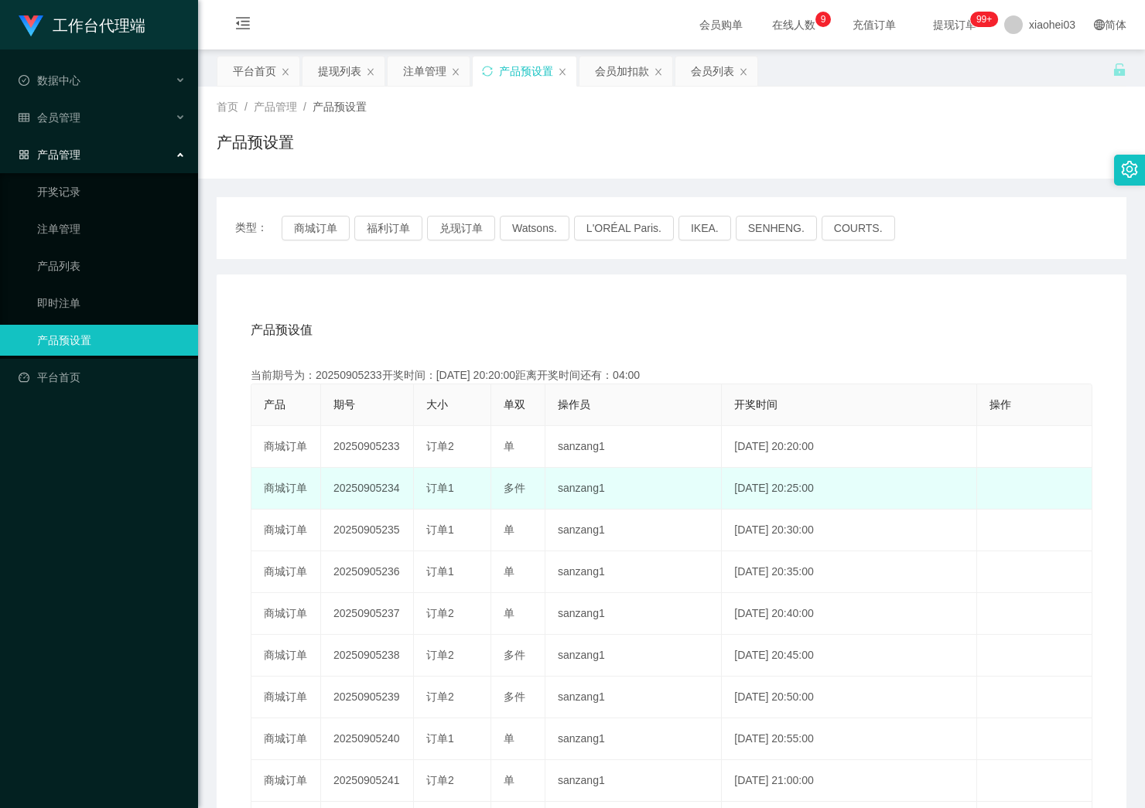
click at [566, 495] on td "sanzang1" at bounding box center [633, 489] width 176 height 42
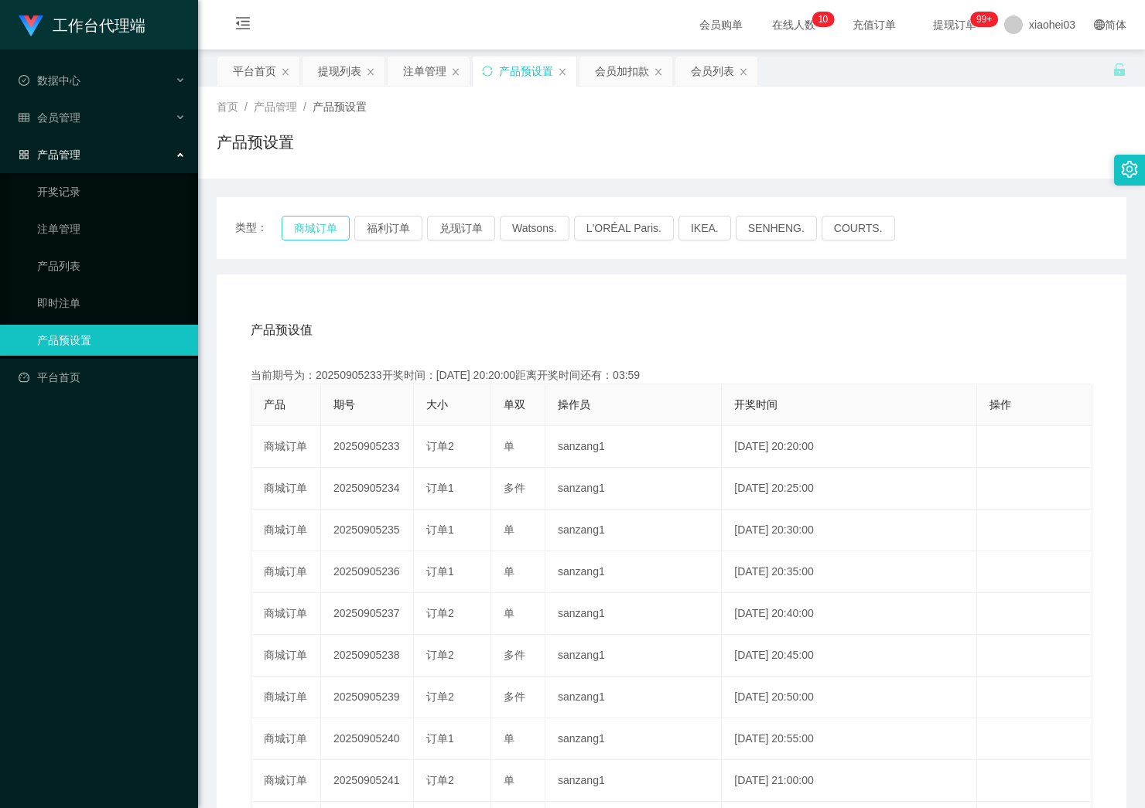
click at [310, 220] on button "商城订单" at bounding box center [316, 228] width 68 height 25
click at [313, 223] on button "商城订单" at bounding box center [316, 228] width 68 height 25
click at [311, 223] on button "商城订单" at bounding box center [316, 228] width 68 height 25
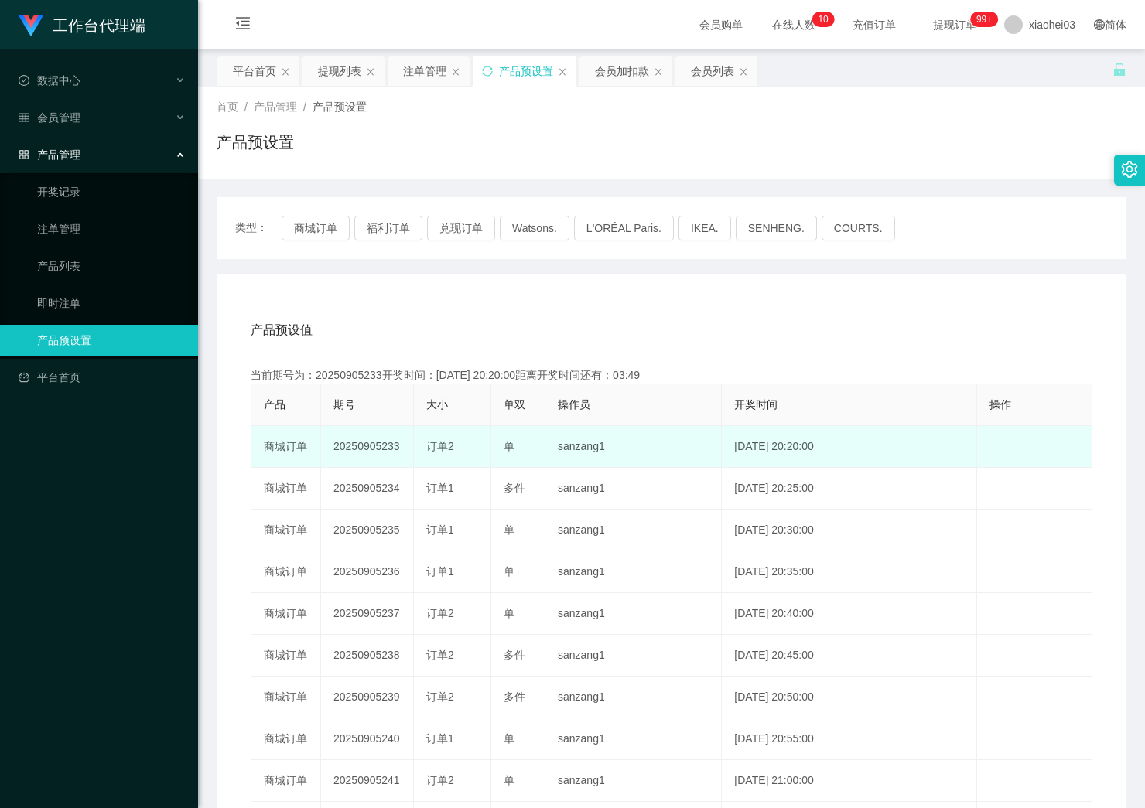
click at [343, 443] on td "20250905233" at bounding box center [367, 447] width 93 height 42
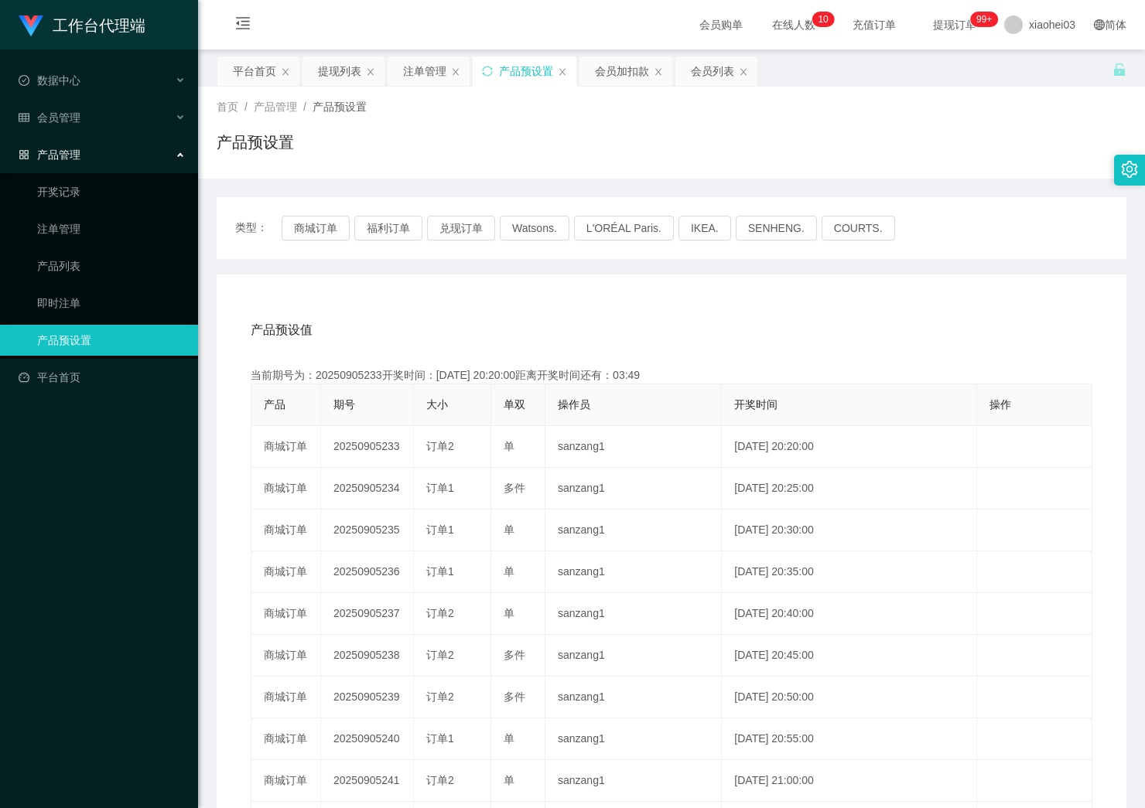
copy td "20250905233"
click at [616, 371] on div "当前期号为：20250905233开奖时间：2025-09-05 20:20:00距离开奖时间还有：03:36" at bounding box center [672, 375] width 842 height 16
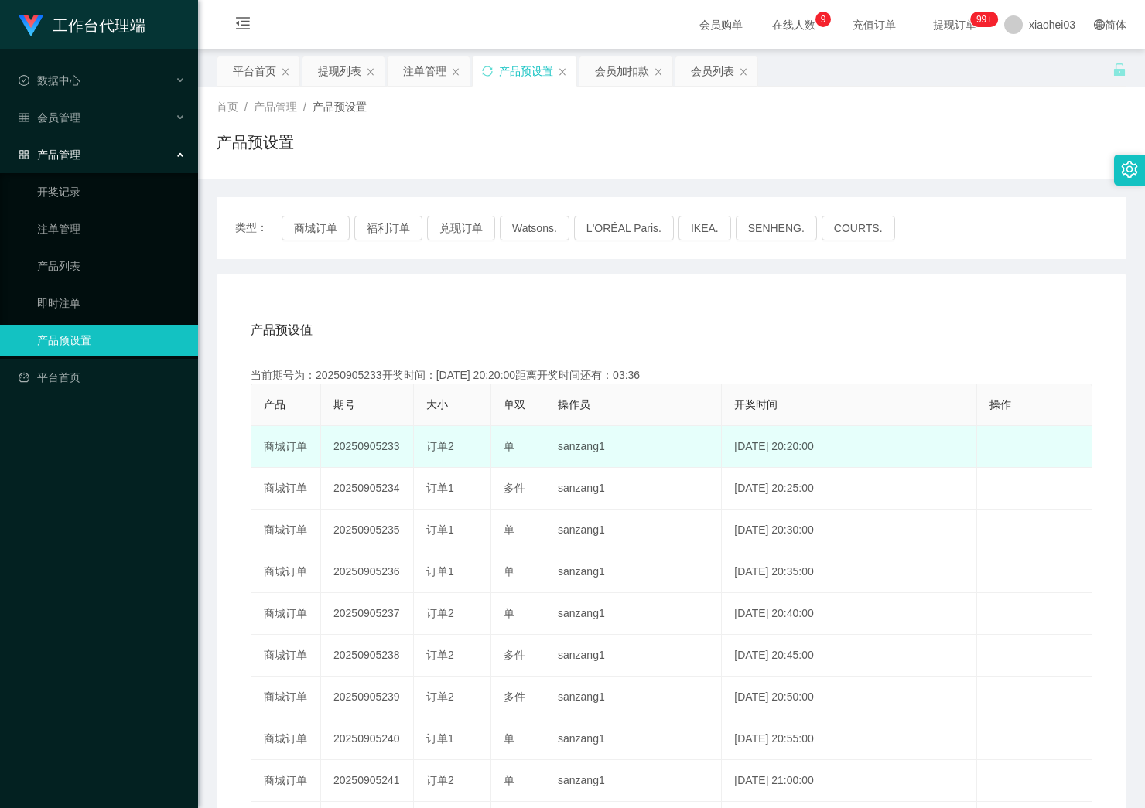
click at [538, 458] on td "单" at bounding box center [518, 447] width 54 height 42
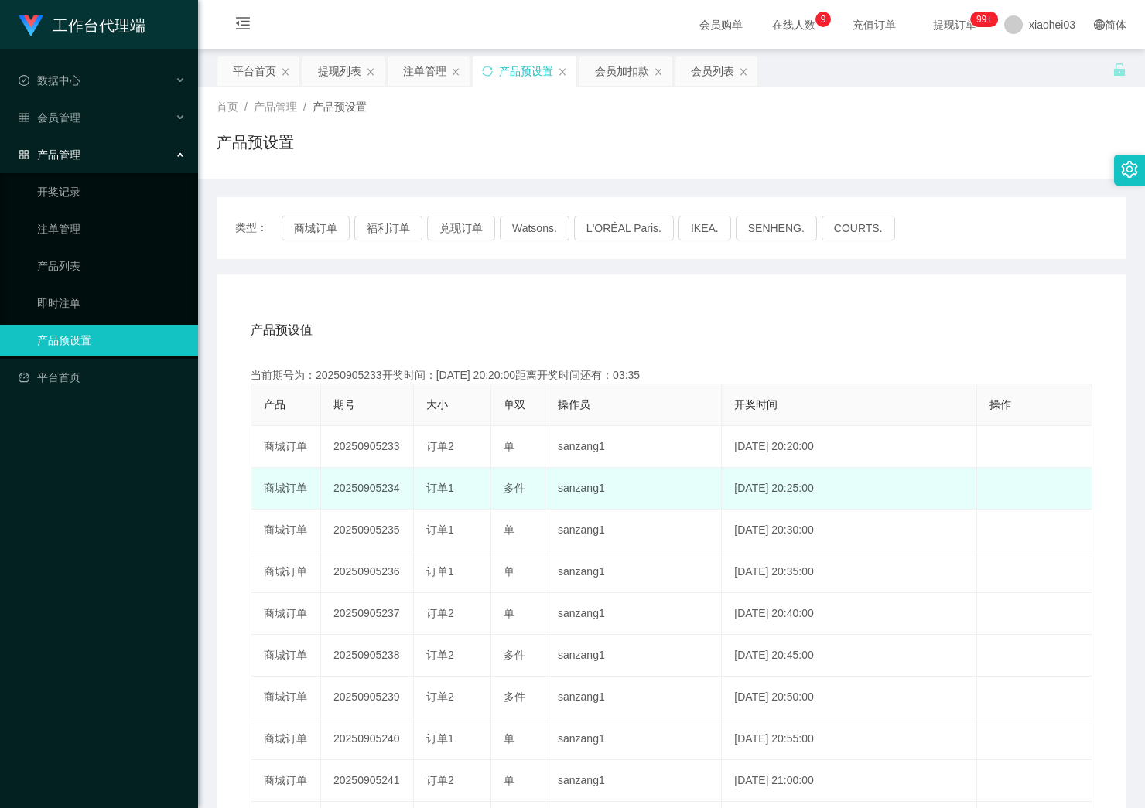
click at [395, 478] on td "20250905234" at bounding box center [367, 489] width 93 height 42
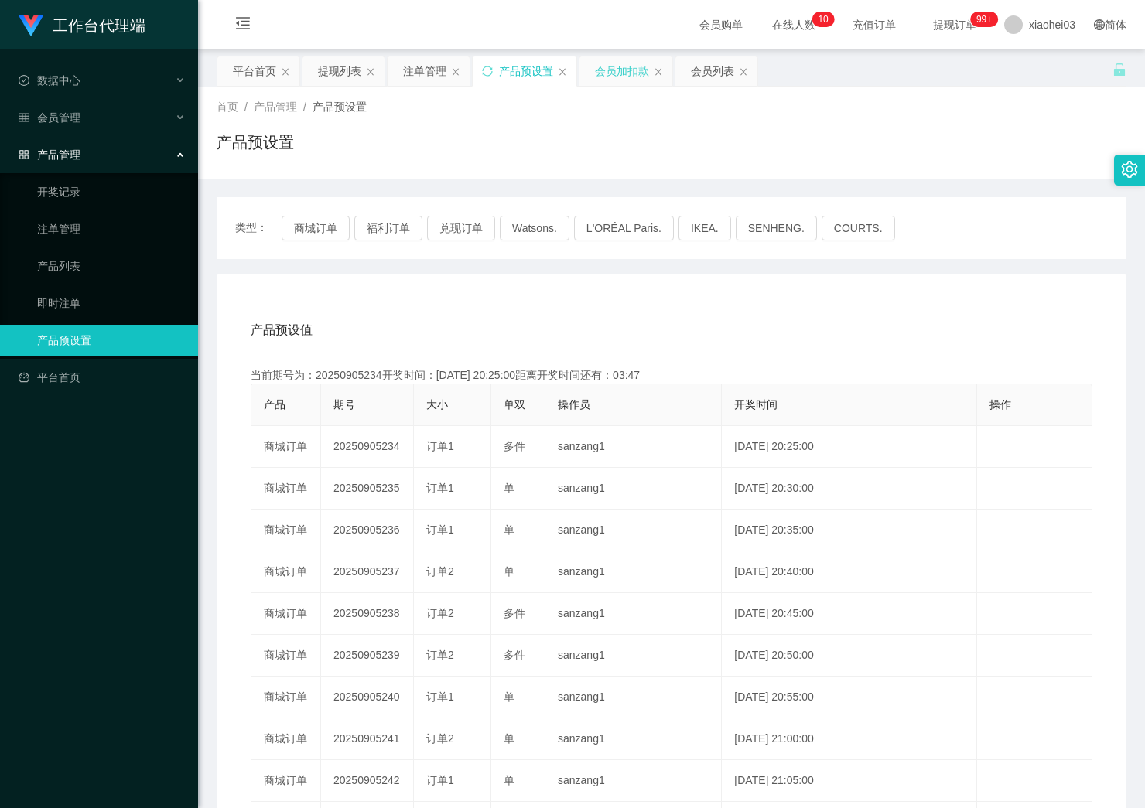
click at [617, 70] on div "会员加扣款" at bounding box center [622, 70] width 54 height 29
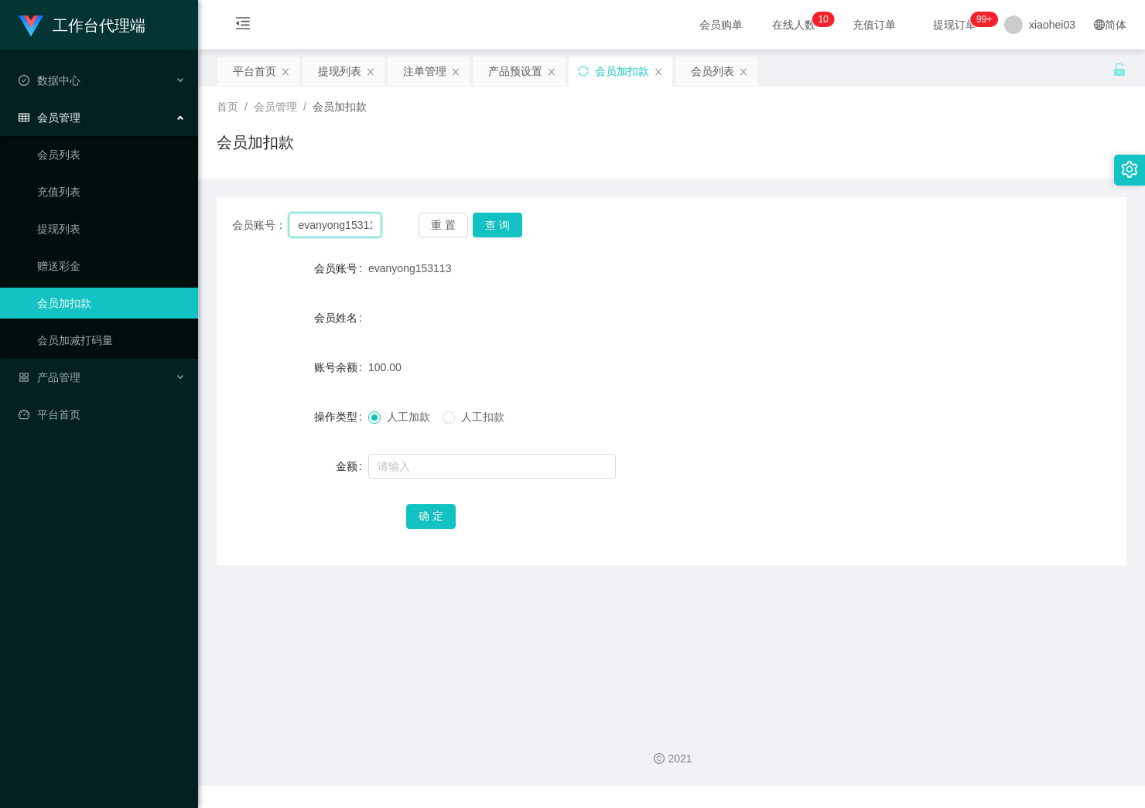
click at [328, 214] on input "evanyong153113" at bounding box center [335, 225] width 92 height 25
click at [497, 227] on button "查 询" at bounding box center [498, 225] width 50 height 25
click at [598, 255] on div "evanyong153113" at bounding box center [633, 268] width 531 height 31
click at [345, 233] on input "evanyong153113" at bounding box center [335, 225] width 92 height 25
paste input "Ryan27"
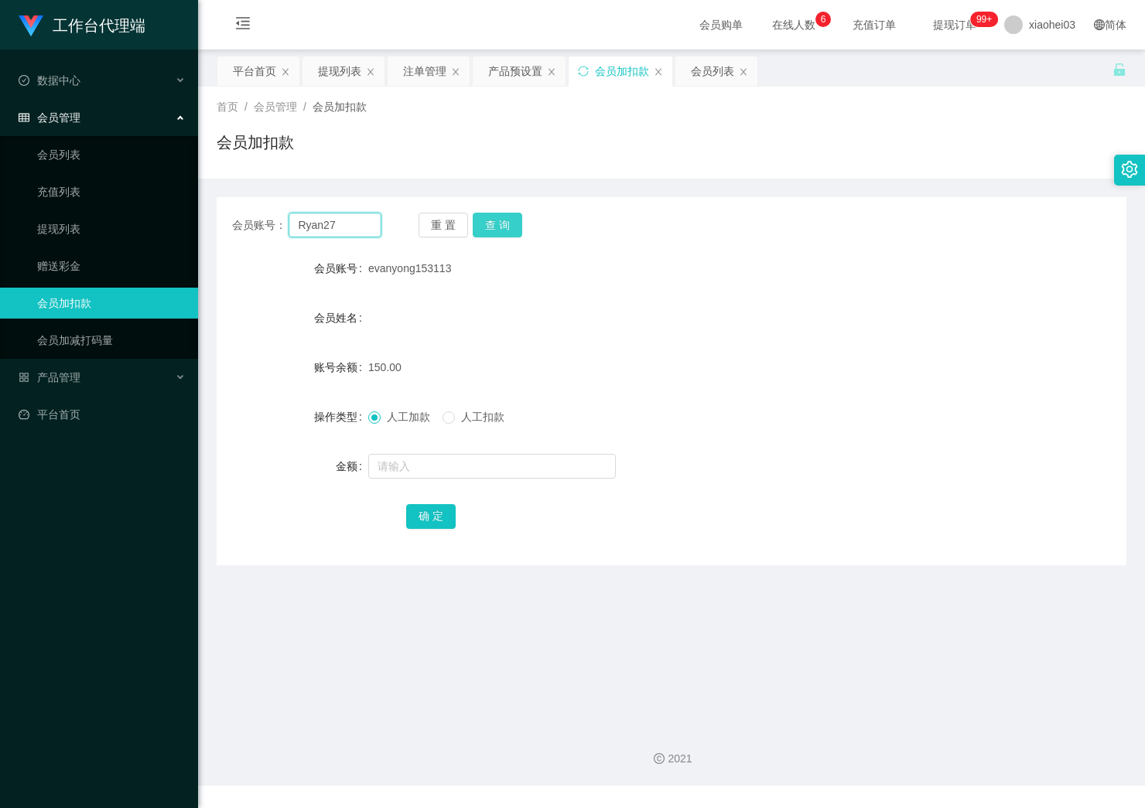
type input "Ryan27"
click at [511, 230] on button "查 询" at bounding box center [498, 225] width 50 height 25
click at [504, 474] on input "text" at bounding box center [492, 466] width 248 height 25
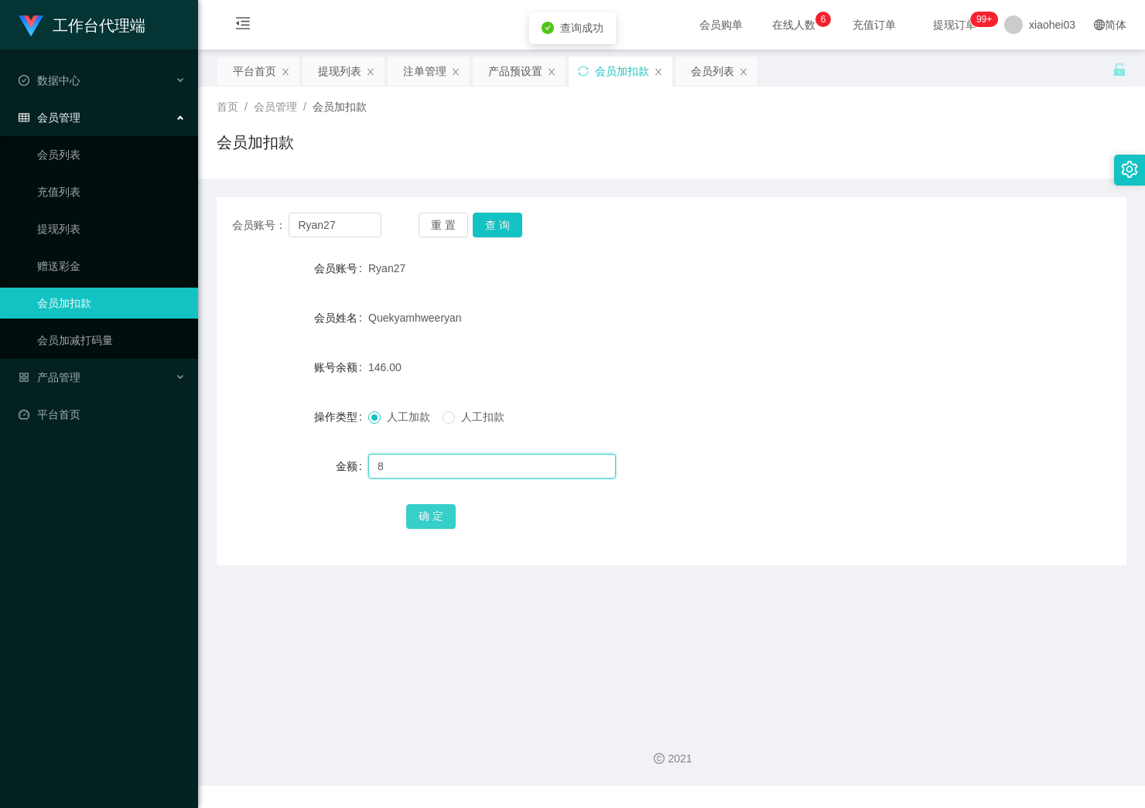
type input "8"
click at [440, 514] on button "确 定" at bounding box center [431, 516] width 50 height 25
drag, startPoint x: 162, startPoint y: 200, endPoint x: 42, endPoint y: 193, distance: 120.1
click at [42, 193] on section "工作台代理端 数据中心 会员管理 会员列表 充值列表 提现列表 赠送彩金 会员加扣款 会员加减打码量 产品管理 开奖记录 注单管理 产品列表 即时注单 产品预…" at bounding box center [572, 393] width 1145 height 786
paste input "PeppaPiggy0711"
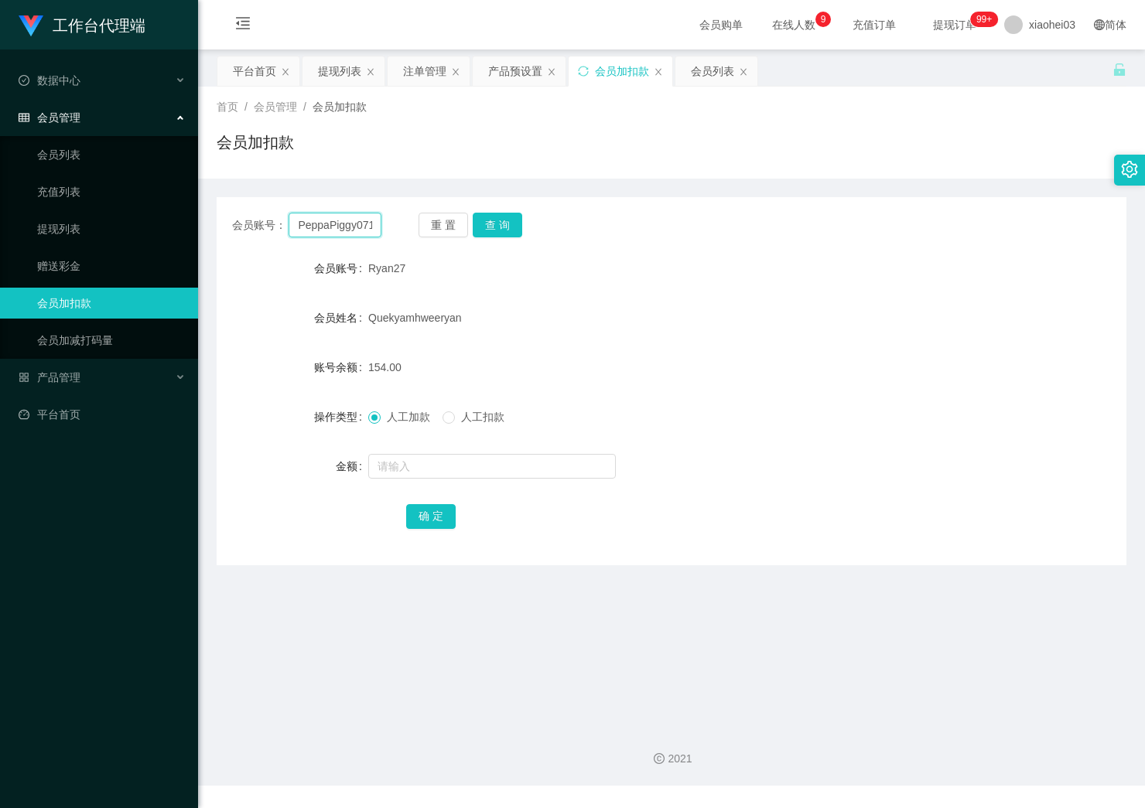
scroll to position [0, 7]
type input "PeppaPiggy0711"
click at [514, 217] on button "查 询" at bounding box center [498, 225] width 50 height 25
click at [495, 469] on input "text" at bounding box center [492, 466] width 248 height 25
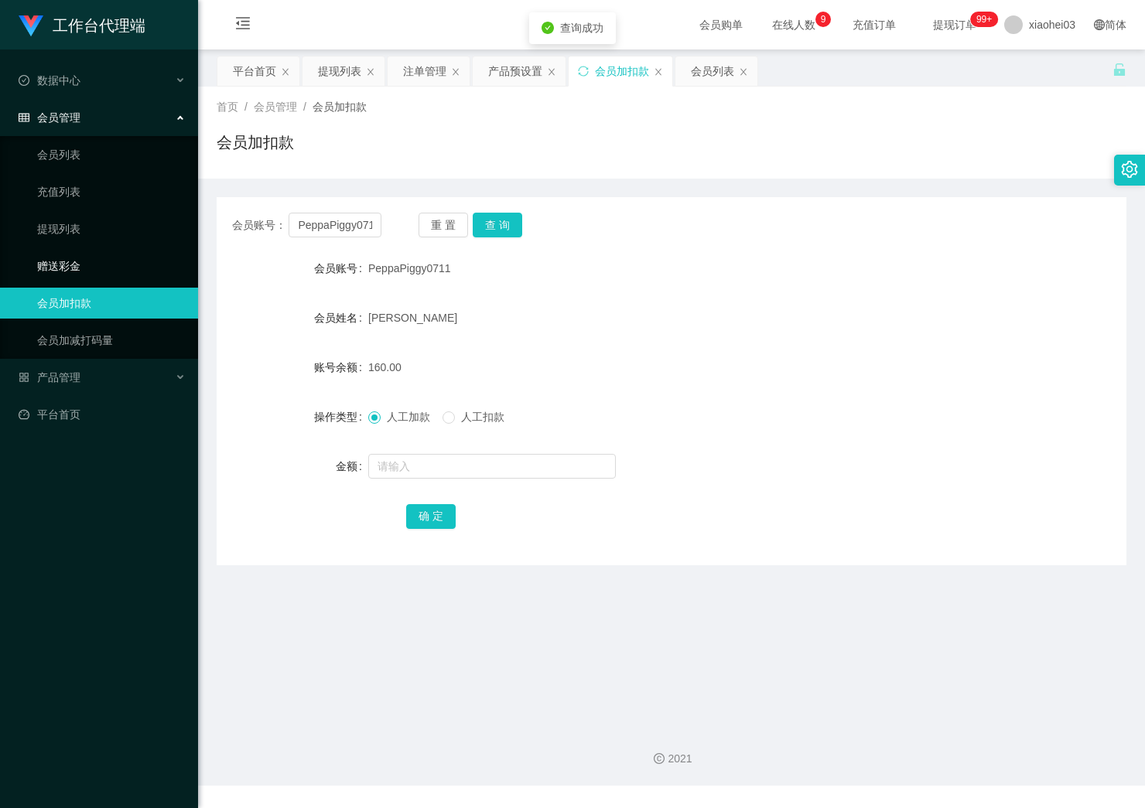
click at [91, 258] on link "赠送彩金" at bounding box center [111, 266] width 149 height 31
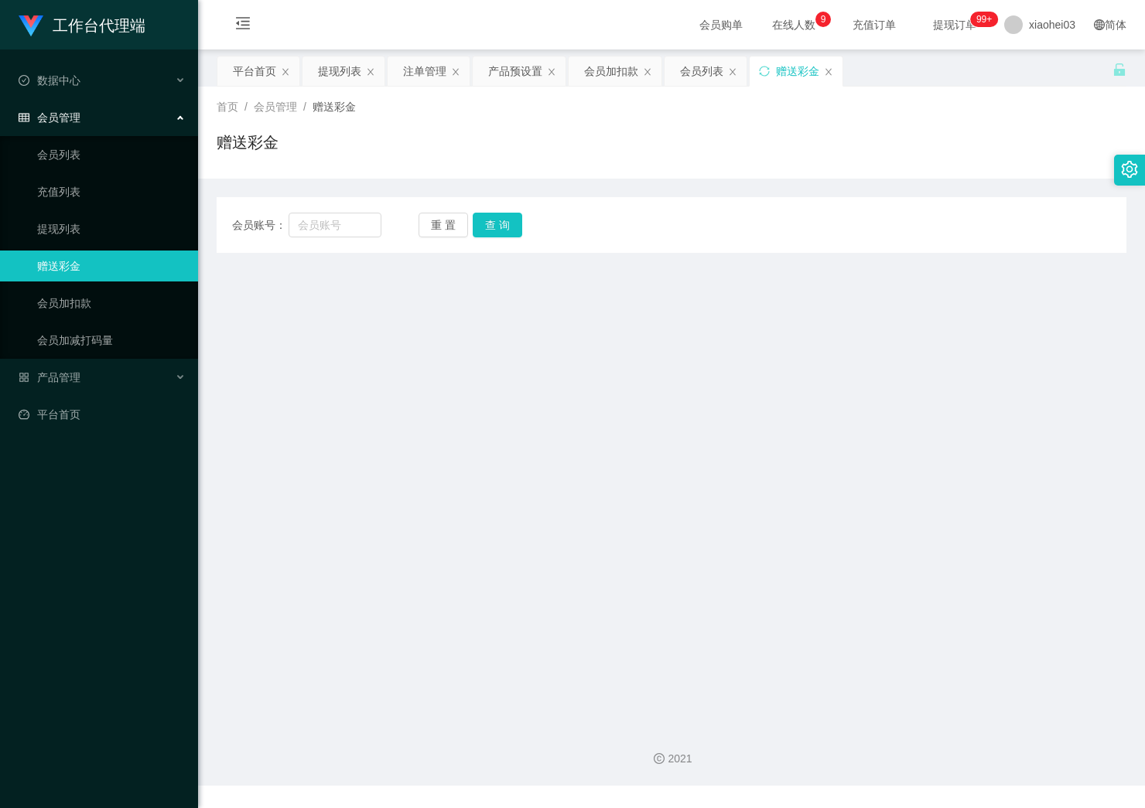
click at [794, 76] on div "赠送彩金" at bounding box center [797, 70] width 43 height 29
drag, startPoint x: 285, startPoint y: 220, endPoint x: 325, endPoint y: 229, distance: 40.4
click at [289, 221] on div "会员账号：" at bounding box center [306, 225] width 149 height 25
drag, startPoint x: 316, startPoint y: 220, endPoint x: 339, endPoint y: 226, distance: 23.1
click at [326, 223] on input "text" at bounding box center [335, 225] width 92 height 25
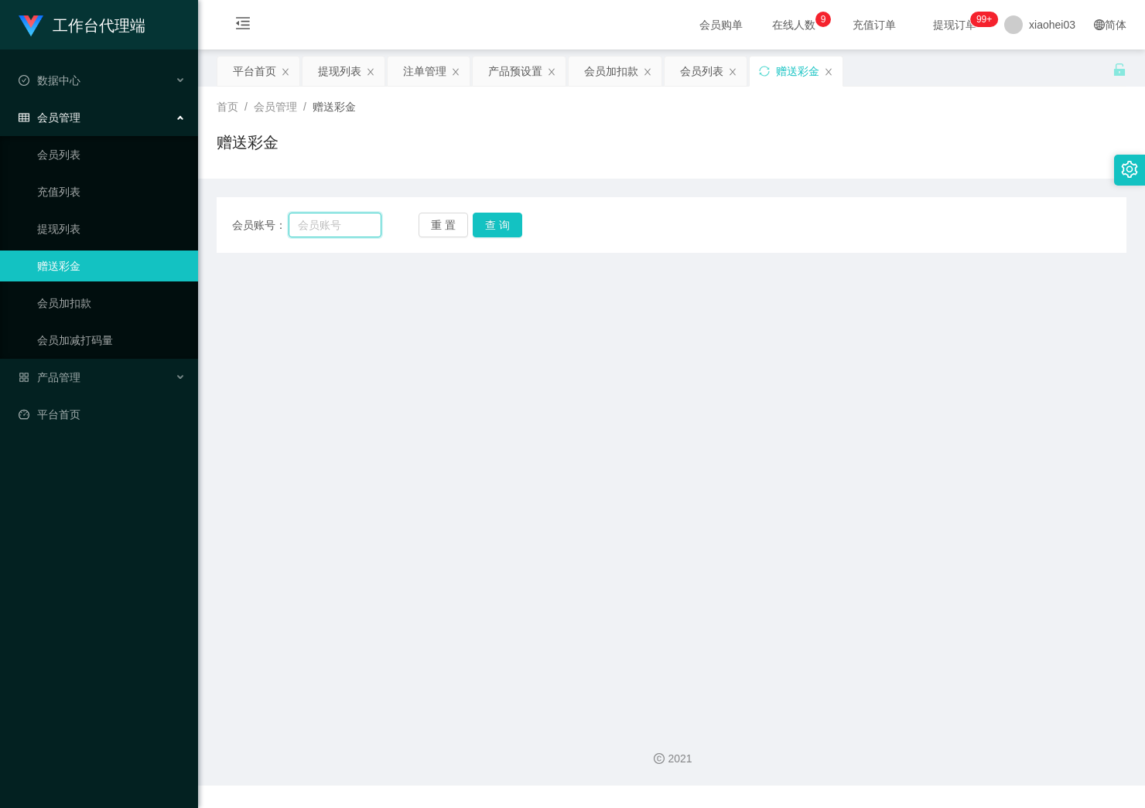
paste input "PeppaPiggy0711"
type input "PeppaPiggy0711"
click at [511, 229] on button "查 询" at bounding box center [498, 225] width 50 height 25
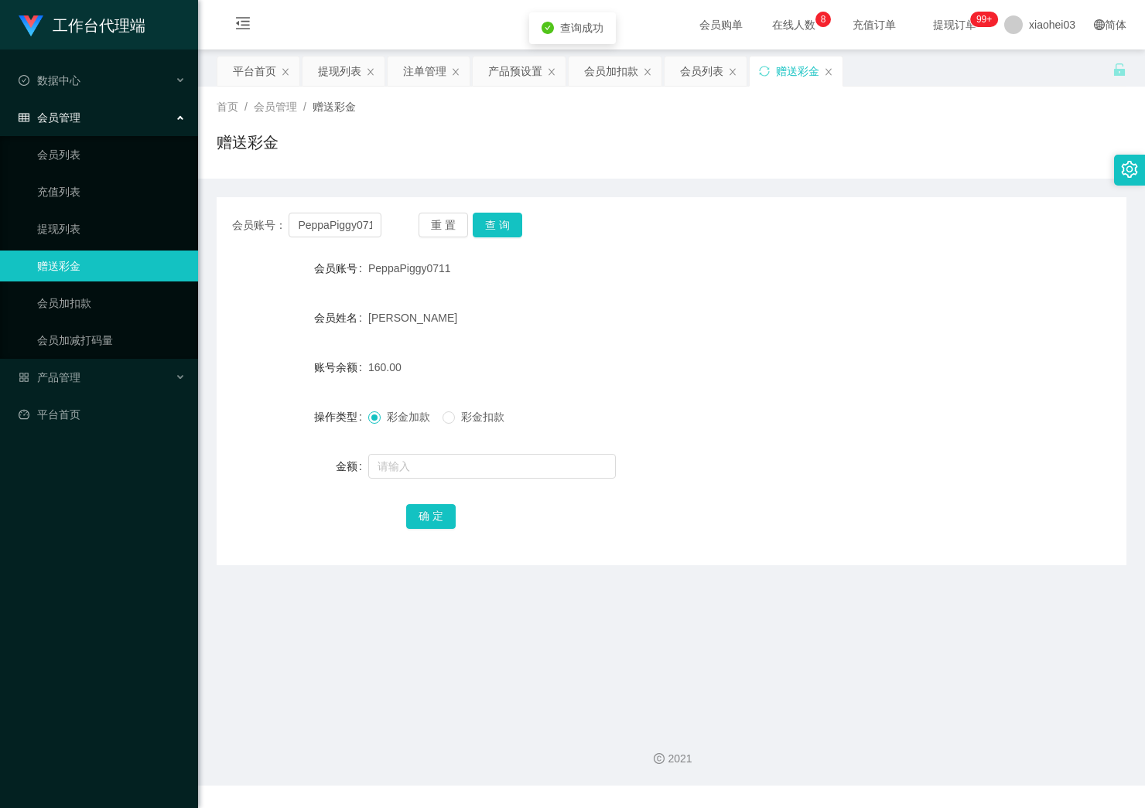
click at [468, 422] on span "彩金扣款" at bounding box center [483, 417] width 56 height 12
click at [436, 456] on input "text" at bounding box center [492, 466] width 248 height 25
type input "30"
click at [433, 515] on button "确 定" at bounding box center [431, 516] width 50 height 25
click at [811, 362] on div "130.00" at bounding box center [633, 367] width 531 height 31
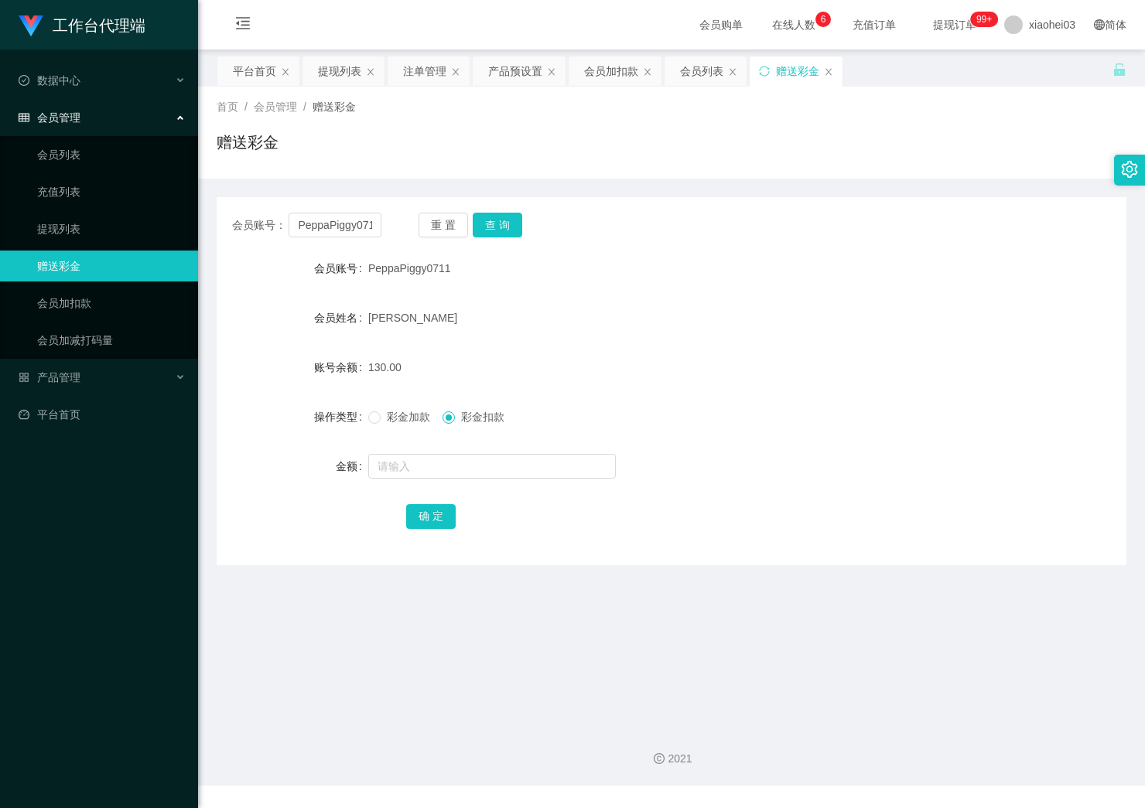
click at [538, 714] on div "2021" at bounding box center [671, 750] width 947 height 72
click at [1033, 325] on div "会员姓名 Chan bo zhang" at bounding box center [672, 317] width 910 height 31
click at [363, 217] on input "PeppaPiggy0711" at bounding box center [335, 225] width 92 height 25
paste input "Ryan27"
type input "Ryan27"
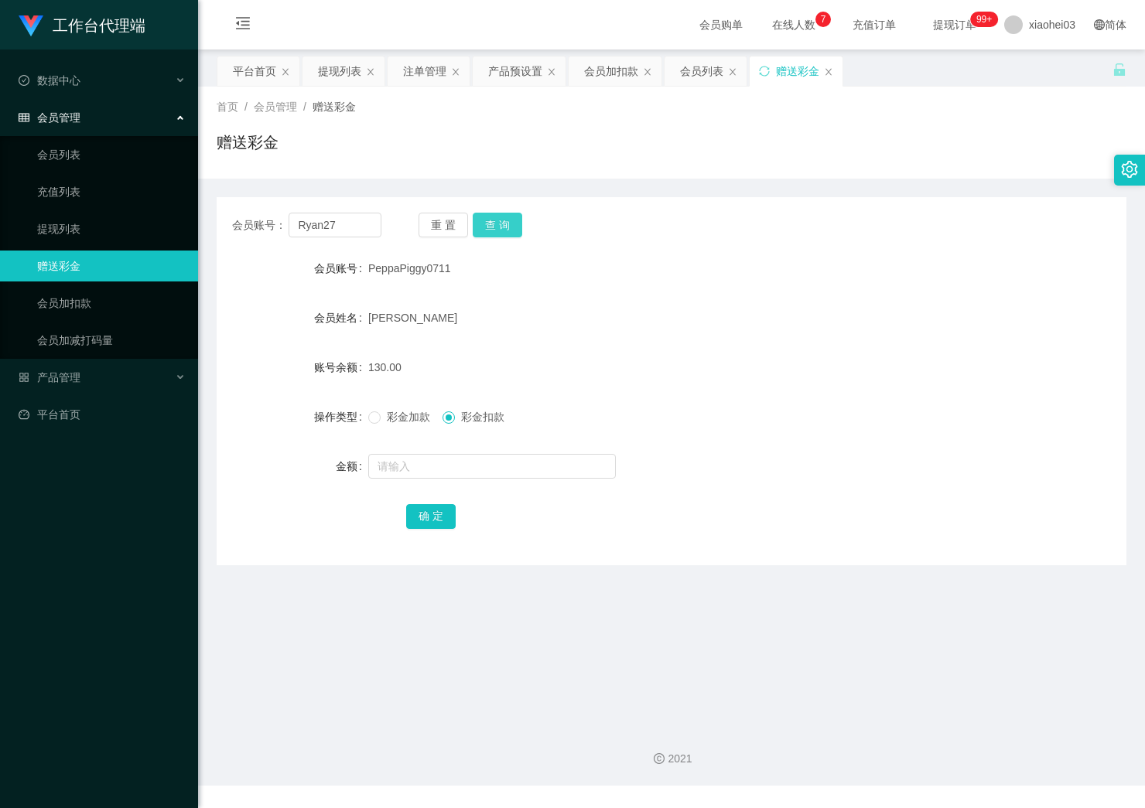
click at [499, 226] on button "查 询" at bounding box center [498, 225] width 50 height 25
click at [653, 271] on div "Ryan27" at bounding box center [633, 268] width 531 height 31
click at [626, 68] on div "会员加扣款" at bounding box center [611, 70] width 54 height 29
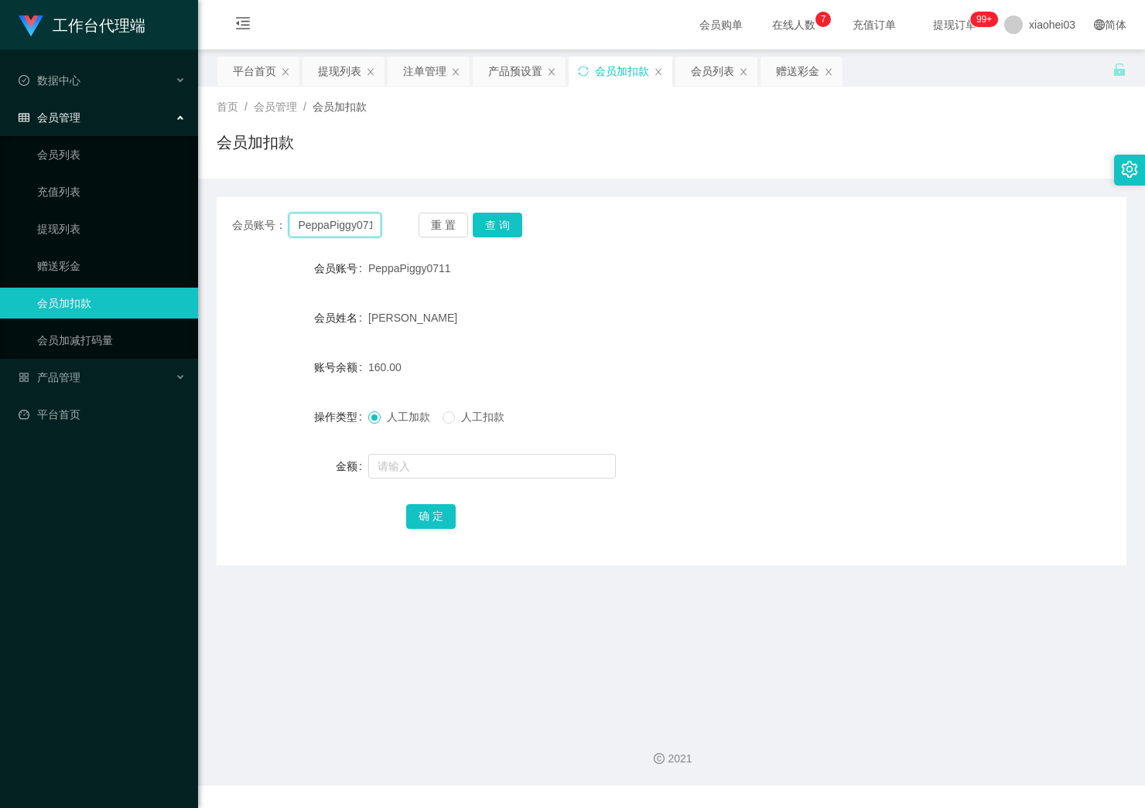
click at [336, 227] on input "PeppaPiggy0711" at bounding box center [335, 225] width 92 height 25
click at [501, 224] on button "查 询" at bounding box center [498, 225] width 50 height 25
click at [329, 248] on div "会员账号： PeppaPiggy0711 重 置 查 询 会员账号 PeppaPiggy0711 会员姓名 Chan bo zhang 账号余额 130.00…" at bounding box center [672, 381] width 910 height 368
click at [343, 226] on input "PeppaPiggy0711" at bounding box center [335, 225] width 92 height 25
drag, startPoint x: 1061, startPoint y: 447, endPoint x: 1052, endPoint y: 446, distance: 9.3
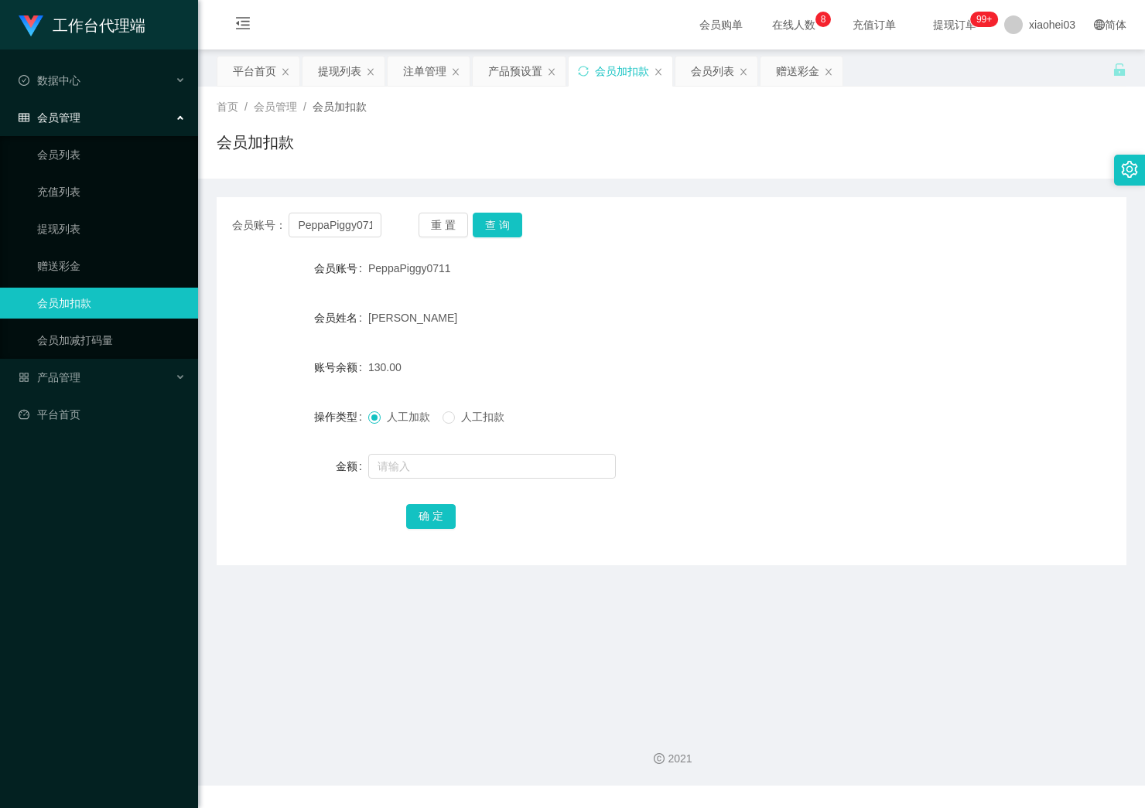
click at [1061, 447] on form "会员账号 PeppaPiggy0711 会员姓名 Chan bo zhang 账号余额 130.00 操作类型 人工加款 人工扣款 金额 确 定" at bounding box center [672, 392] width 910 height 278
click at [326, 217] on input "PeppaPiggy0711" at bounding box center [335, 225] width 92 height 25
paste input "Ryan27"
type input "Ryan27"
click at [505, 220] on button "查 询" at bounding box center [498, 225] width 50 height 25
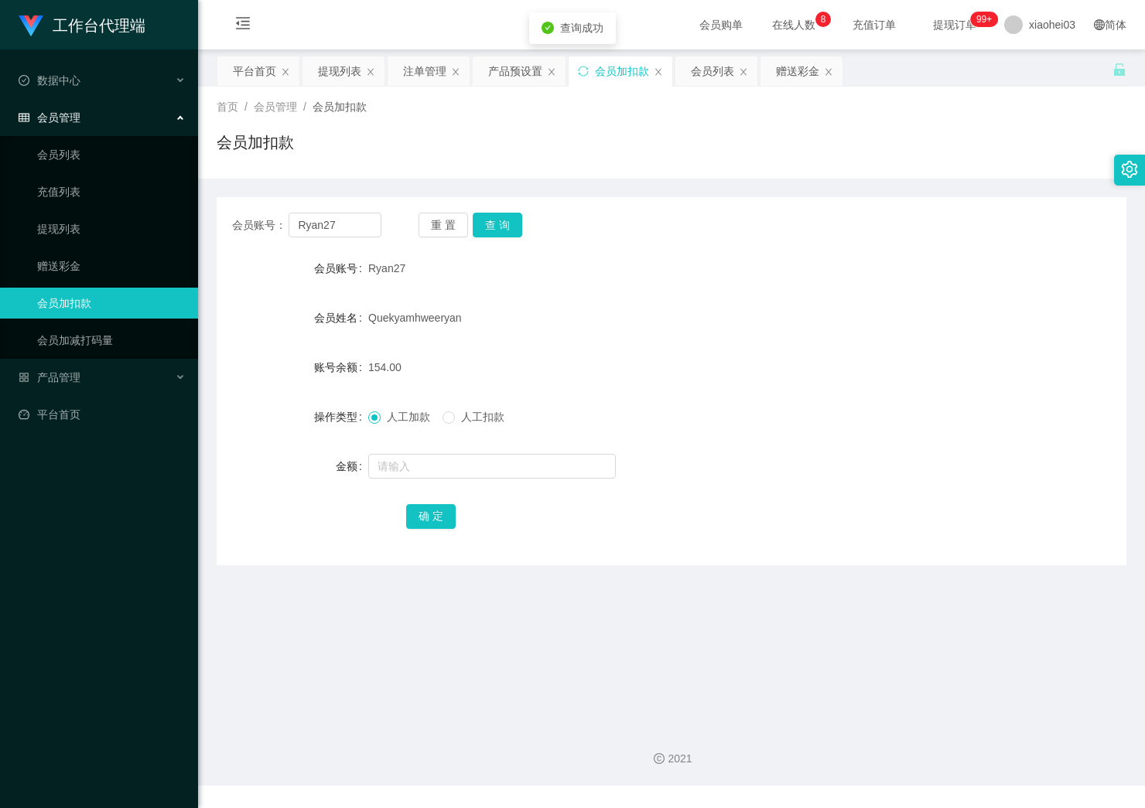
click at [736, 267] on div "Ryan27" at bounding box center [633, 268] width 531 height 31
click at [650, 736] on div "2021" at bounding box center [671, 750] width 947 height 72
drag, startPoint x: 343, startPoint y: 227, endPoint x: 183, endPoint y: 232, distance: 160.2
click at [215, 232] on main "关闭左侧 关闭右侧 关闭其它 刷新页面 平台首页 提现列表 注单管理 产品预设置 会员加扣款 会员列表 赠送彩金 首页 / 会员管理 / 会员加扣款 / 会员…" at bounding box center [671, 382] width 947 height 664
click at [505, 231] on button "查 询" at bounding box center [498, 225] width 50 height 25
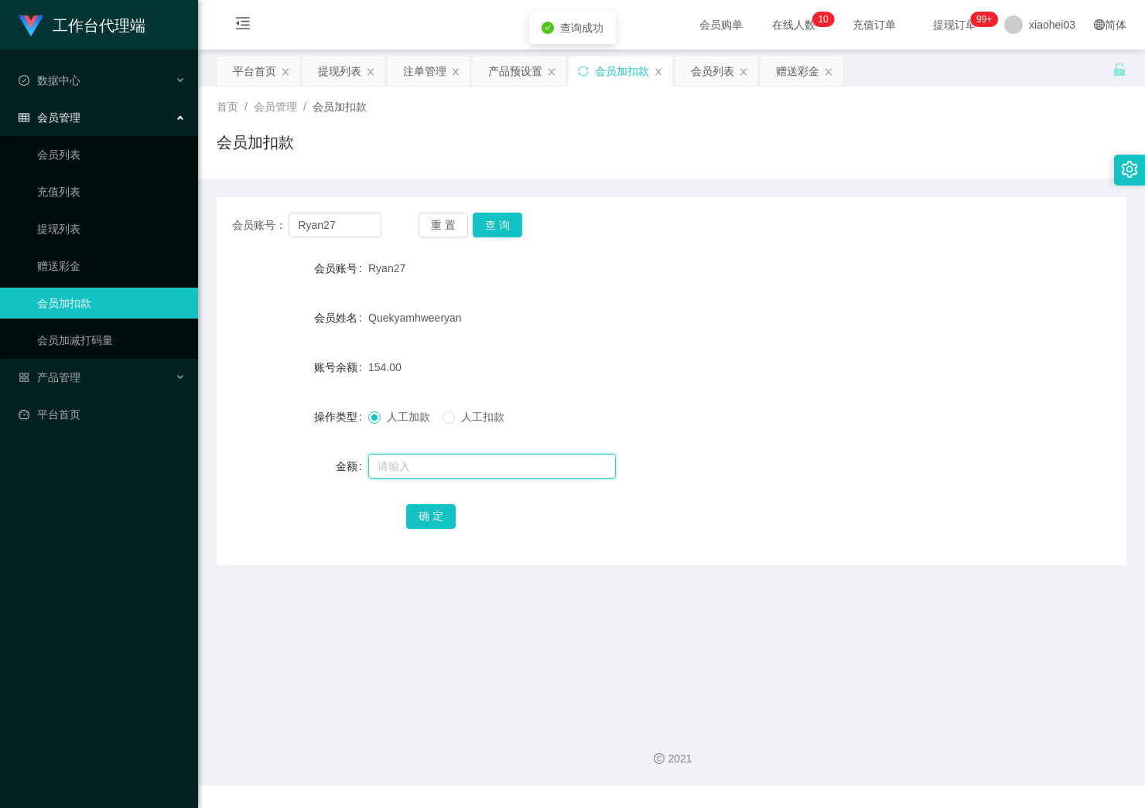
click at [455, 467] on input "text" at bounding box center [492, 466] width 248 height 25
type input "8"
click at [430, 517] on button "确 定" at bounding box center [431, 516] width 50 height 25
drag, startPoint x: 667, startPoint y: 296, endPoint x: 797, endPoint y: 46, distance: 281.0
click at [667, 294] on form "会员账号 Ryan27 会员姓名 Quekyamhweeryan 账号余额 162.00 操作类型 人工加款 人工扣款 金额 确 定" at bounding box center [672, 392] width 910 height 278
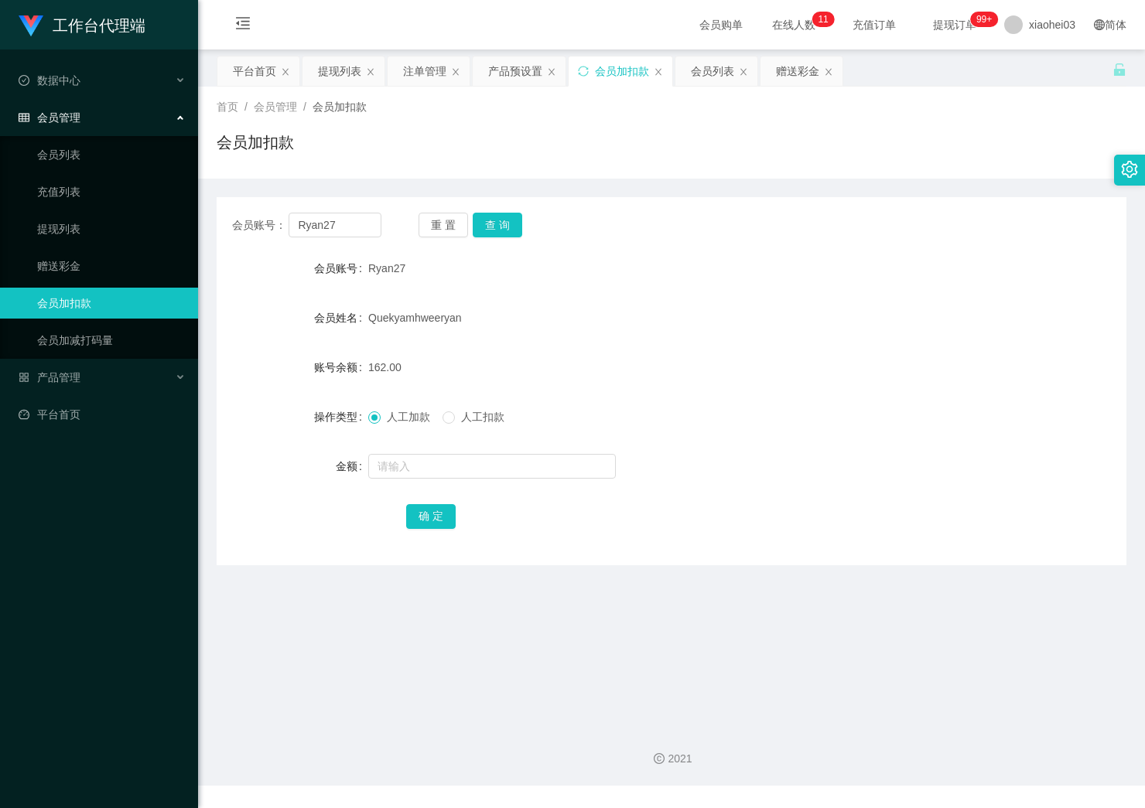
click at [1061, 289] on form "会员账号 Ryan27 会员姓名 Quekyamhweeryan 账号余额 162.00 操作类型 人工加款 人工扣款 金额 确 定" at bounding box center [672, 392] width 910 height 278
drag, startPoint x: 1058, startPoint y: 178, endPoint x: 975, endPoint y: 150, distance: 87.3
click at [1058, 179] on div "会员账号： Ryan27 重 置 查 询 会员账号 Ryan27 会员姓名 Quekyamhweeryan 账号余额 162.00 操作类型 人工加款 人工扣…" at bounding box center [672, 372] width 910 height 387
click at [518, 731] on div "2021" at bounding box center [671, 750] width 947 height 72
click at [347, 74] on div "提现列表" at bounding box center [339, 70] width 43 height 29
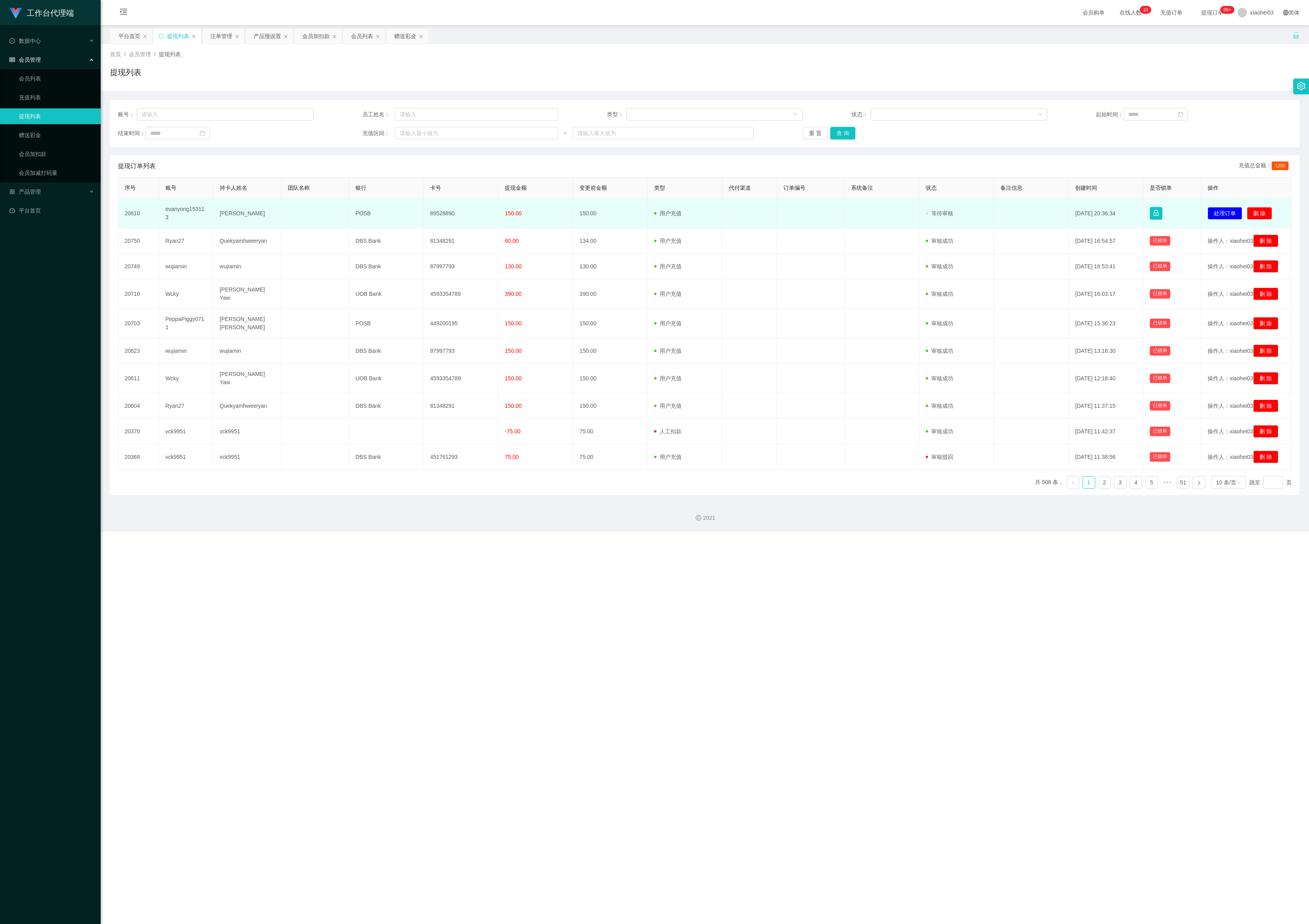
drag, startPoint x: 0, startPoint y: 0, endPoint x: 431, endPoint y: 216, distance: 482.1
click at [431, 216] on td "89528890" at bounding box center [461, 213] width 75 height 29
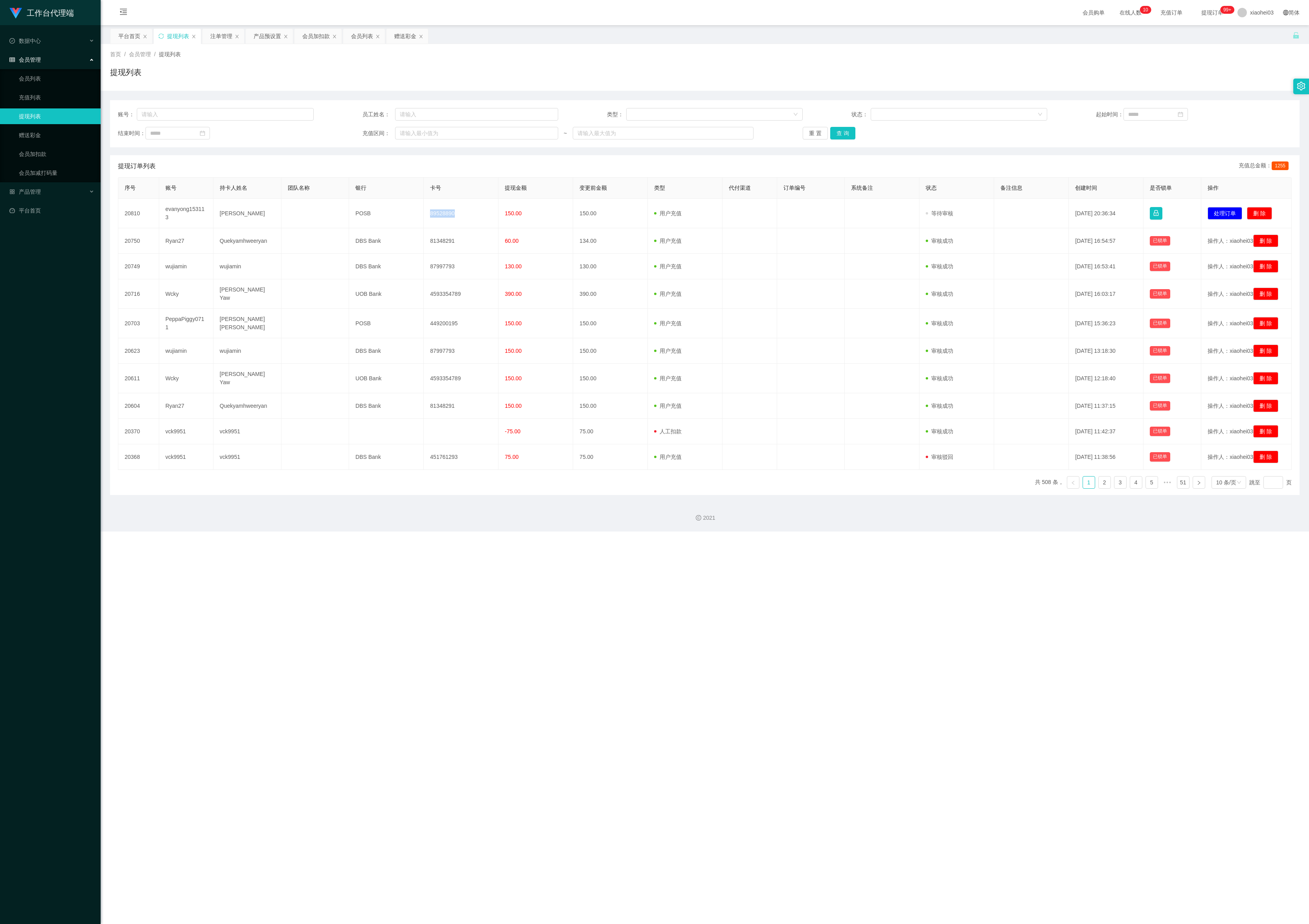
copy td "89528890"
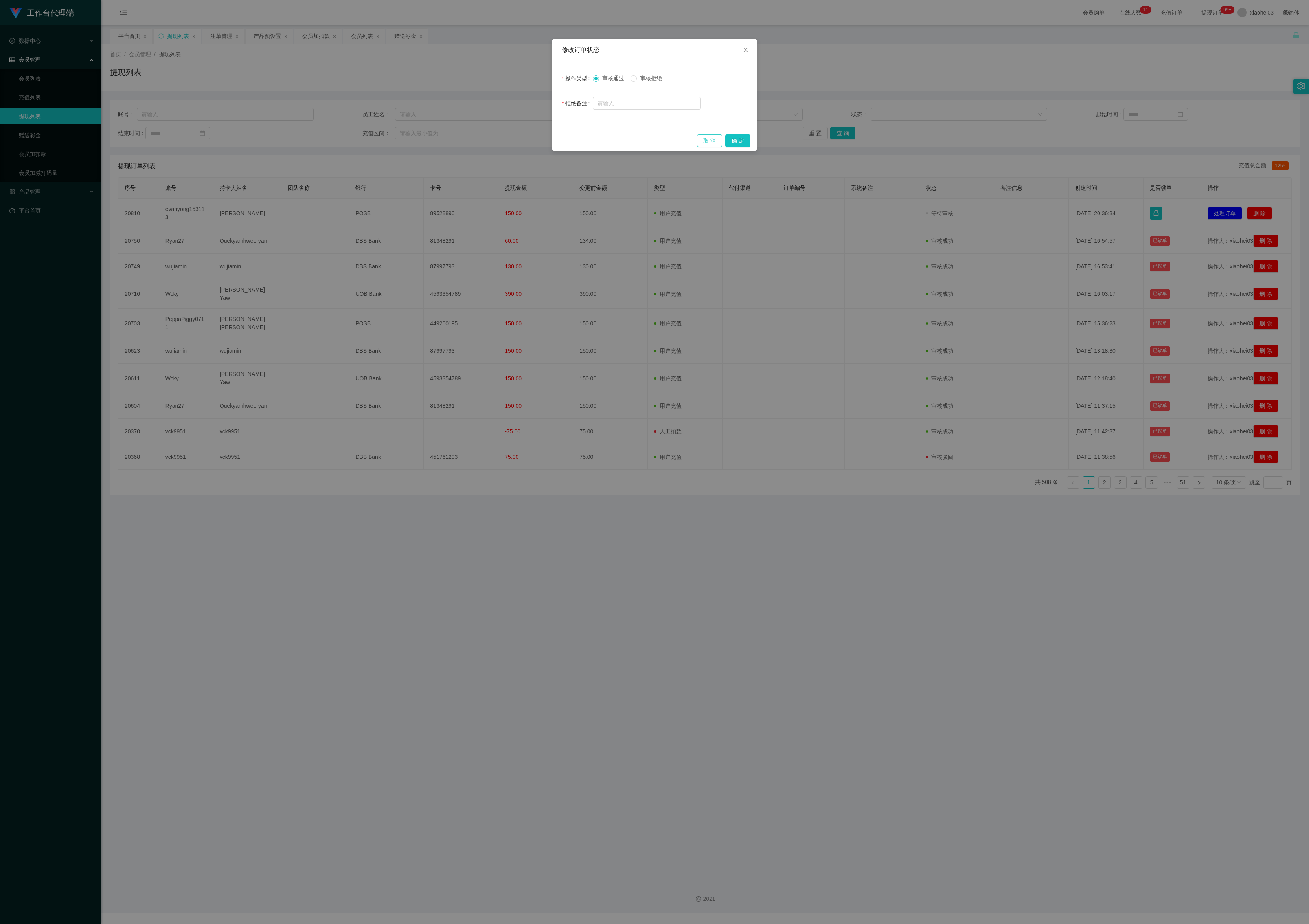
click at [709, 143] on button "取 消" at bounding box center [710, 141] width 25 height 13
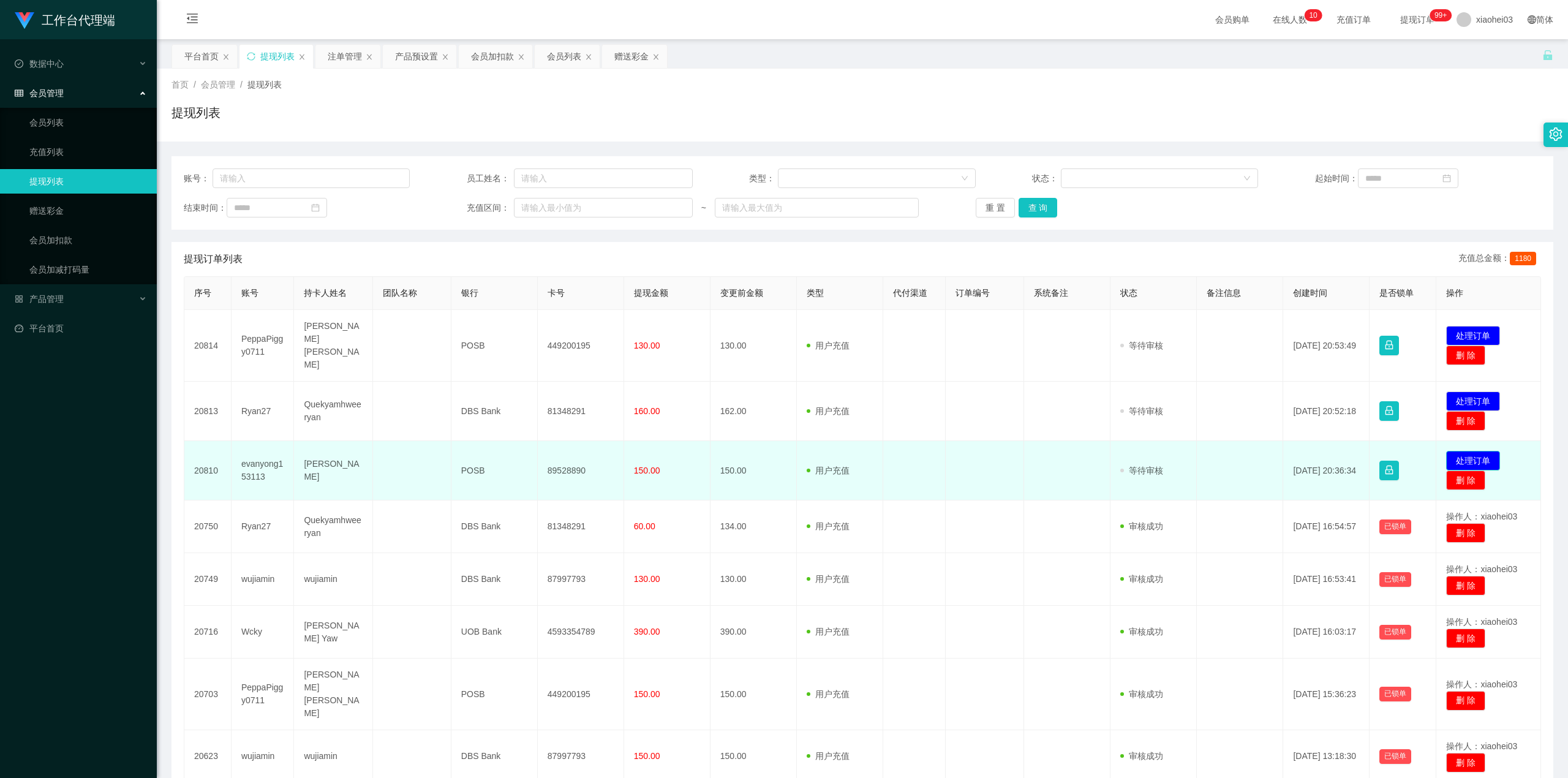
click at [1476, 451] on button "处理订单" at bounding box center [1473, 460] width 54 height 20
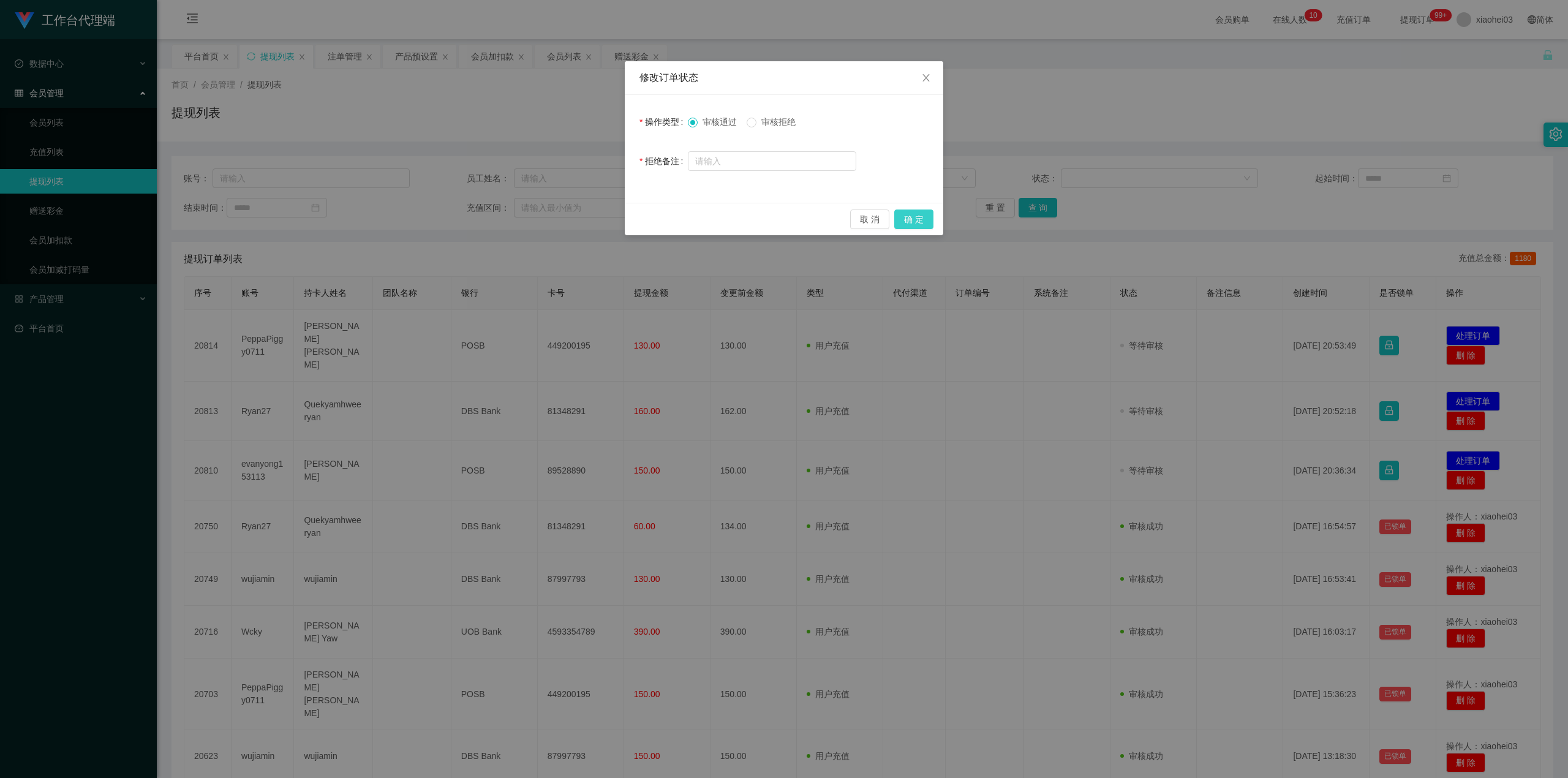
click at [911, 218] on button "确 定" at bounding box center [914, 219] width 40 height 20
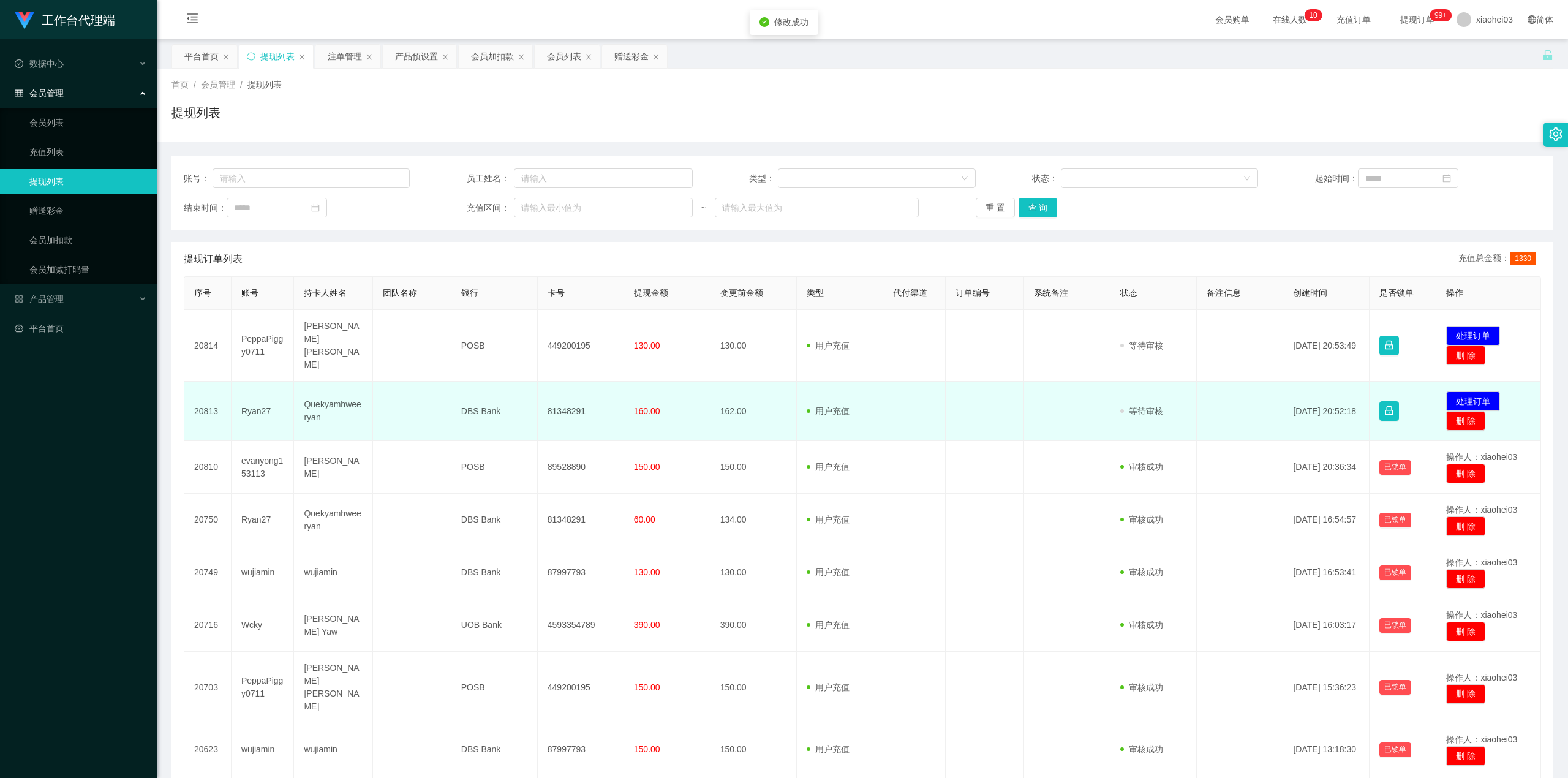
click at [564, 403] on td "81348291" at bounding box center [580, 411] width 86 height 59
click at [564, 402] on td "81348291" at bounding box center [580, 411] width 86 height 59
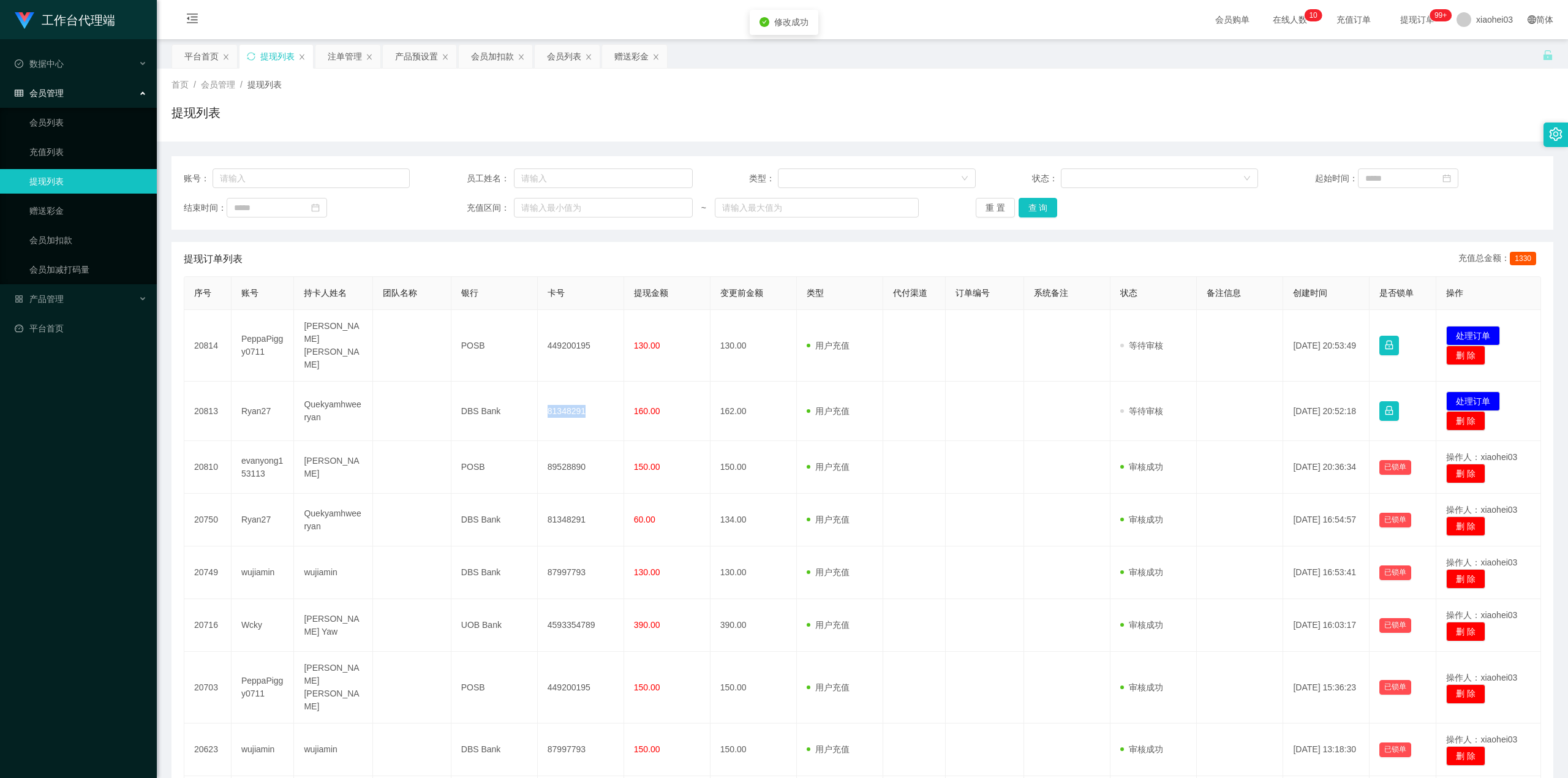
copy td "81348291"
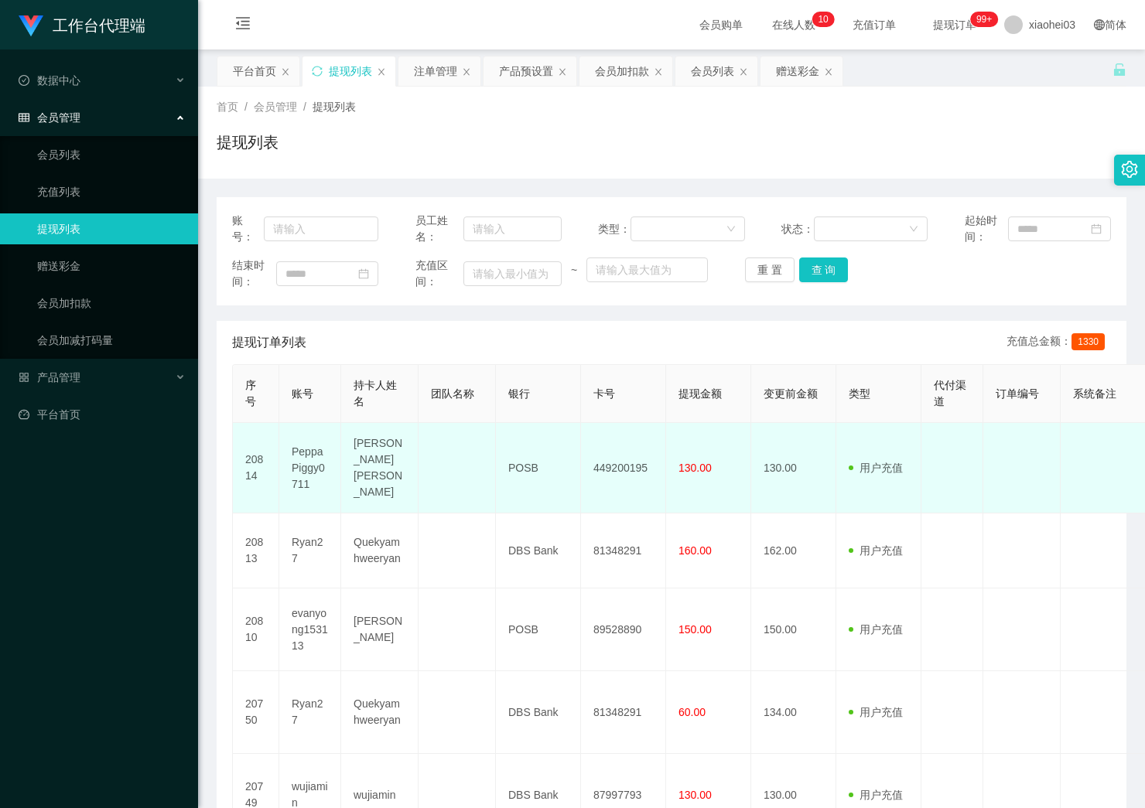
click at [613, 441] on td "449200195" at bounding box center [623, 468] width 85 height 91
click at [602, 453] on td "449200195" at bounding box center [623, 468] width 85 height 91
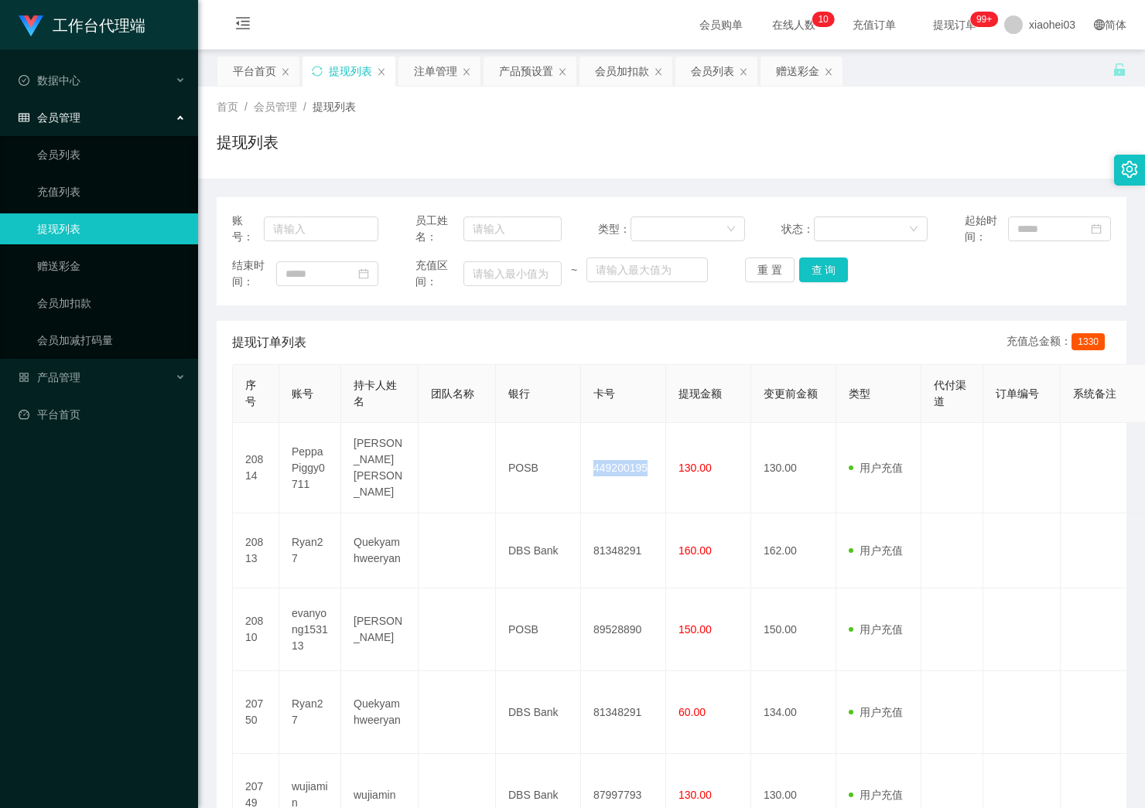
copy td "449200195"
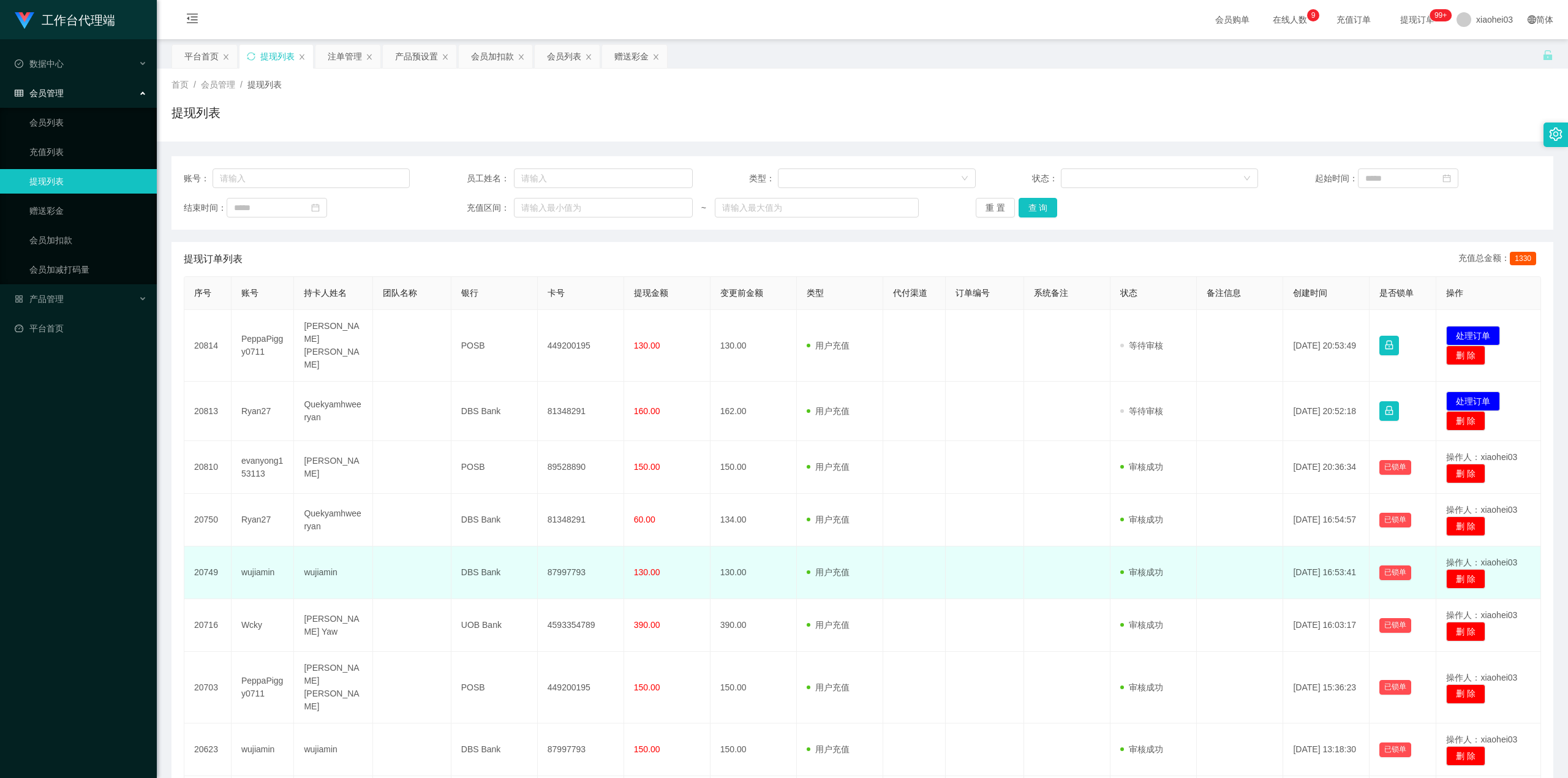
click at [1102, 547] on td at bounding box center [1067, 573] width 86 height 53
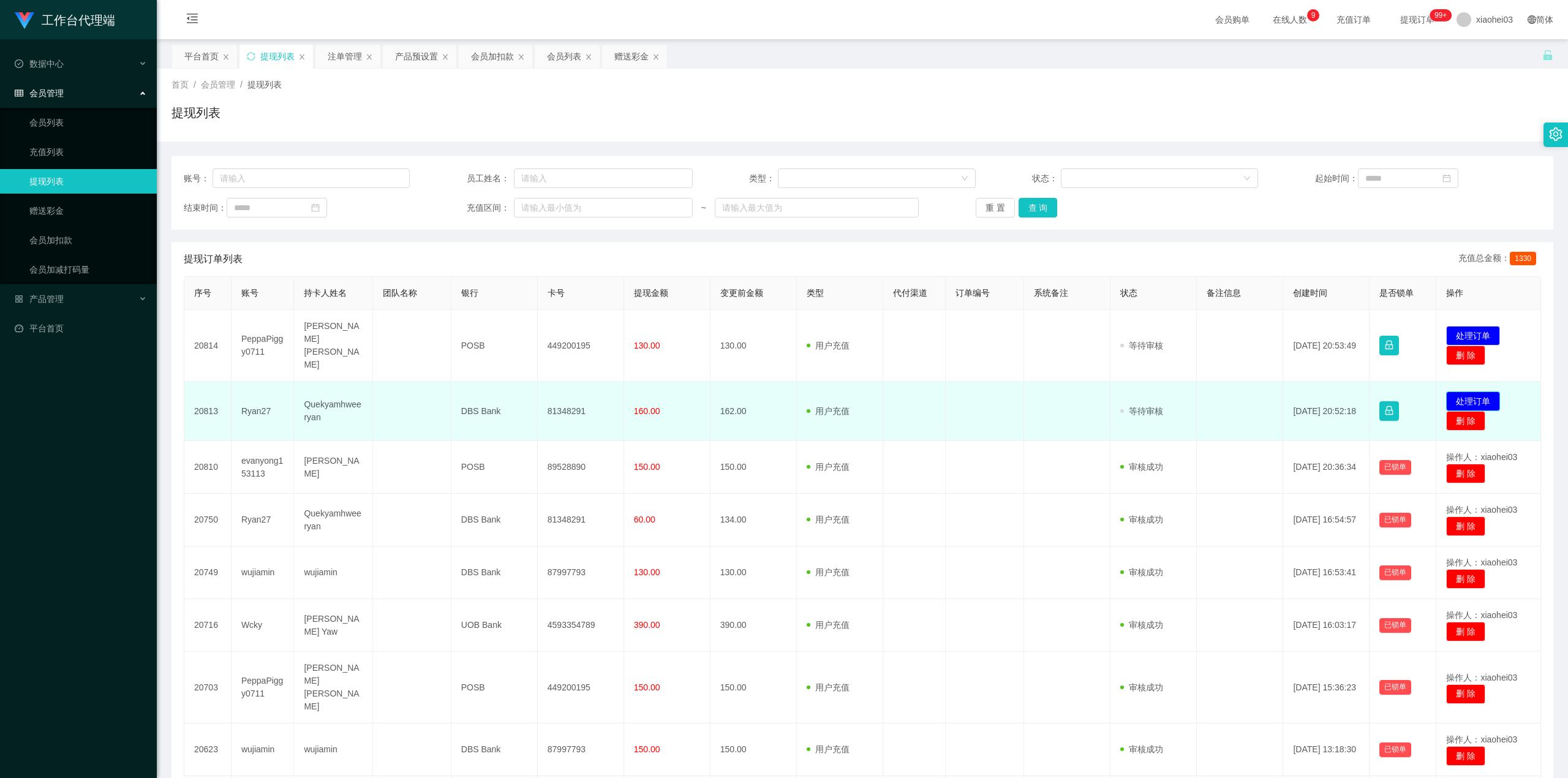
click at [1460, 391] on button "处理订单" at bounding box center [1473, 401] width 54 height 20
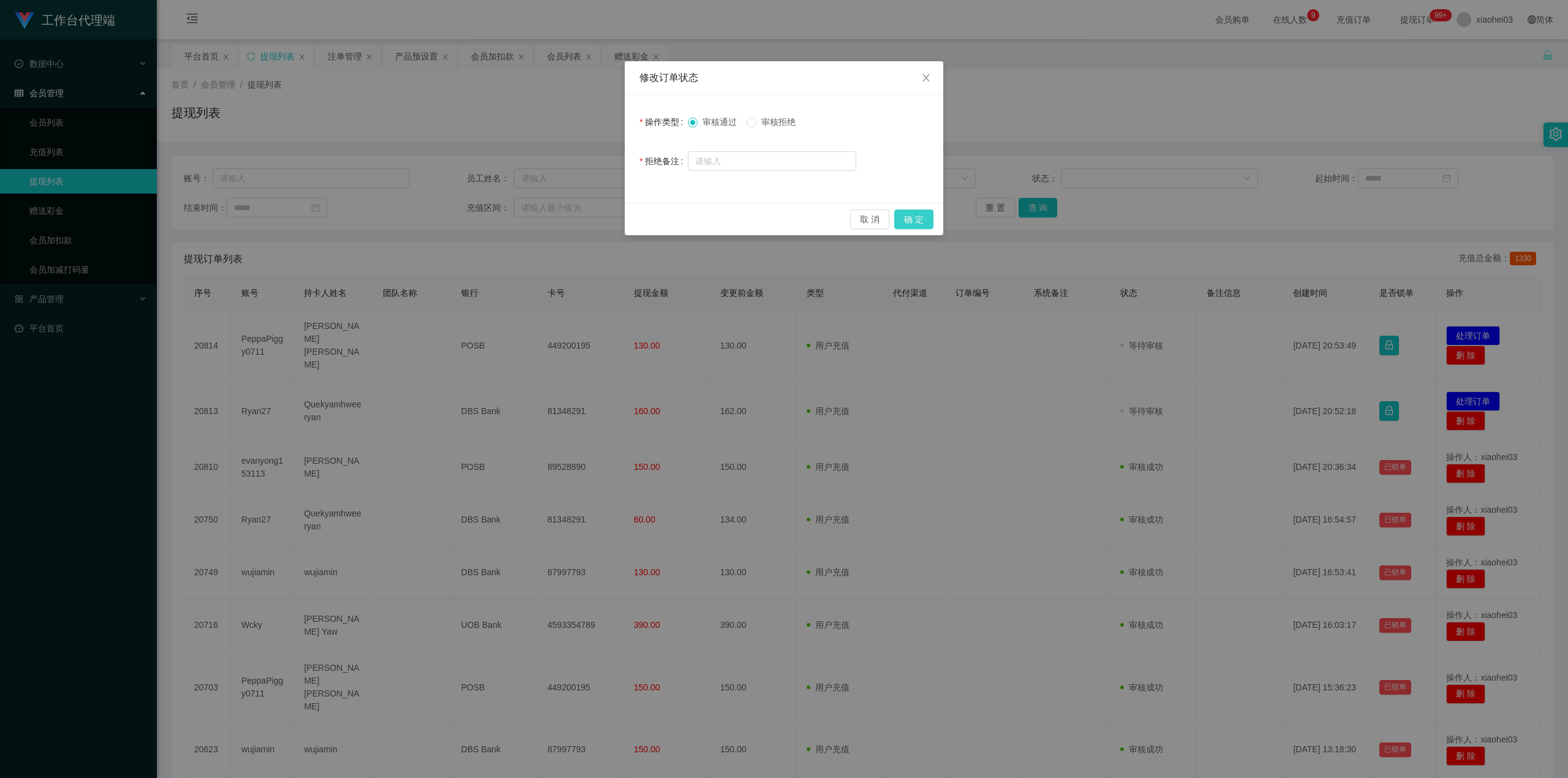
click at [916, 223] on button "确 定" at bounding box center [914, 219] width 40 height 20
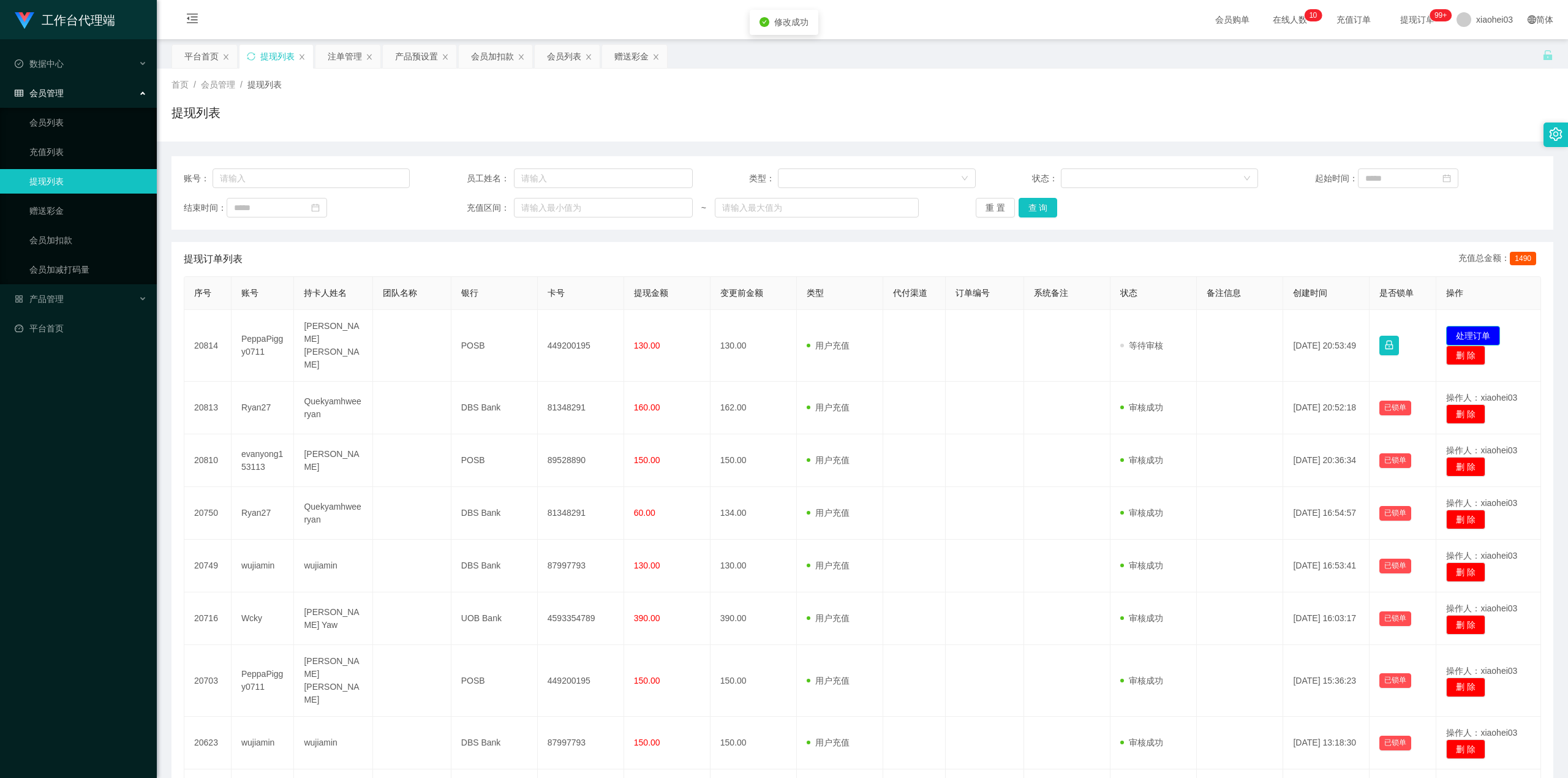
click at [1479, 326] on button "处理订单" at bounding box center [1473, 336] width 54 height 20
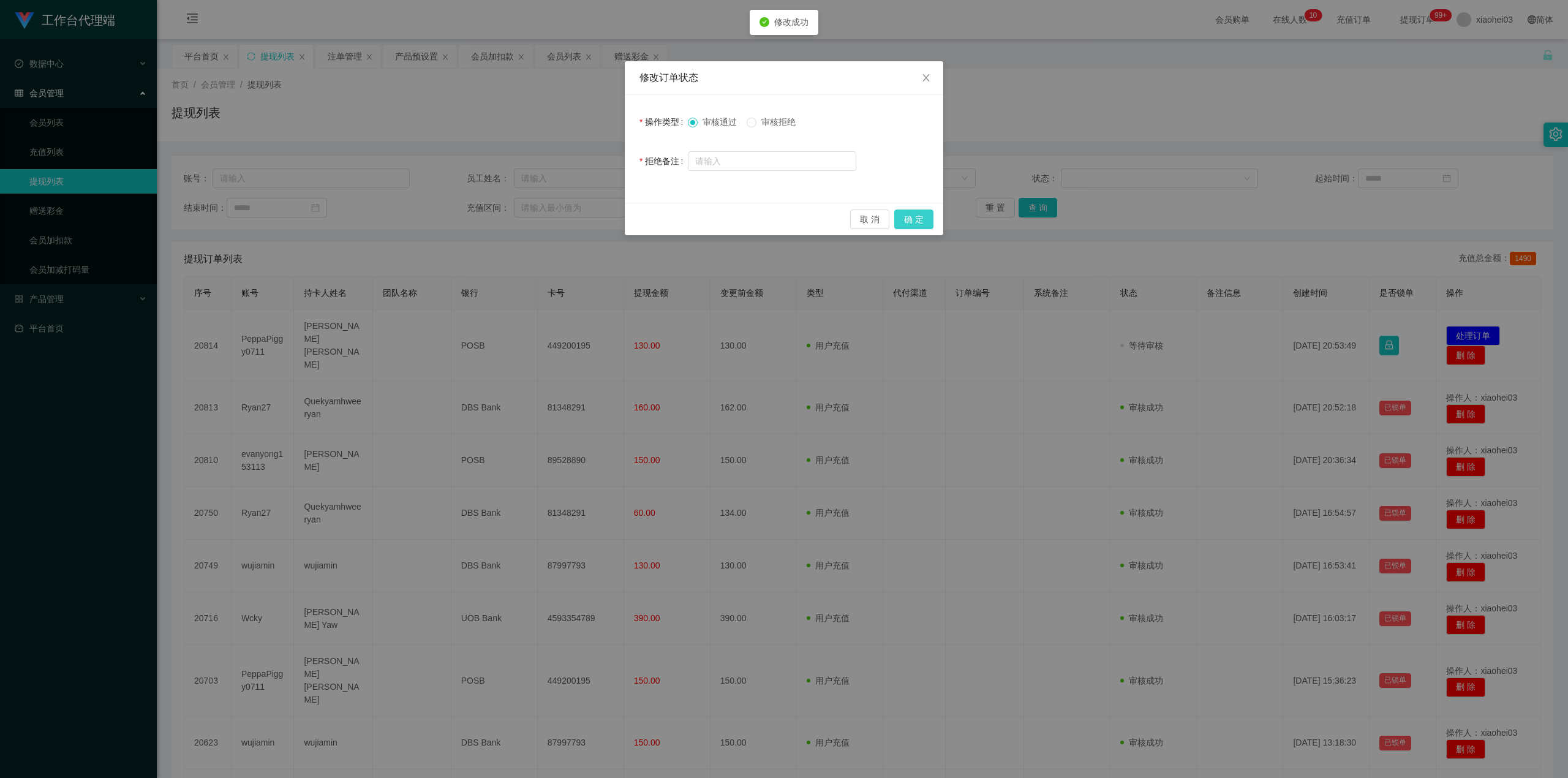
click at [905, 226] on button "确 定" at bounding box center [914, 219] width 40 height 20
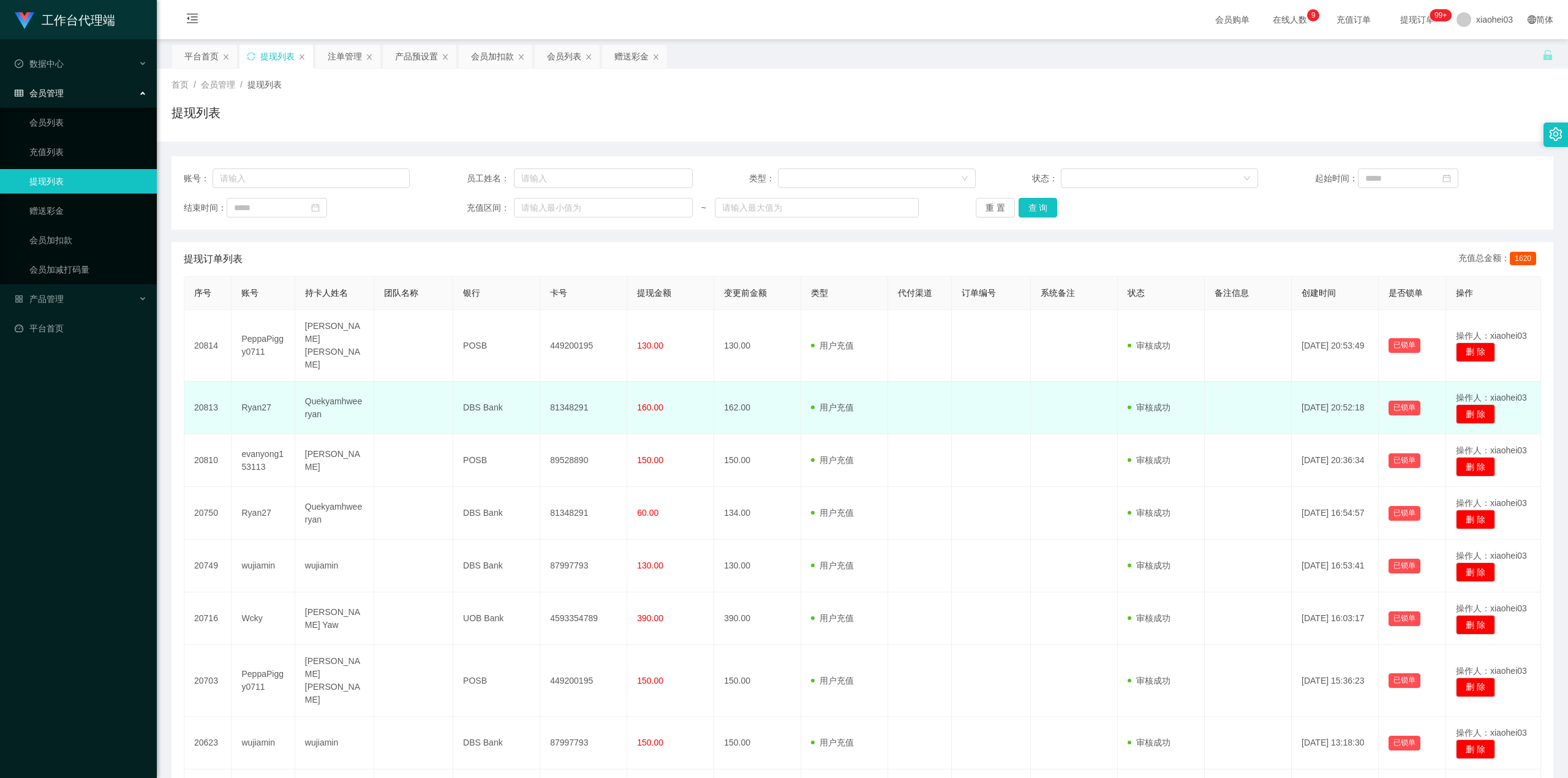
click at [237, 383] on td "Ryan27" at bounding box center [263, 408] width 63 height 53
click at [558, 388] on td "81348291" at bounding box center [584, 408] width 87 height 53
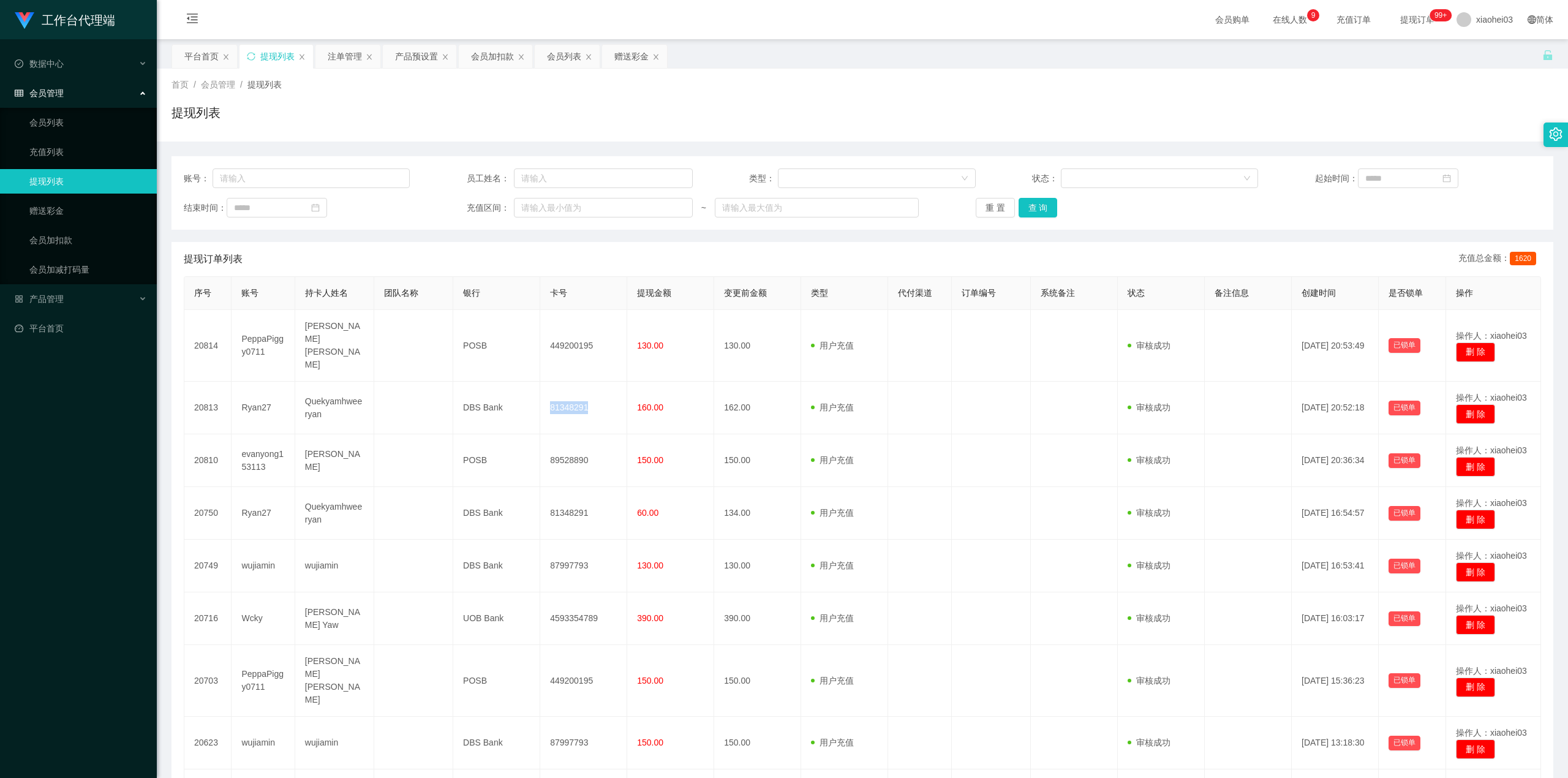
copy td "81348291"
